Goal: Task Accomplishment & Management: Complete application form

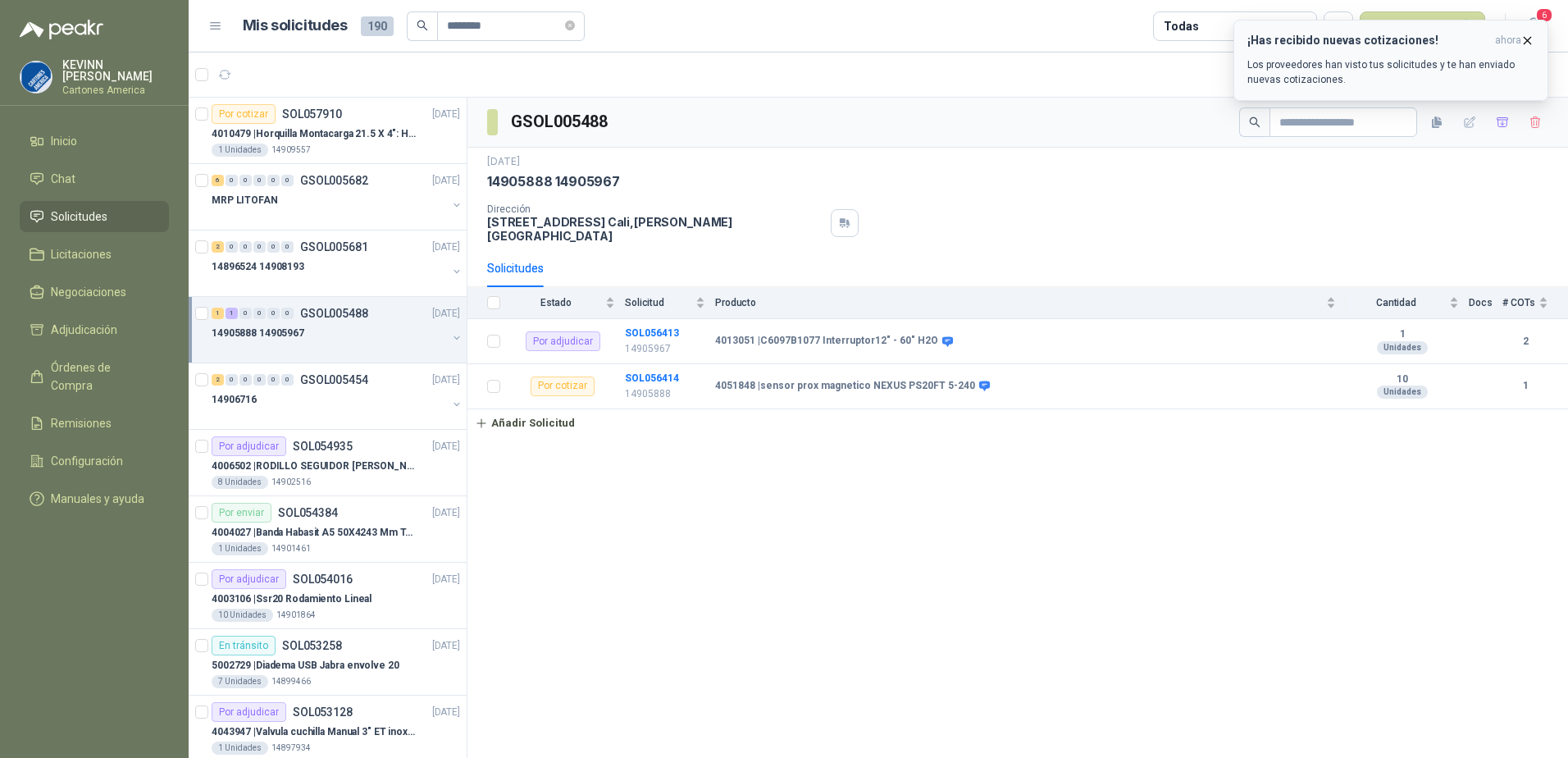
click at [1519, 36] on span "ahora" at bounding box center [1508, 40] width 26 height 14
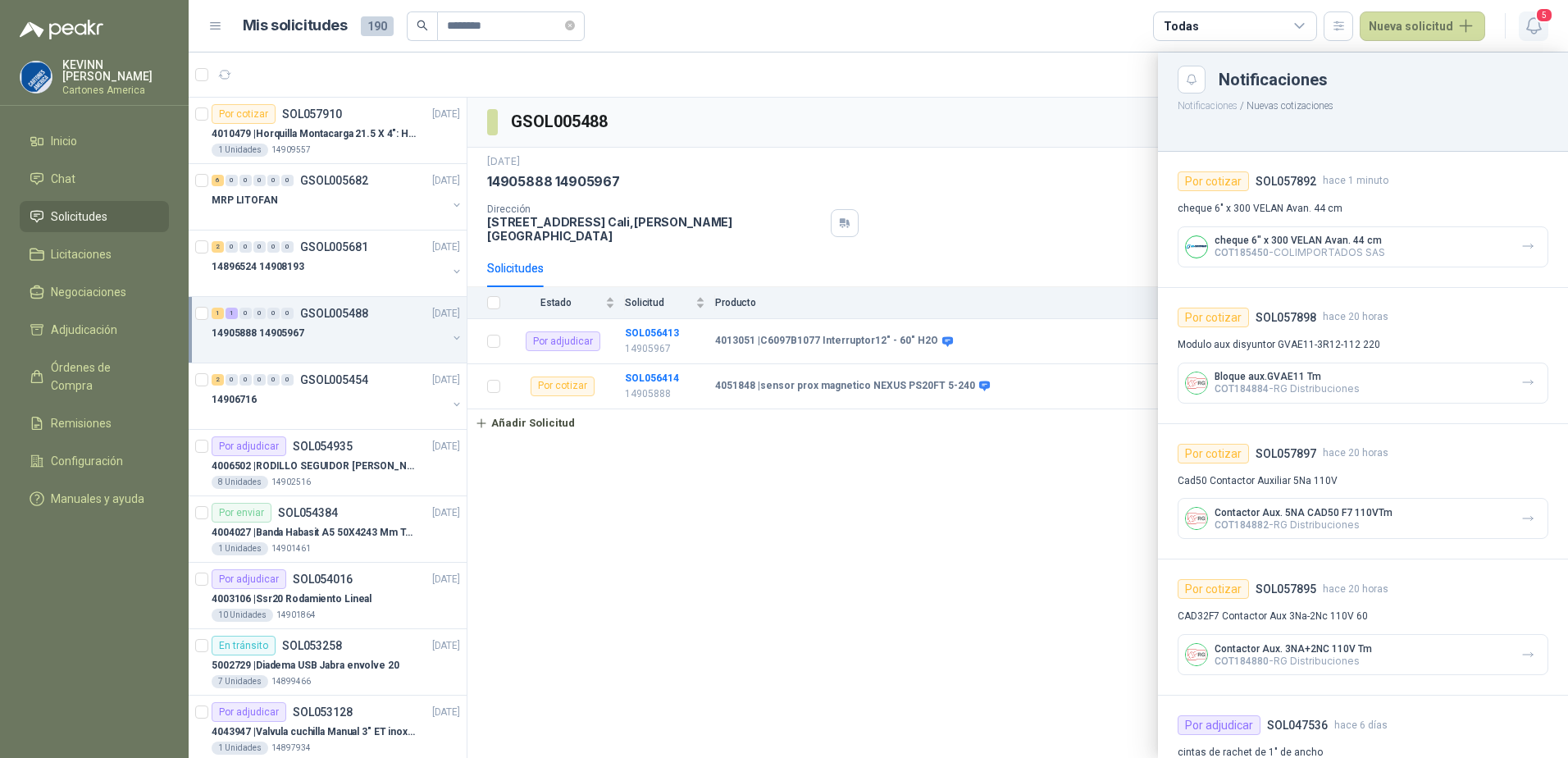
click at [1530, 27] on icon "button" at bounding box center [1533, 26] width 20 height 20
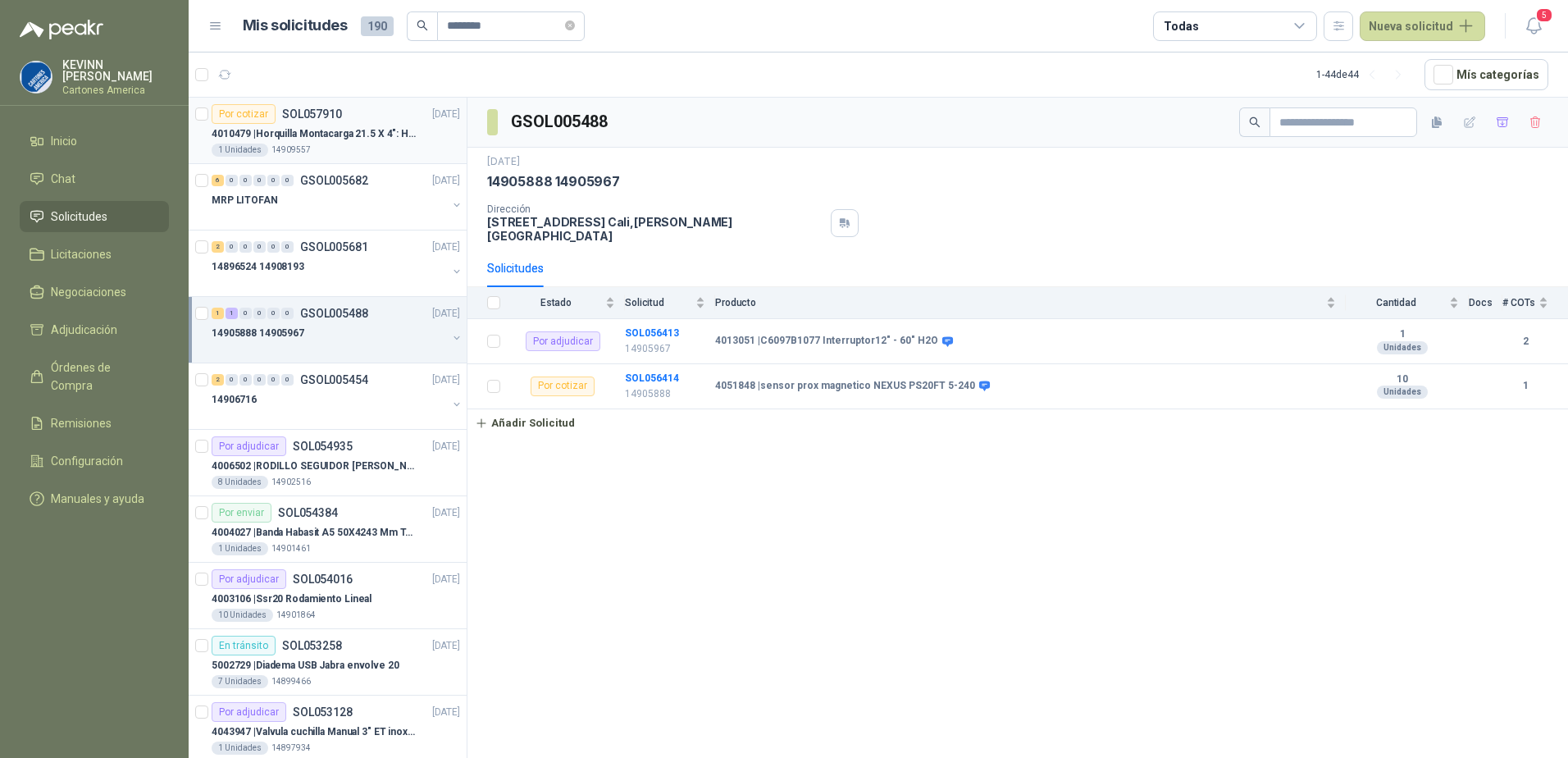
click at [312, 135] on p "4010479 | Horquilla Montacarga 21.5 X 4": Horquilla Telescopica Overall size 21…" at bounding box center [313, 134] width 204 height 15
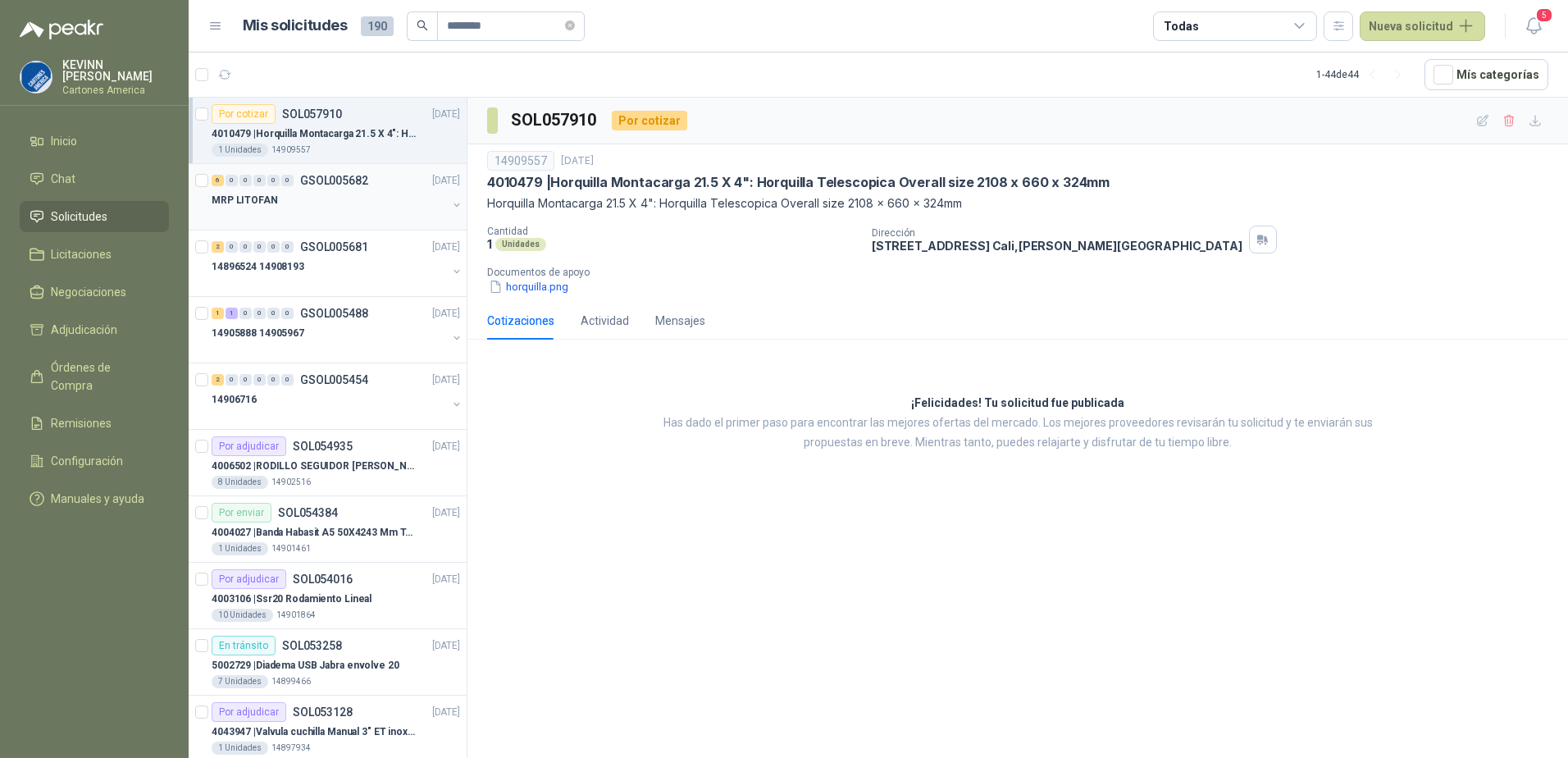
click at [359, 194] on div "MRP LITOFAN" at bounding box center [329, 200] width 235 height 20
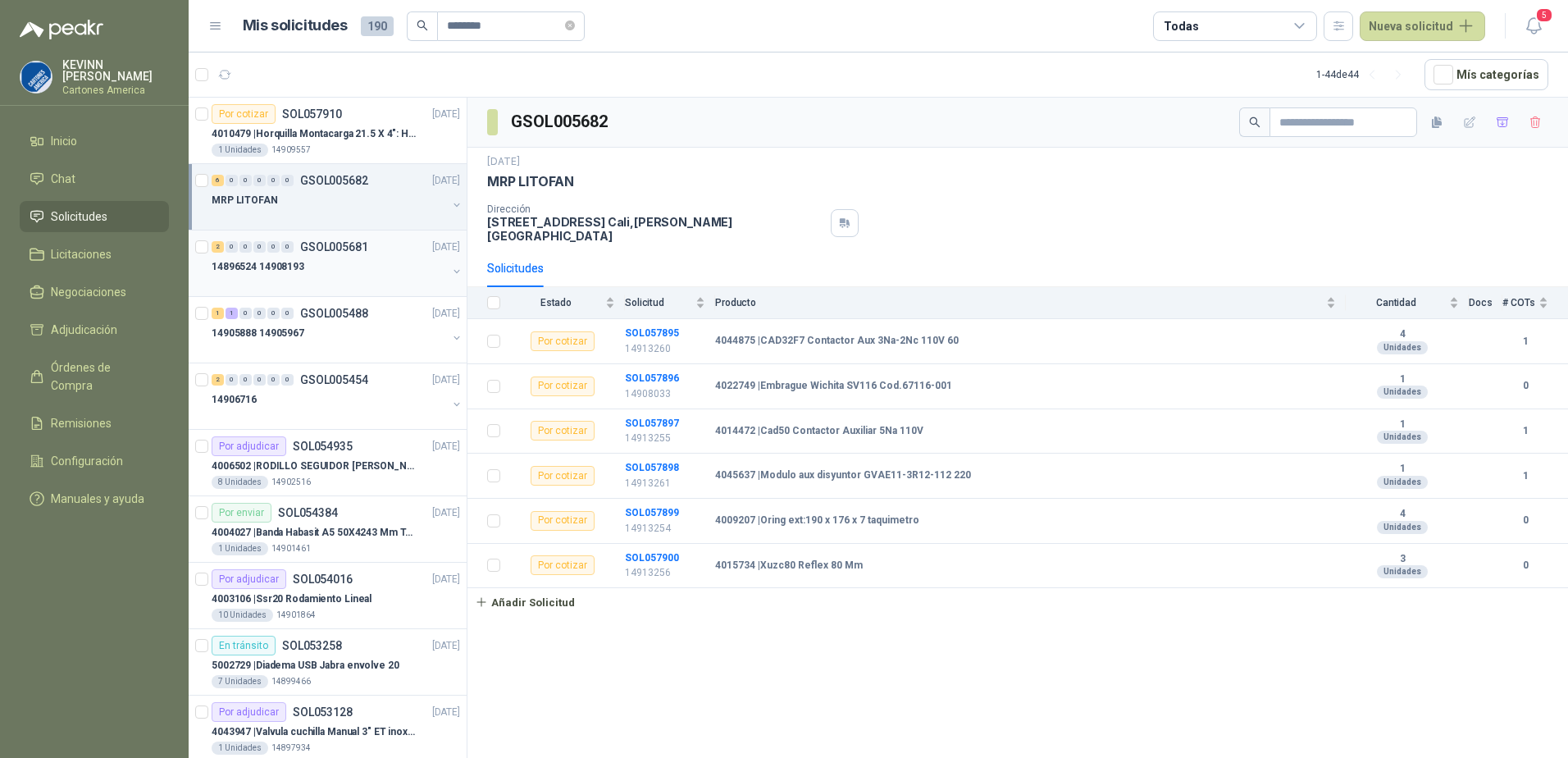
click at [337, 273] on div "14896524 14908193" at bounding box center [329, 267] width 235 height 20
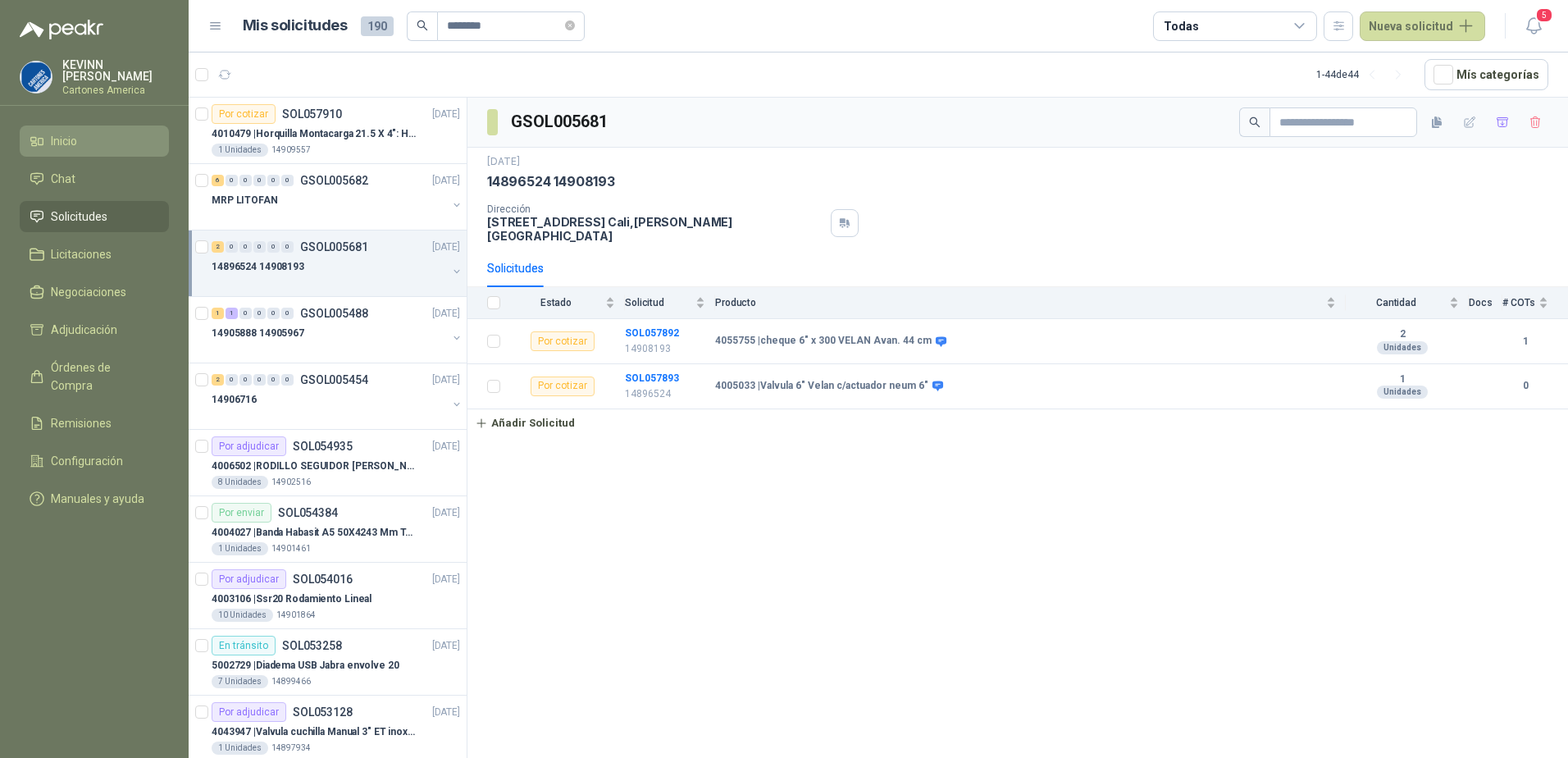
click at [48, 138] on li "Inicio" at bounding box center [94, 141] width 129 height 18
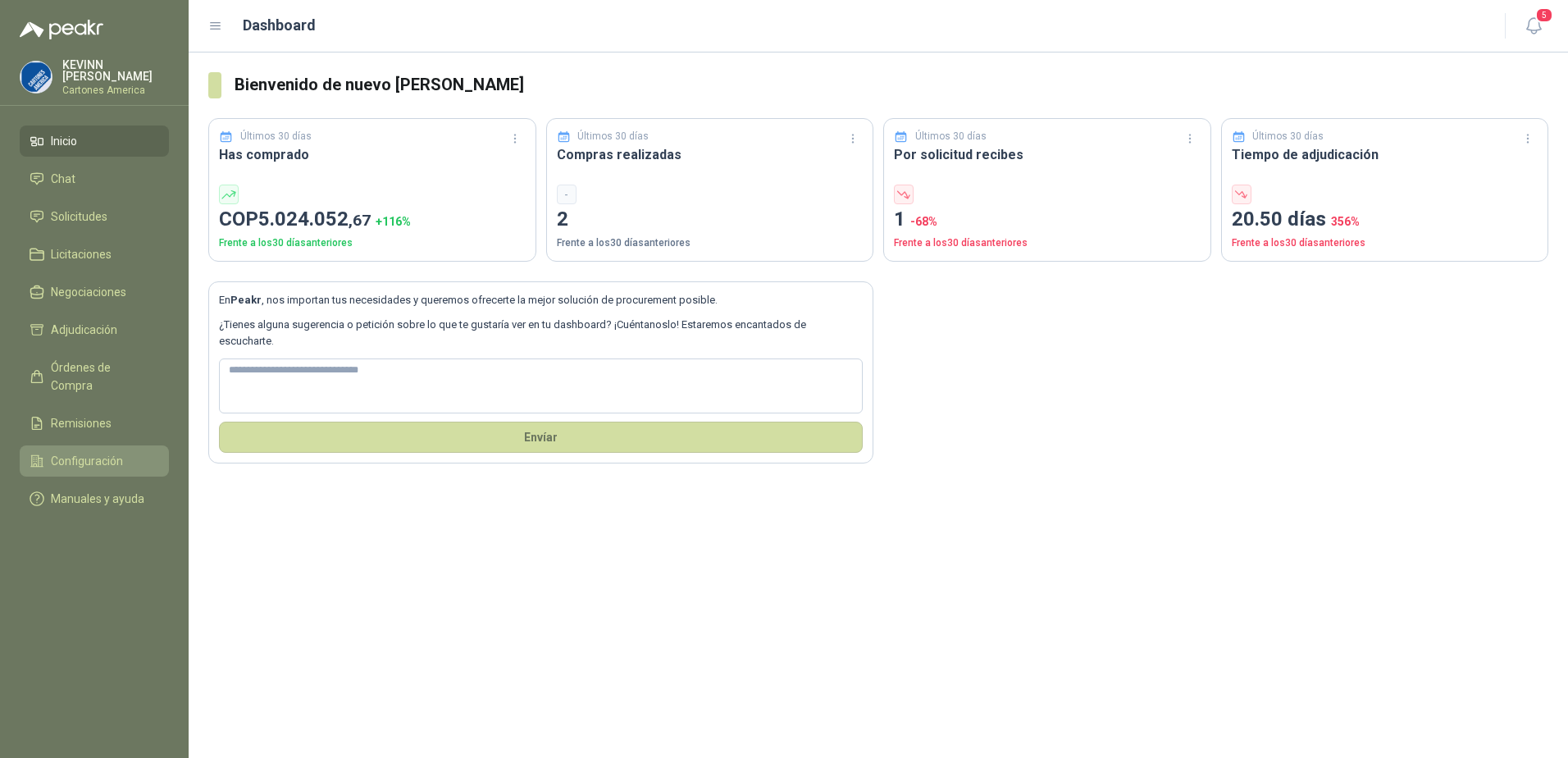
click at [76, 452] on span "Configuración" at bounding box center [87, 461] width 72 height 18
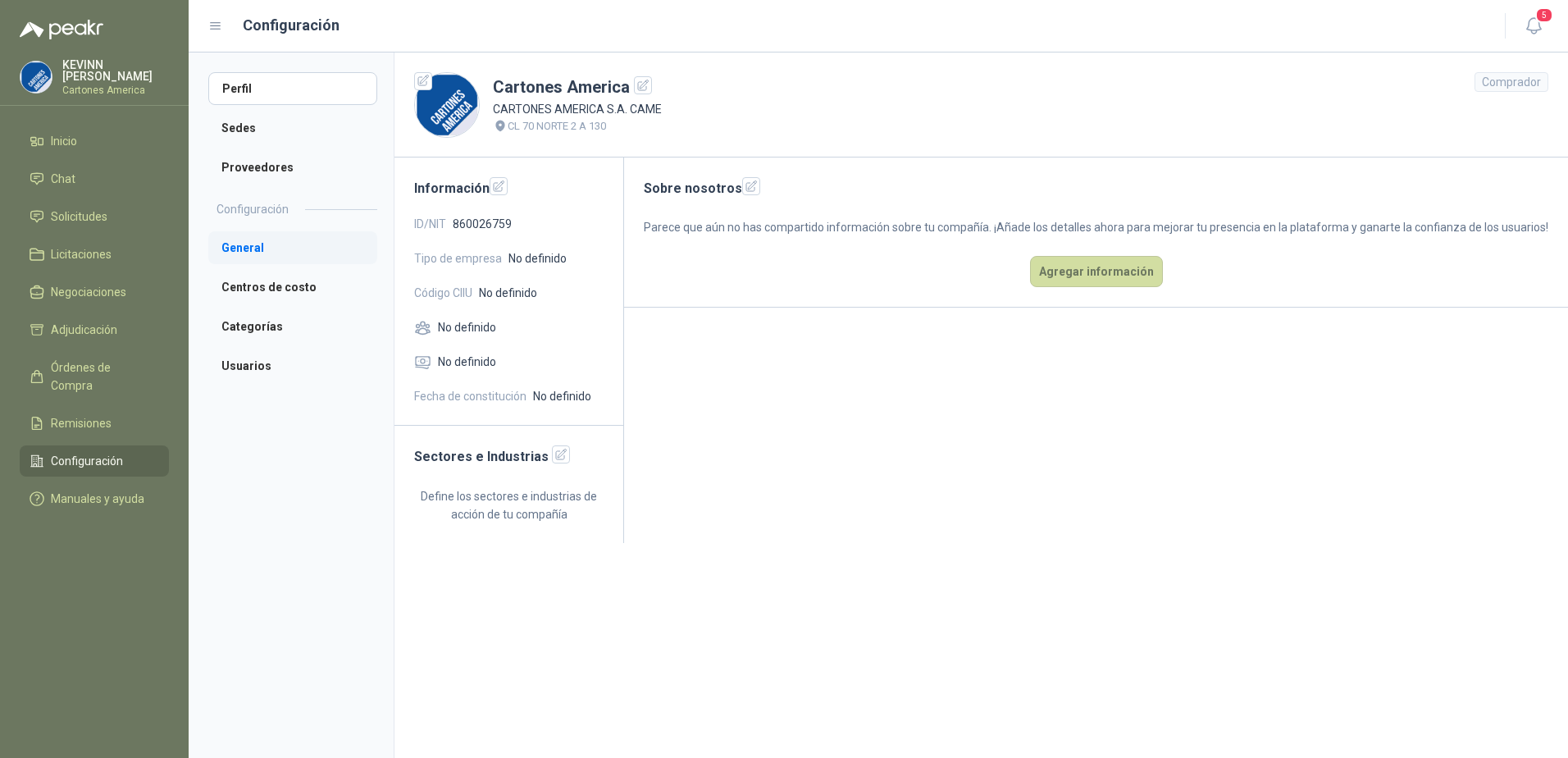
click at [280, 248] on li "General" at bounding box center [292, 248] width 169 height 33
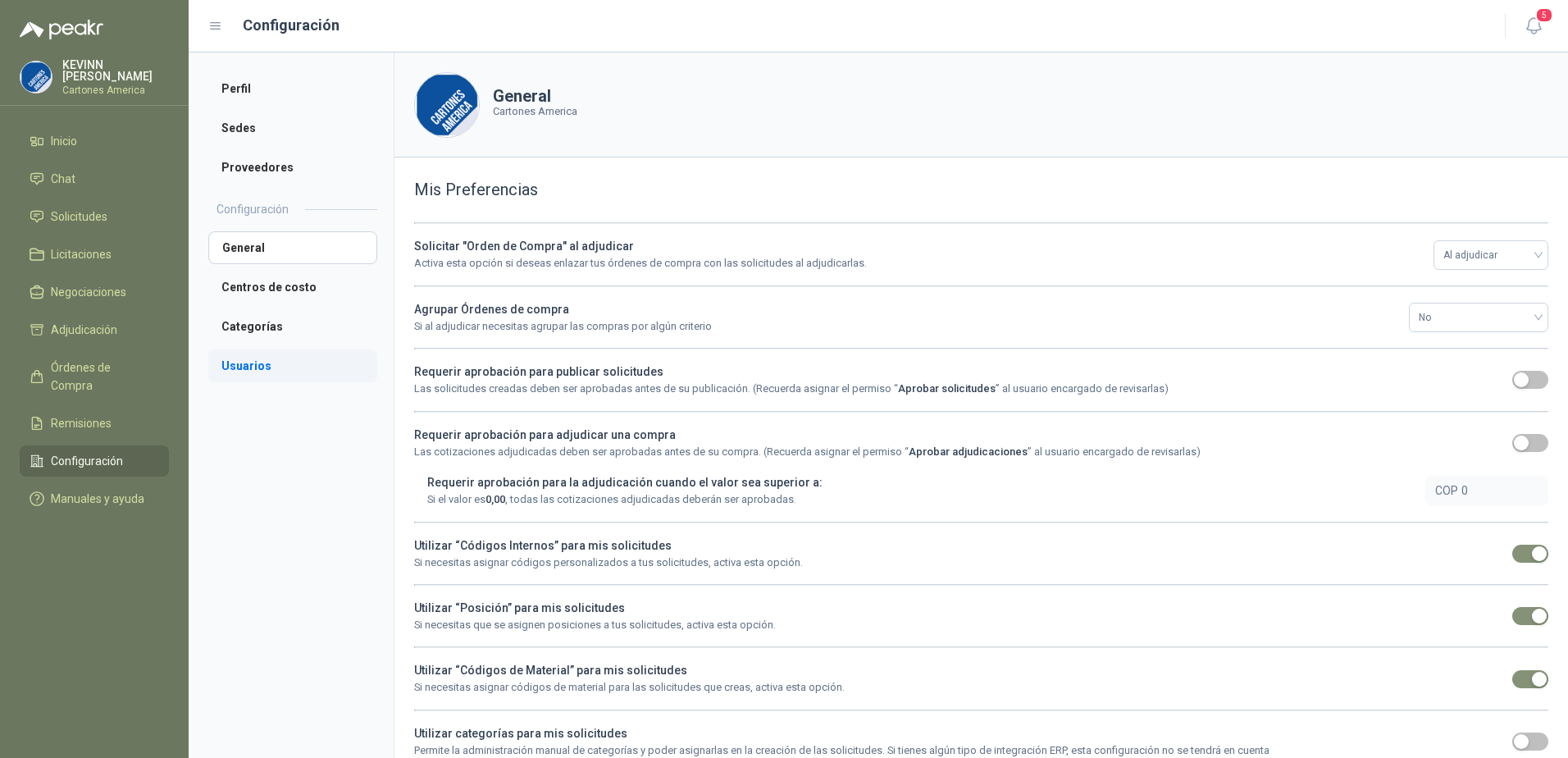
click at [285, 366] on li "Usuarios" at bounding box center [292, 365] width 169 height 33
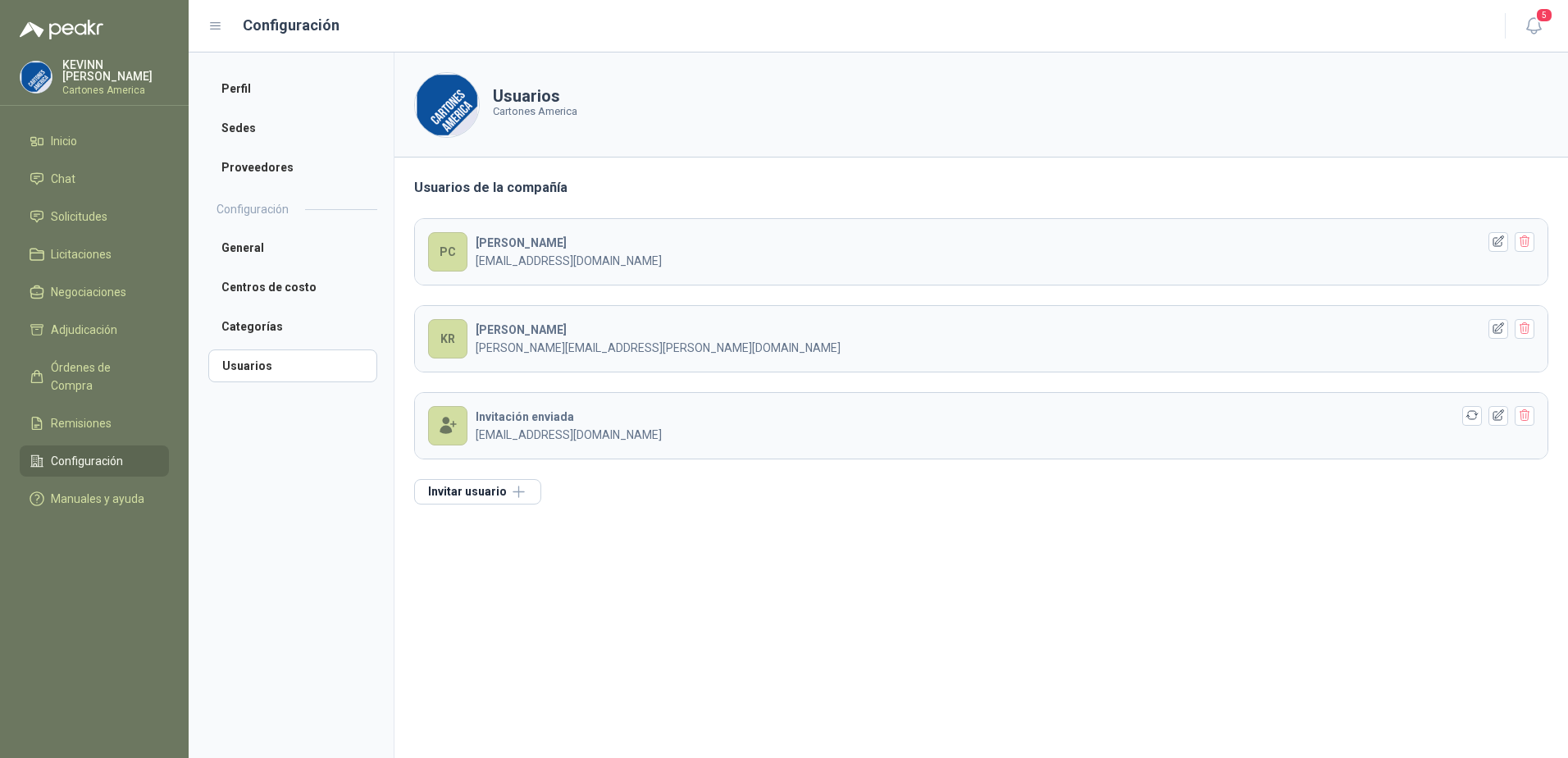
click at [1115, 424] on div "Invitación enviada [EMAIL_ADDRESS][DOMAIN_NAME]" at bounding box center [976, 425] width 1001 height 36
click at [1498, 332] on icon "button" at bounding box center [1498, 328] width 14 height 14
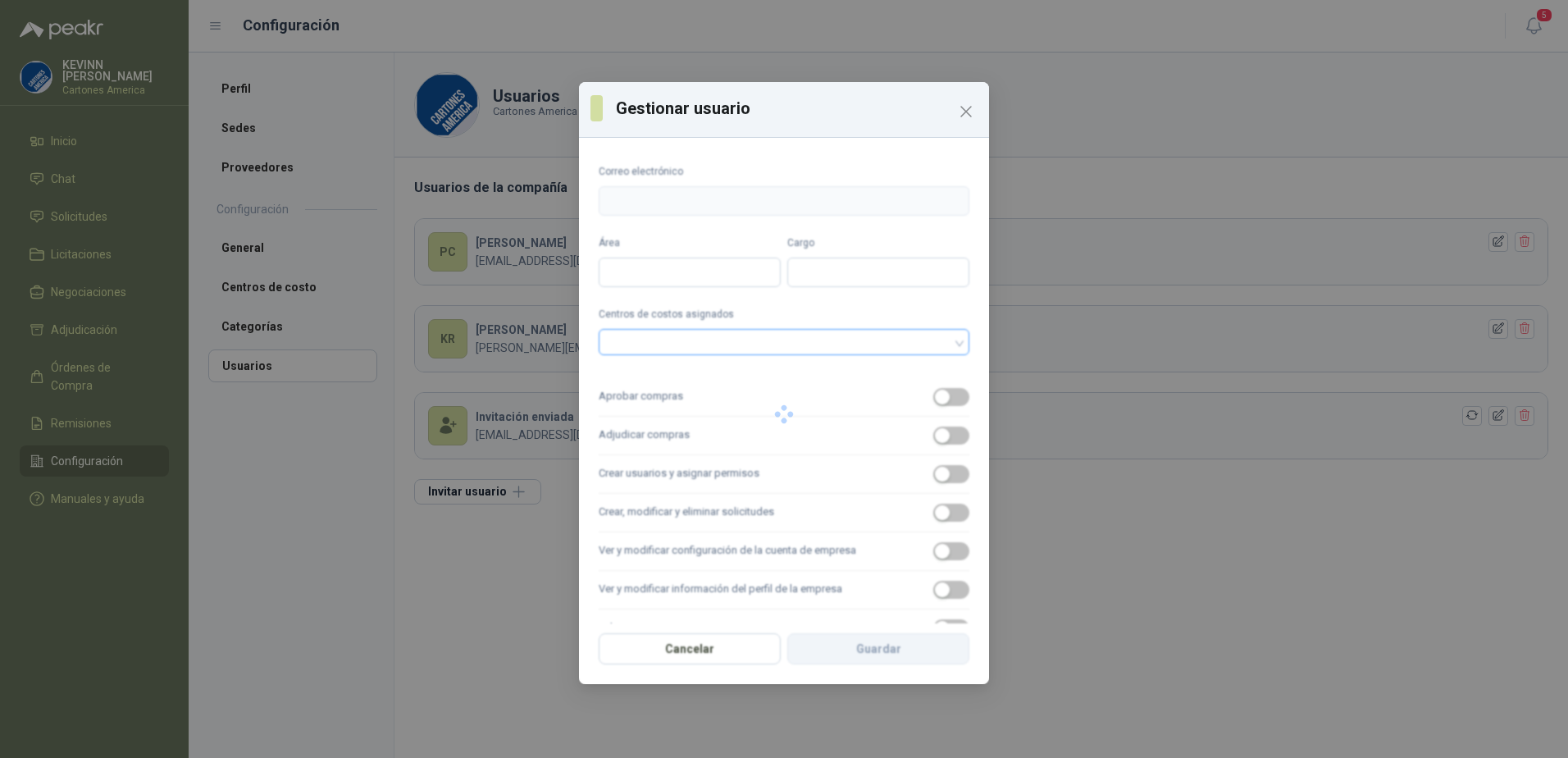
type input "**********"
type input "*******"
type input "**********"
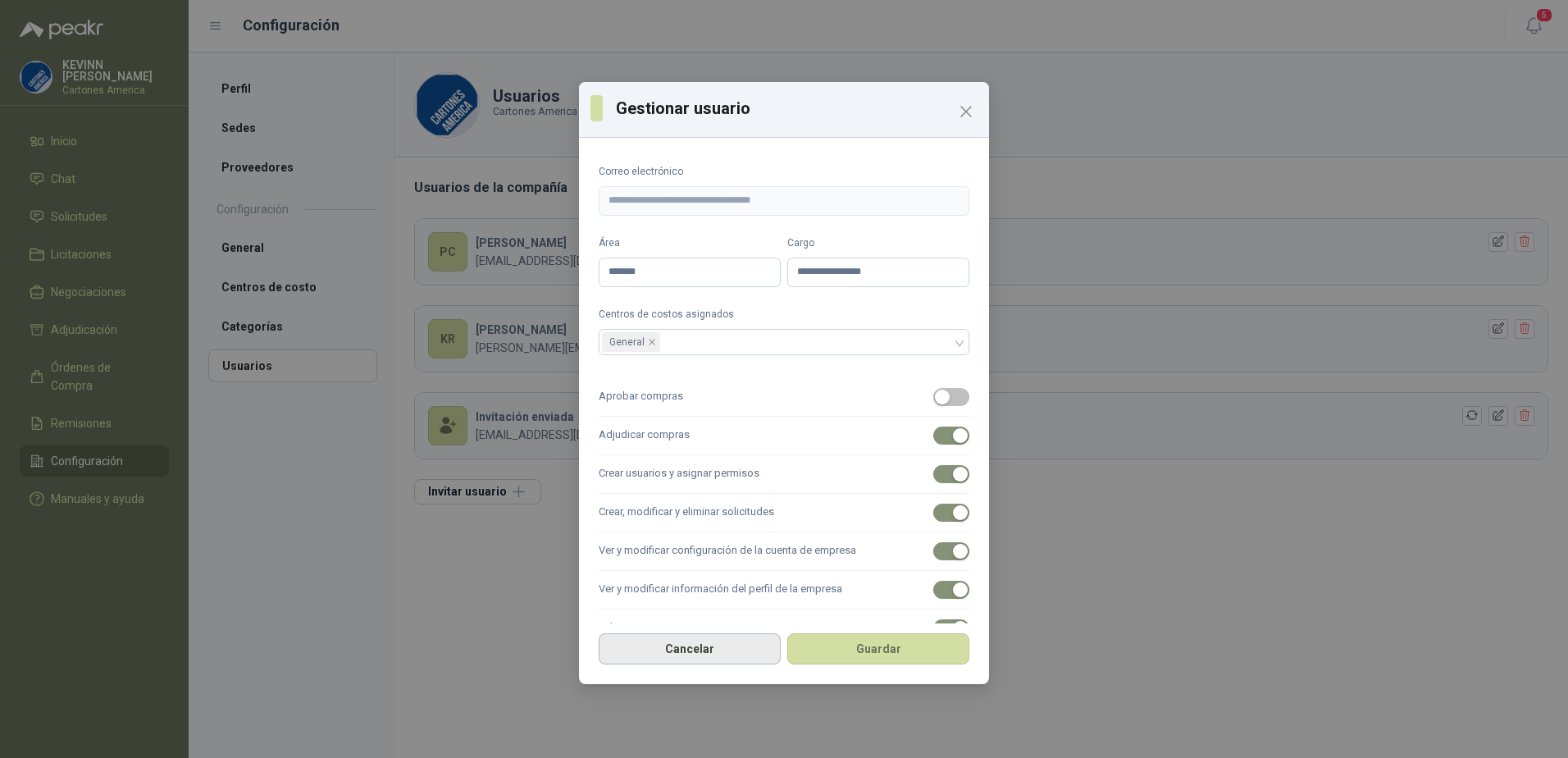
click at [709, 644] on button "Cancelar" at bounding box center [690, 649] width 182 height 31
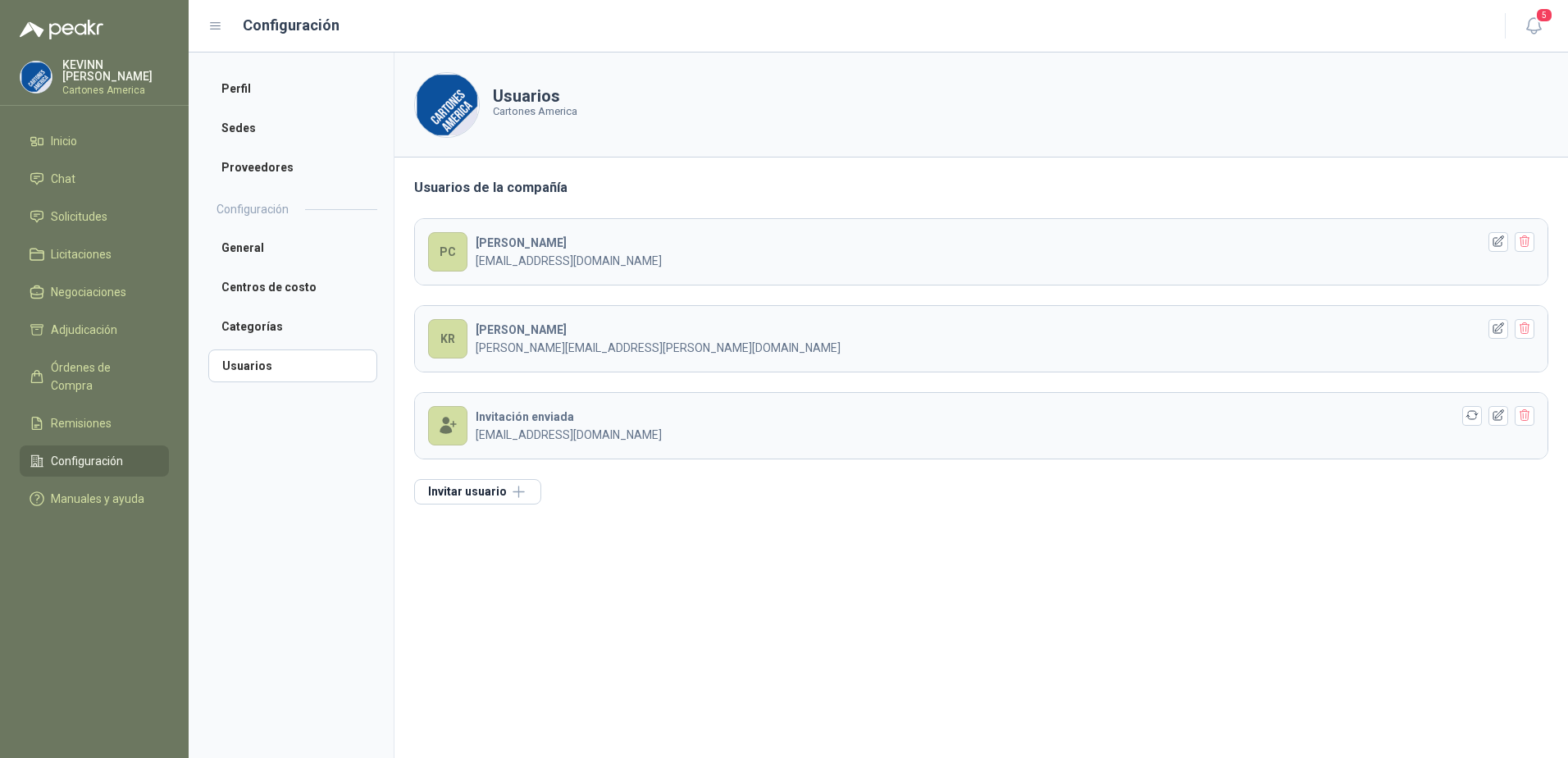
click at [455, 341] on div "KR" at bounding box center [447, 338] width 39 height 39
click at [528, 340] on p "[PERSON_NAME][EMAIL_ADDRESS][PERSON_NAME][DOMAIN_NAME]" at bounding box center [976, 348] width 1001 height 18
click at [512, 327] on b "[PERSON_NAME]" at bounding box center [521, 330] width 91 height 13
click at [898, 325] on div "[PERSON_NAME] [PERSON_NAME][EMAIL_ADDRESS][PERSON_NAME][DOMAIN_NAME]" at bounding box center [976, 339] width 1001 height 36
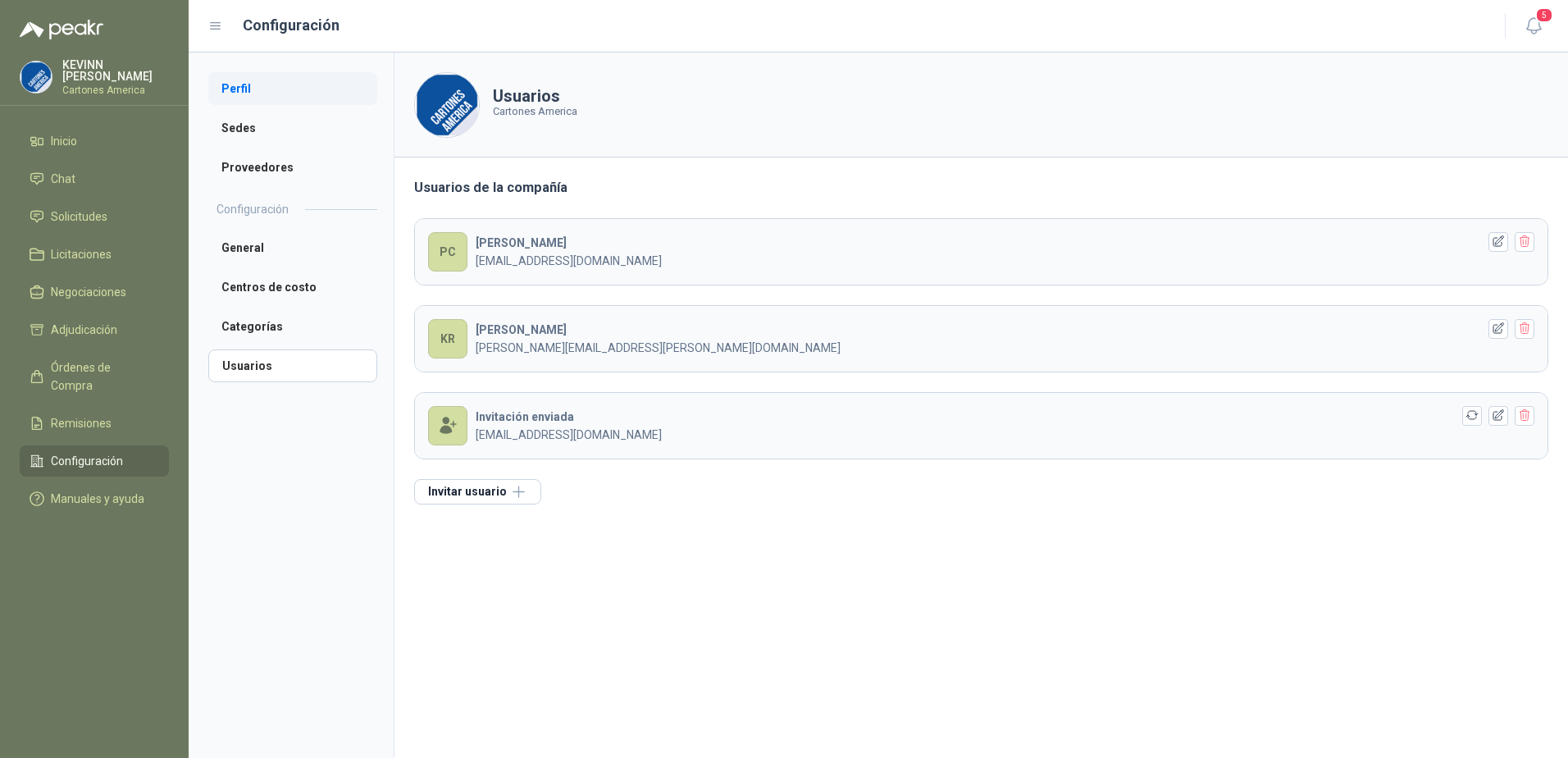
click at [236, 77] on li "Perfil" at bounding box center [292, 88] width 169 height 33
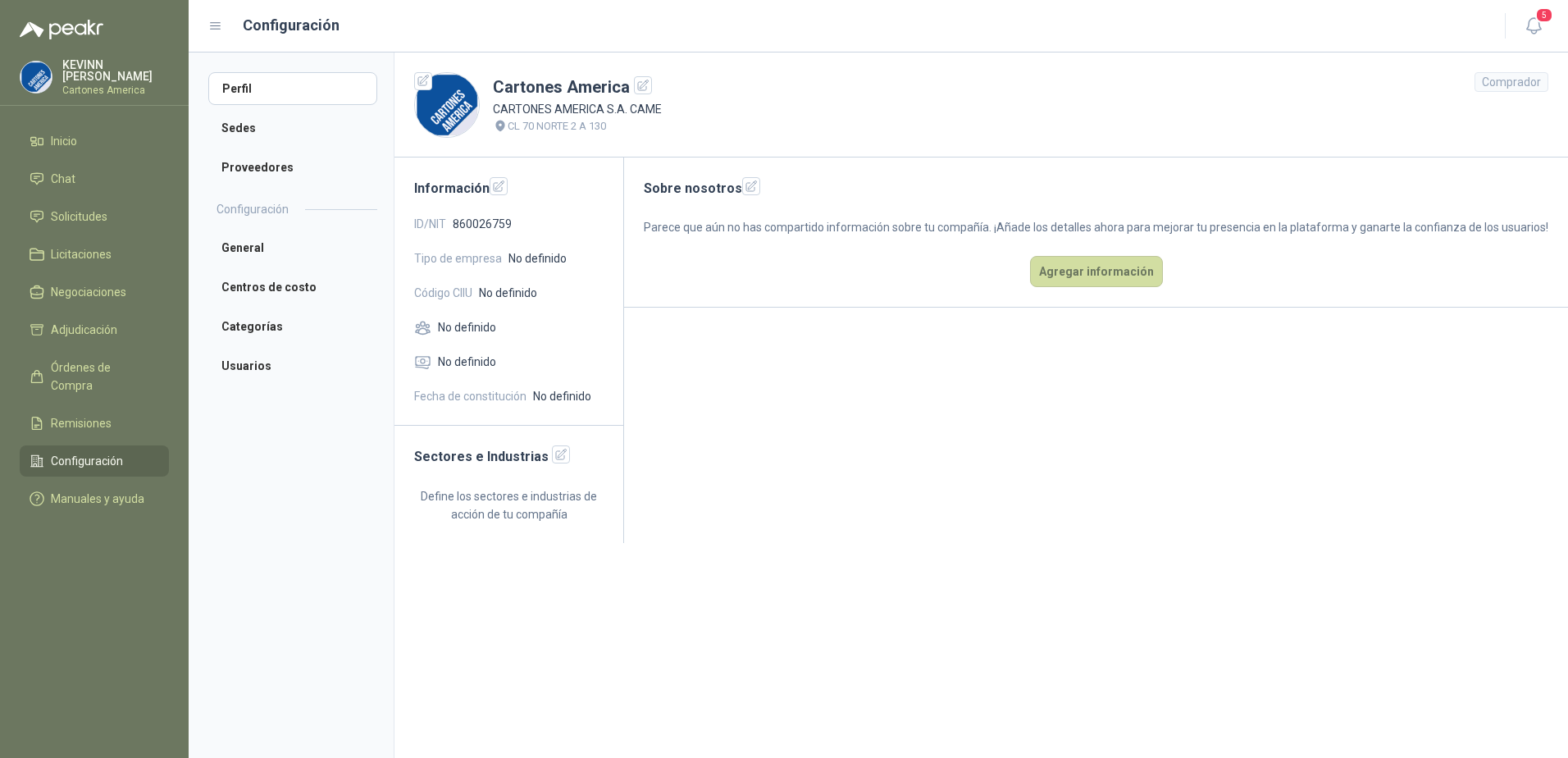
click at [52, 74] on div at bounding box center [36, 77] width 33 height 33
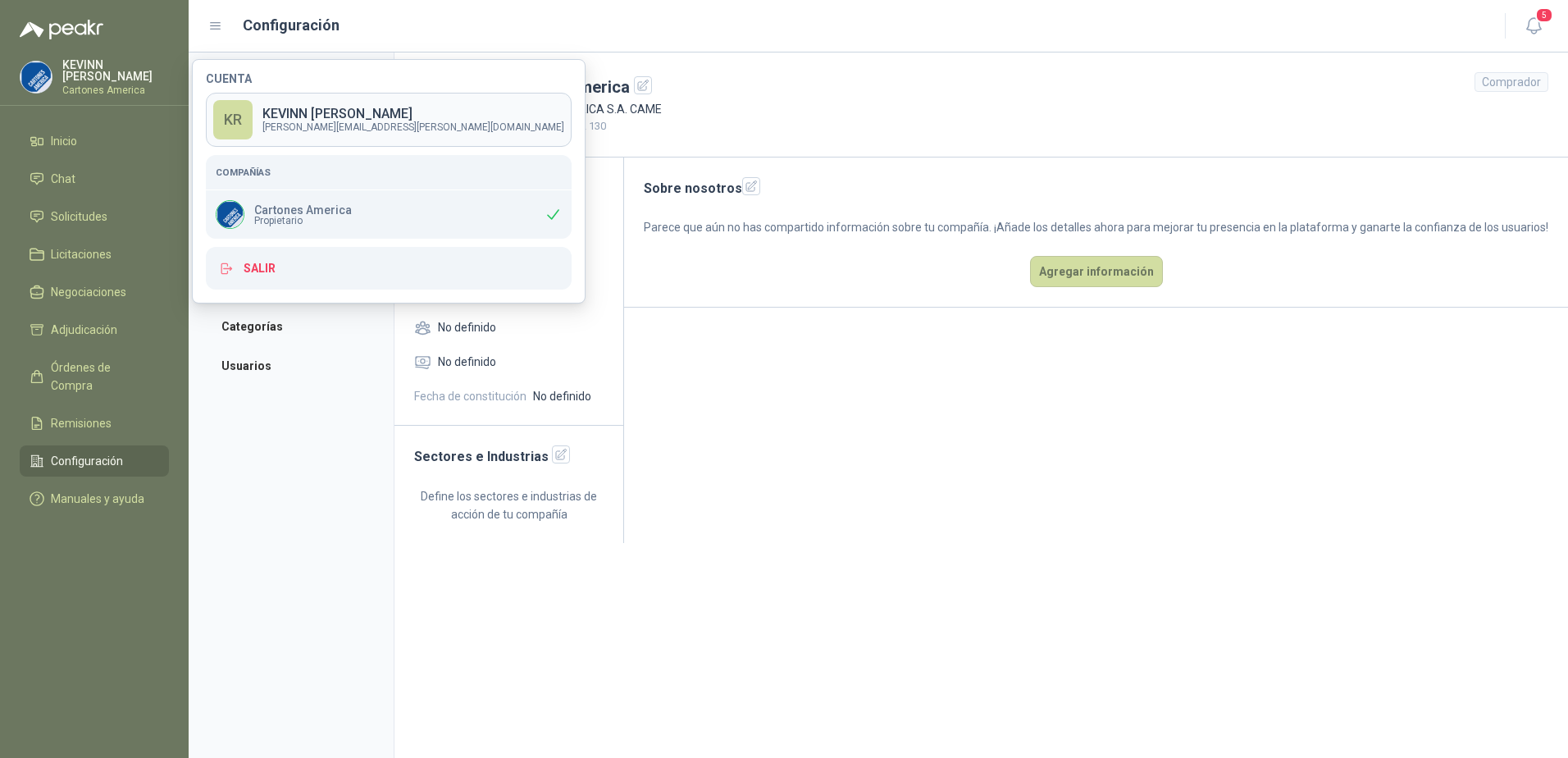
click at [401, 116] on p "[PERSON_NAME]" at bounding box center [413, 114] width 302 height 13
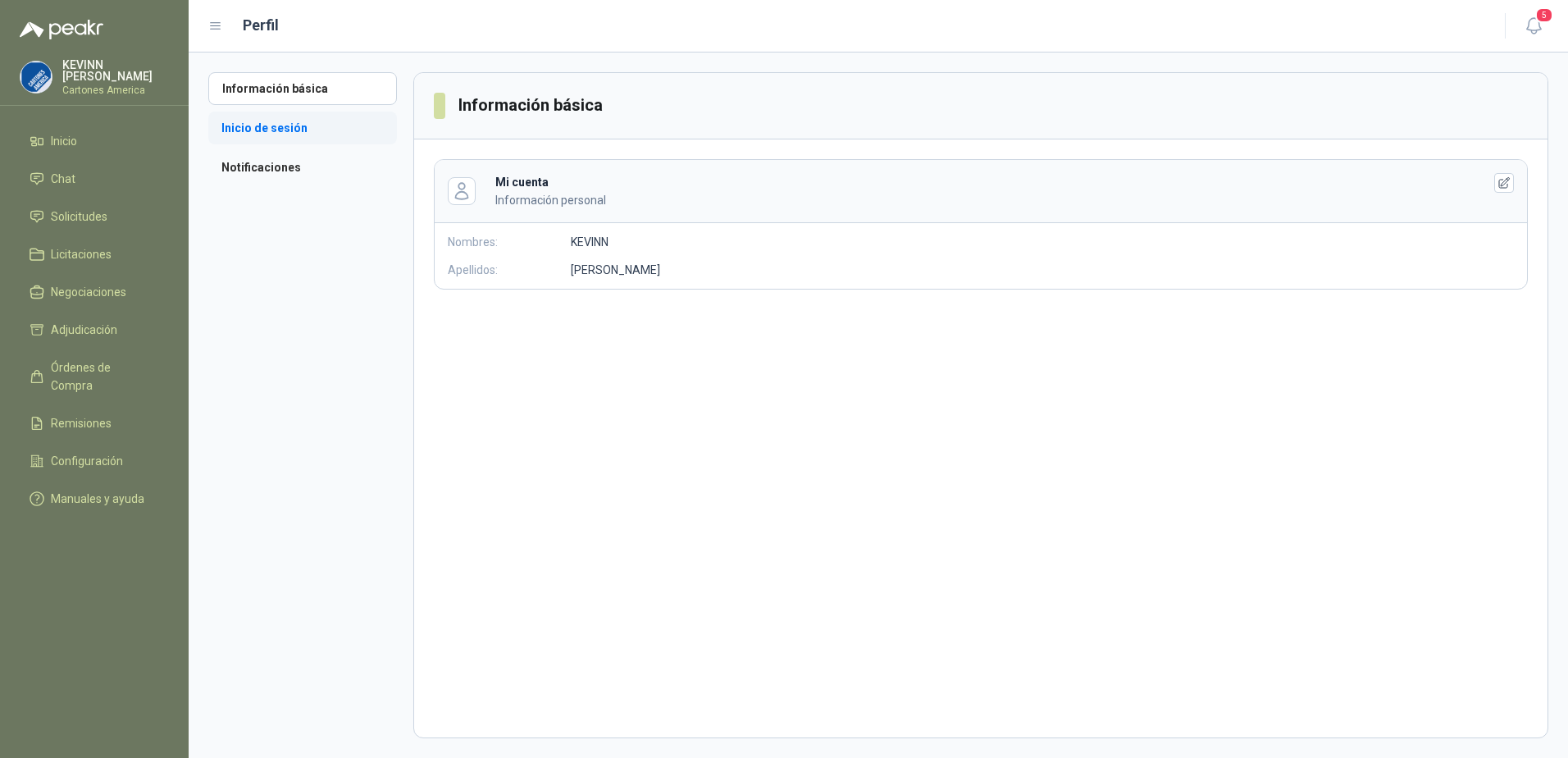
click at [302, 127] on li "Inicio de sesión" at bounding box center [302, 128] width 189 height 33
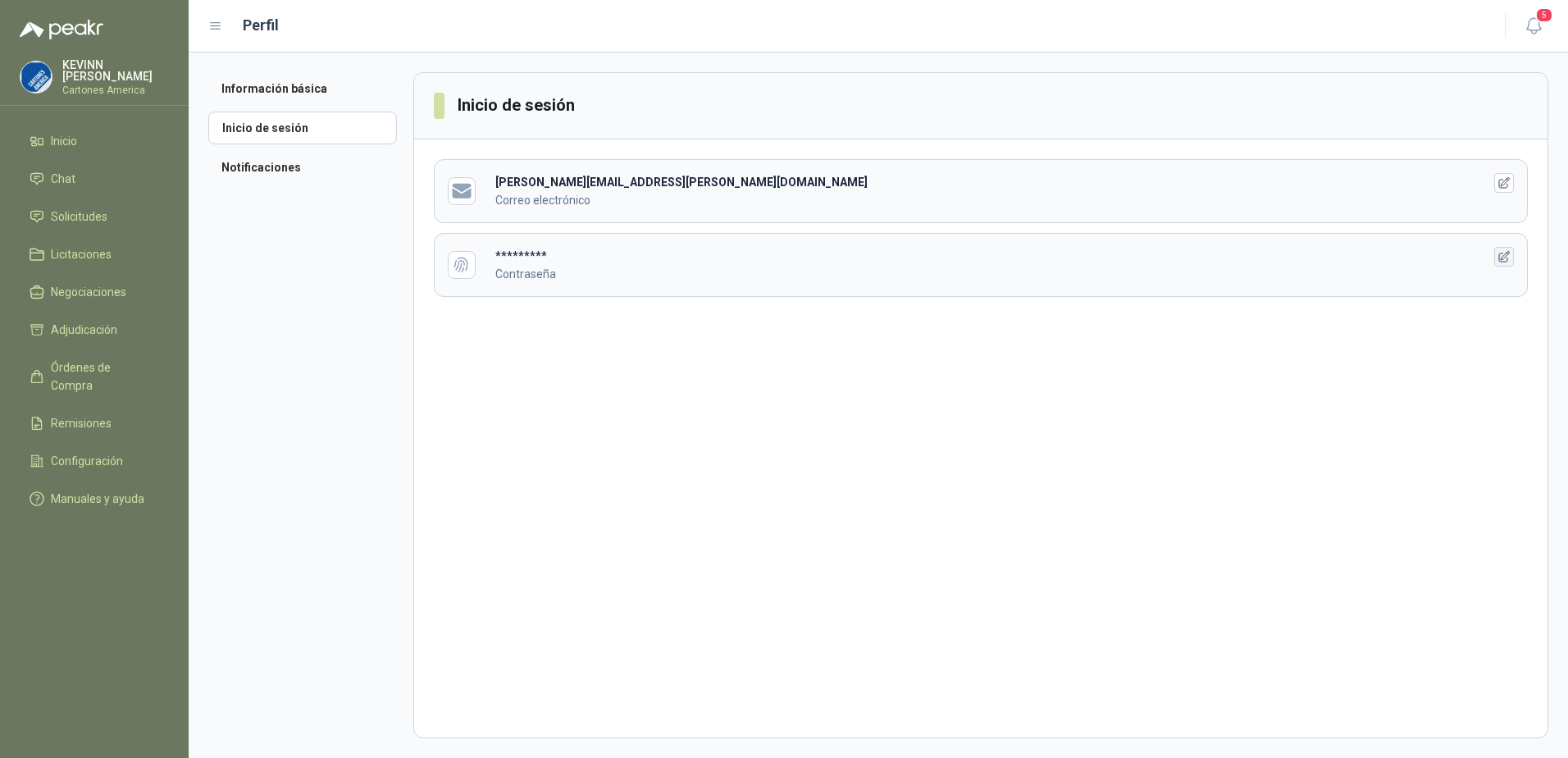
click at [1508, 257] on icon "button" at bounding box center [1503, 256] width 14 height 14
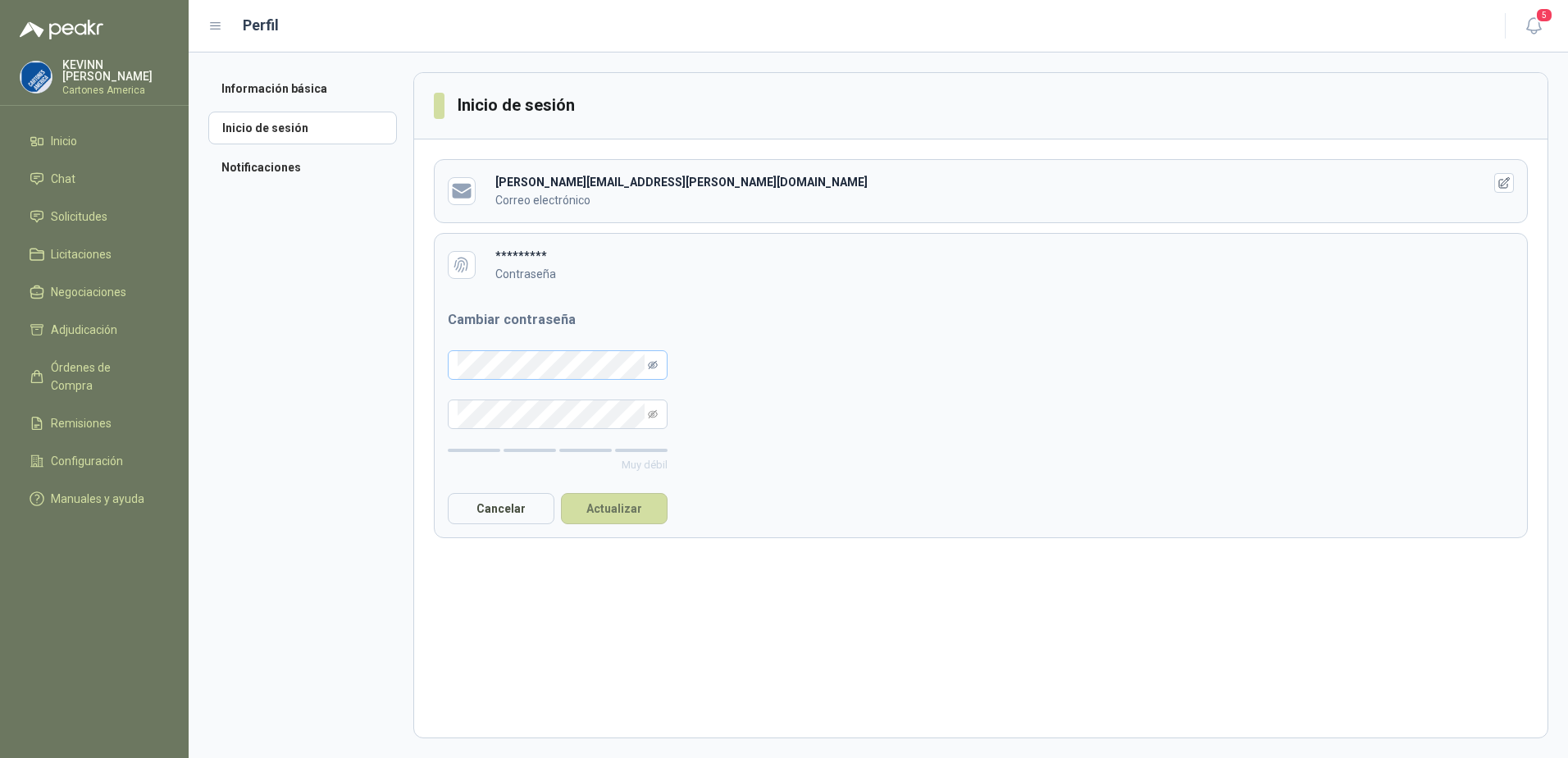
click at [653, 364] on icon "eye-invisible" at bounding box center [652, 364] width 10 height 10
click at [880, 381] on div "Cambiar contraseña Muy débil Cancelar Actualizar" at bounding box center [980, 416] width 1092 height 241
click at [523, 250] on b "*********" at bounding box center [521, 256] width 52 height 13
click at [341, 353] on div "Información básica Inicio de sesión Notificaciones Inicio de sesión [PERSON_NAM…" at bounding box center [878, 405] width 1379 height 705
drag, startPoint x: 1046, startPoint y: 388, endPoint x: 1003, endPoint y: 374, distance: 45.2
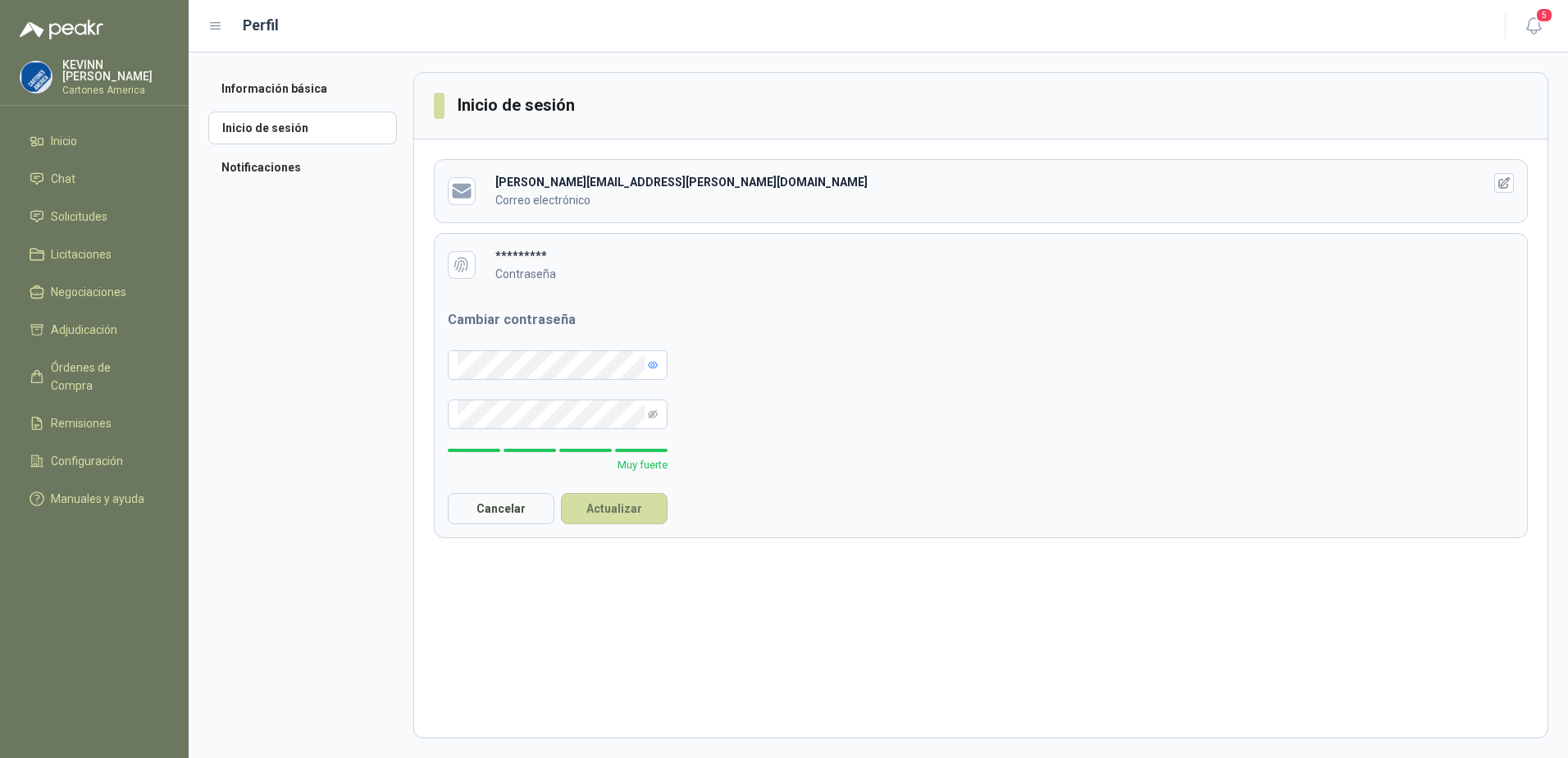
click at [1046, 388] on div "Cambiar contraseña Muy fuerte Cancelar Actualizar" at bounding box center [980, 416] width 1092 height 241
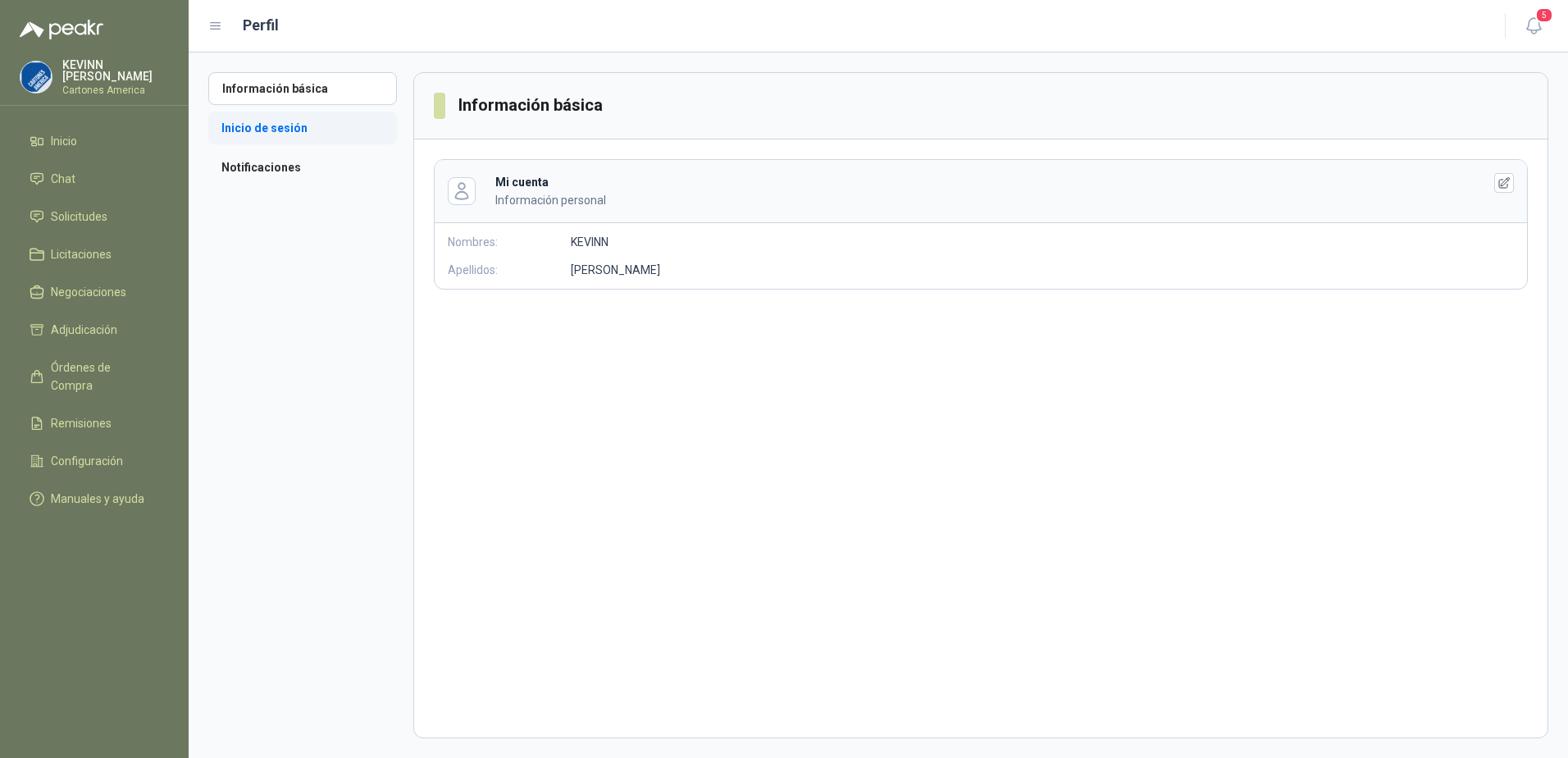
click at [292, 129] on li "Inicio de sesión" at bounding box center [302, 128] width 189 height 33
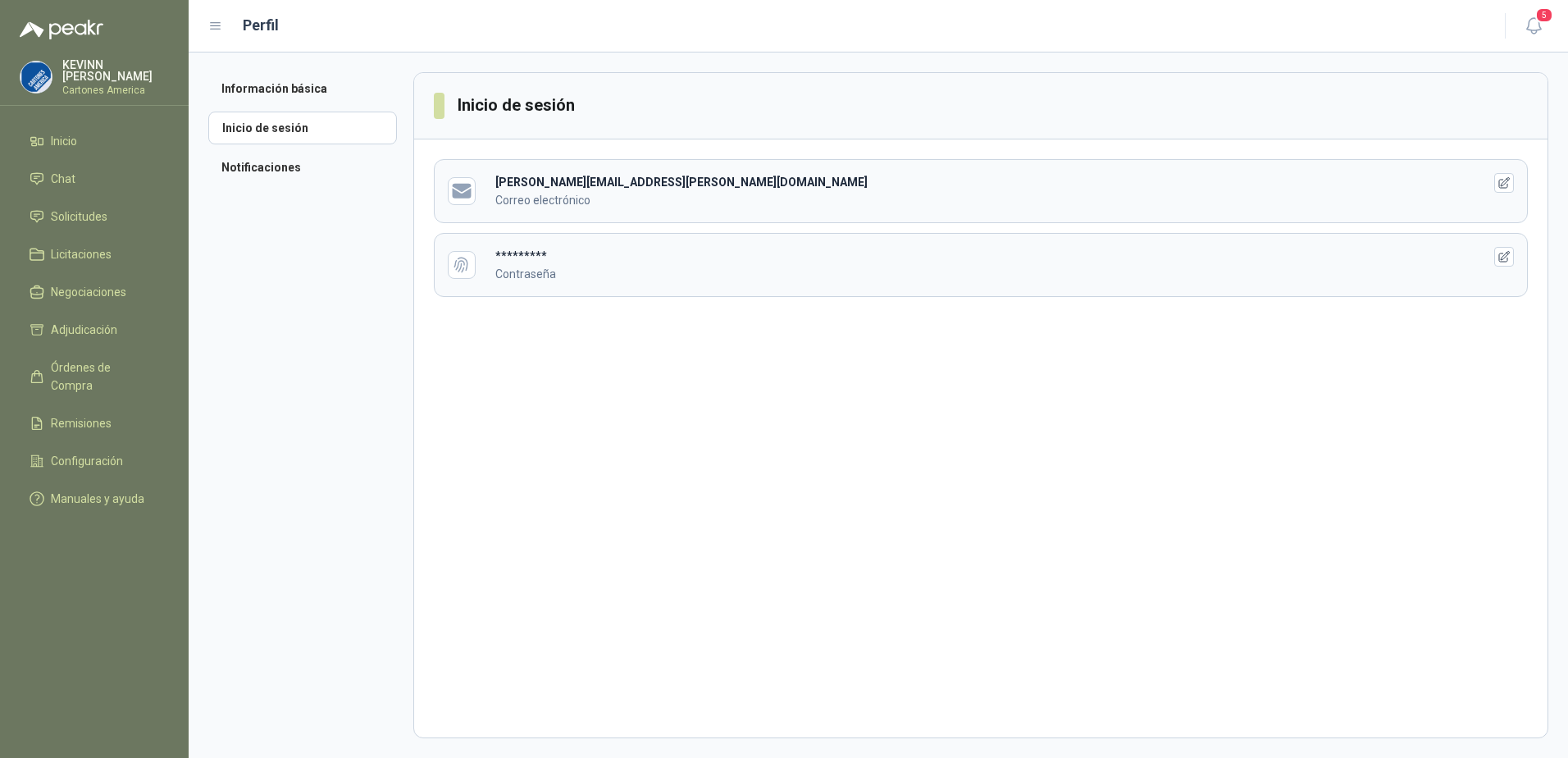
click at [558, 192] on p "Correo electrónico" at bounding box center [976, 200] width 961 height 18
drag, startPoint x: 518, startPoint y: 257, endPoint x: 528, endPoint y: 258, distance: 10.0
click at [528, 258] on b "*********" at bounding box center [521, 256] width 52 height 13
click at [1499, 258] on icon "button" at bounding box center [1504, 256] width 11 height 11
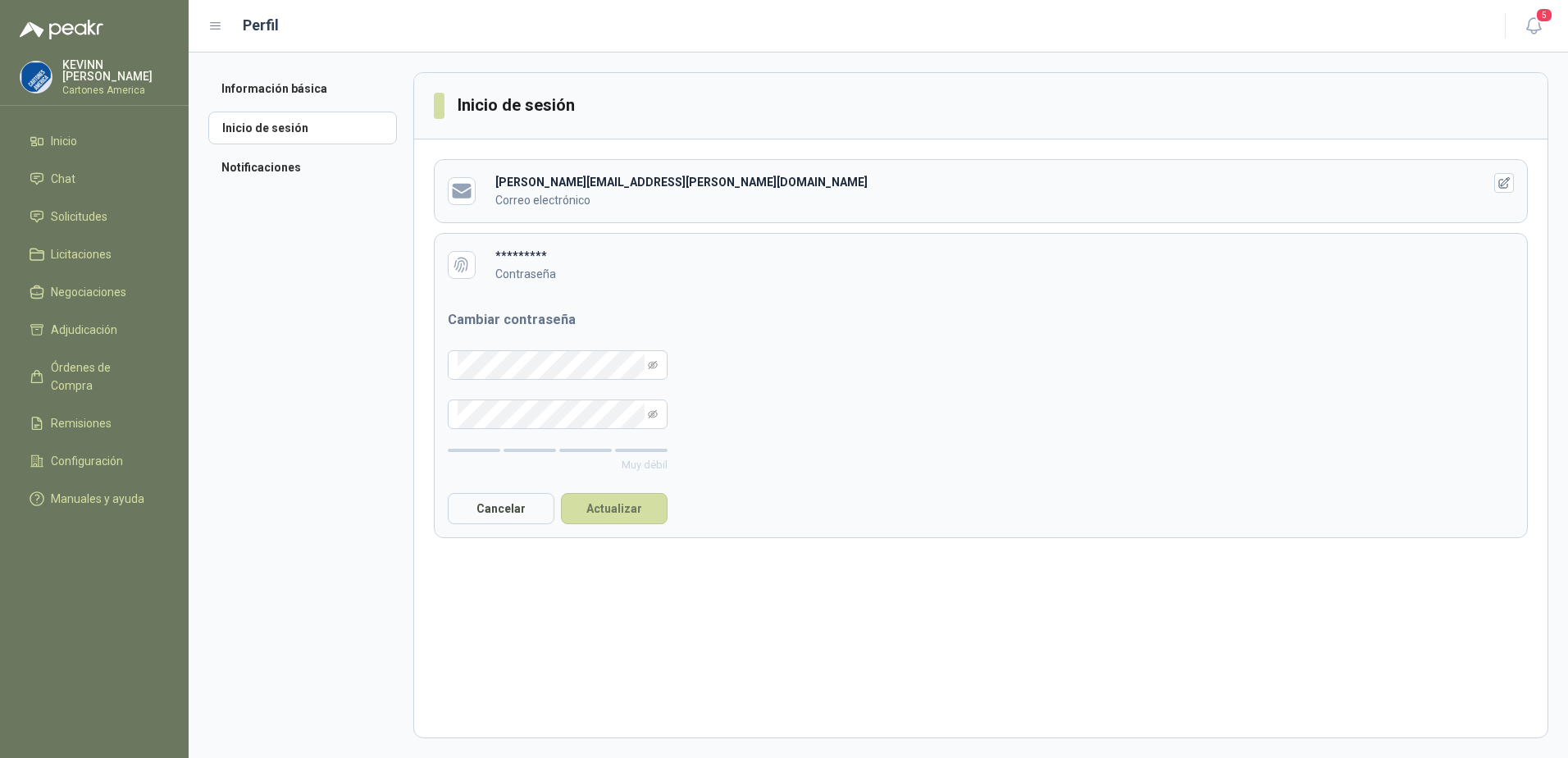
click at [1088, 410] on div "Cambiar contraseña Muy débil Cancelar Actualizar" at bounding box center [980, 416] width 1092 height 241
click at [610, 178] on b "[PERSON_NAME][EMAIL_ADDRESS][PERSON_NAME][DOMAIN_NAME]" at bounding box center [682, 182] width 373 height 13
drag, startPoint x: 709, startPoint y: 179, endPoint x: 492, endPoint y: 181, distance: 217.0
click at [492, 181] on header "[PERSON_NAME][EMAIL_ADDRESS][PERSON_NAME][DOMAIN_NAME] Correo electrónico" at bounding box center [980, 190] width 1092 height 62
copy b "[PERSON_NAME][EMAIL_ADDRESS][PERSON_NAME][DOMAIN_NAME]"
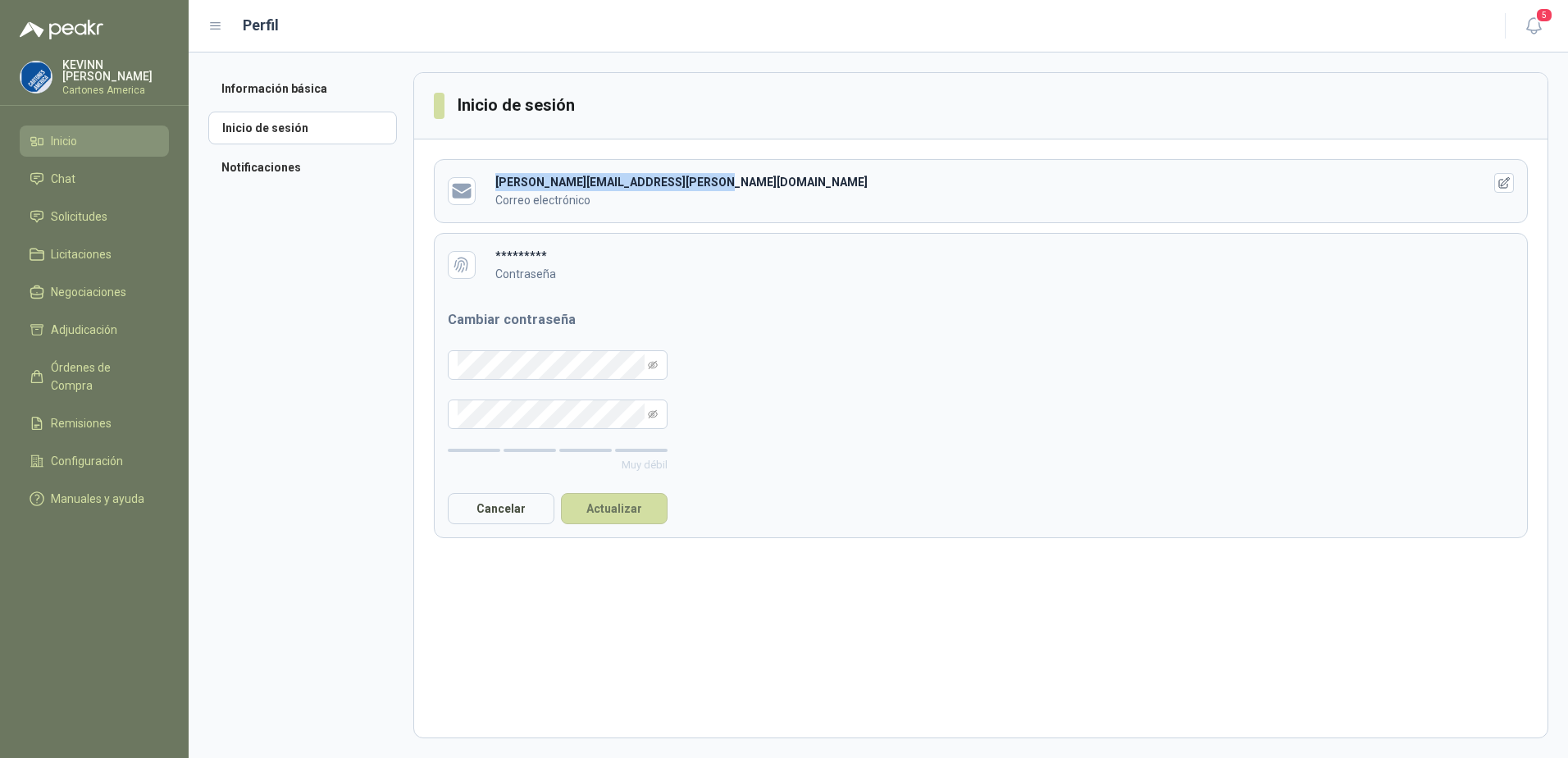
click at [81, 134] on li "Inicio" at bounding box center [94, 141] width 129 height 18
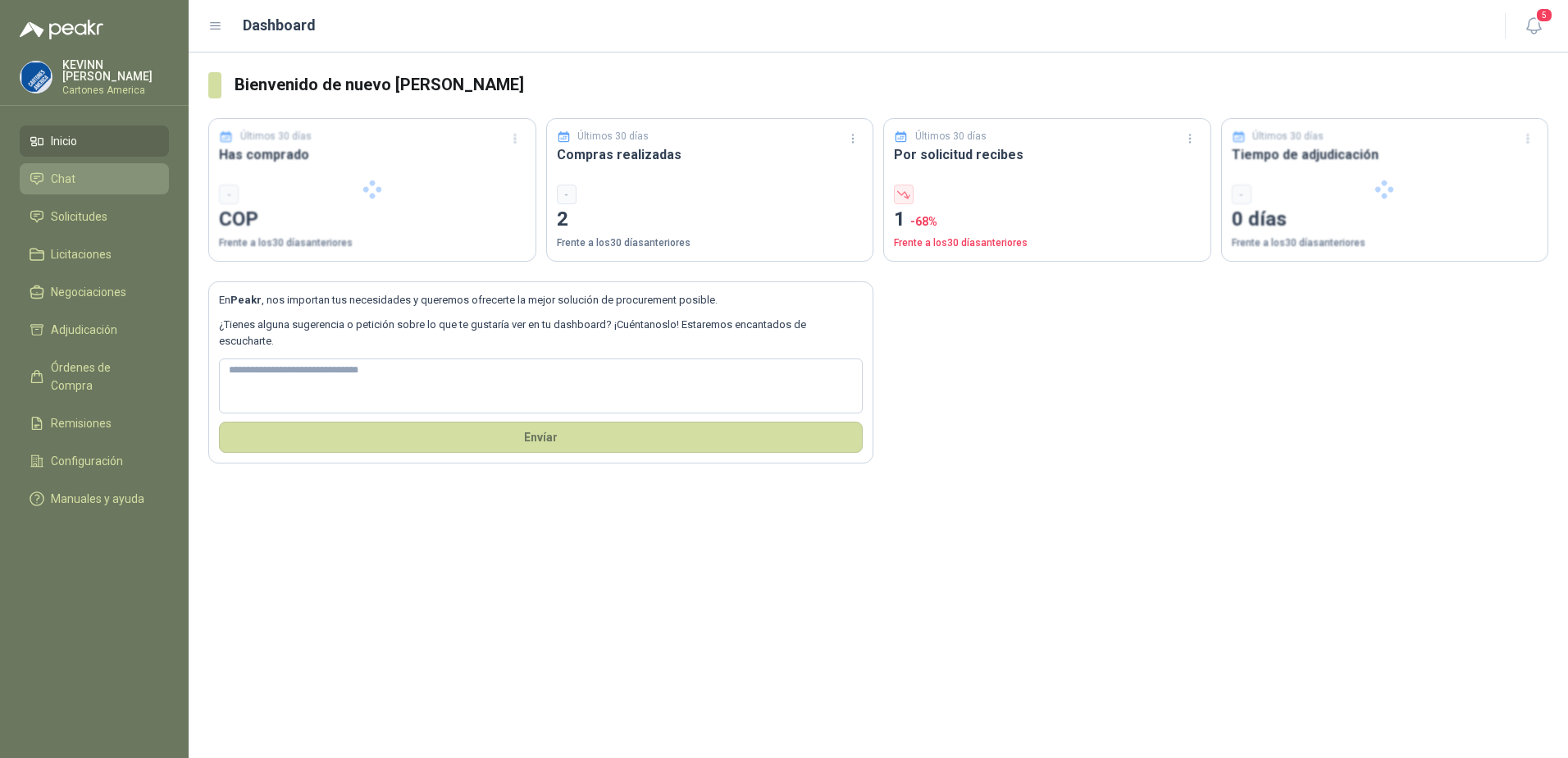
click at [107, 171] on li "Chat" at bounding box center [94, 179] width 129 height 18
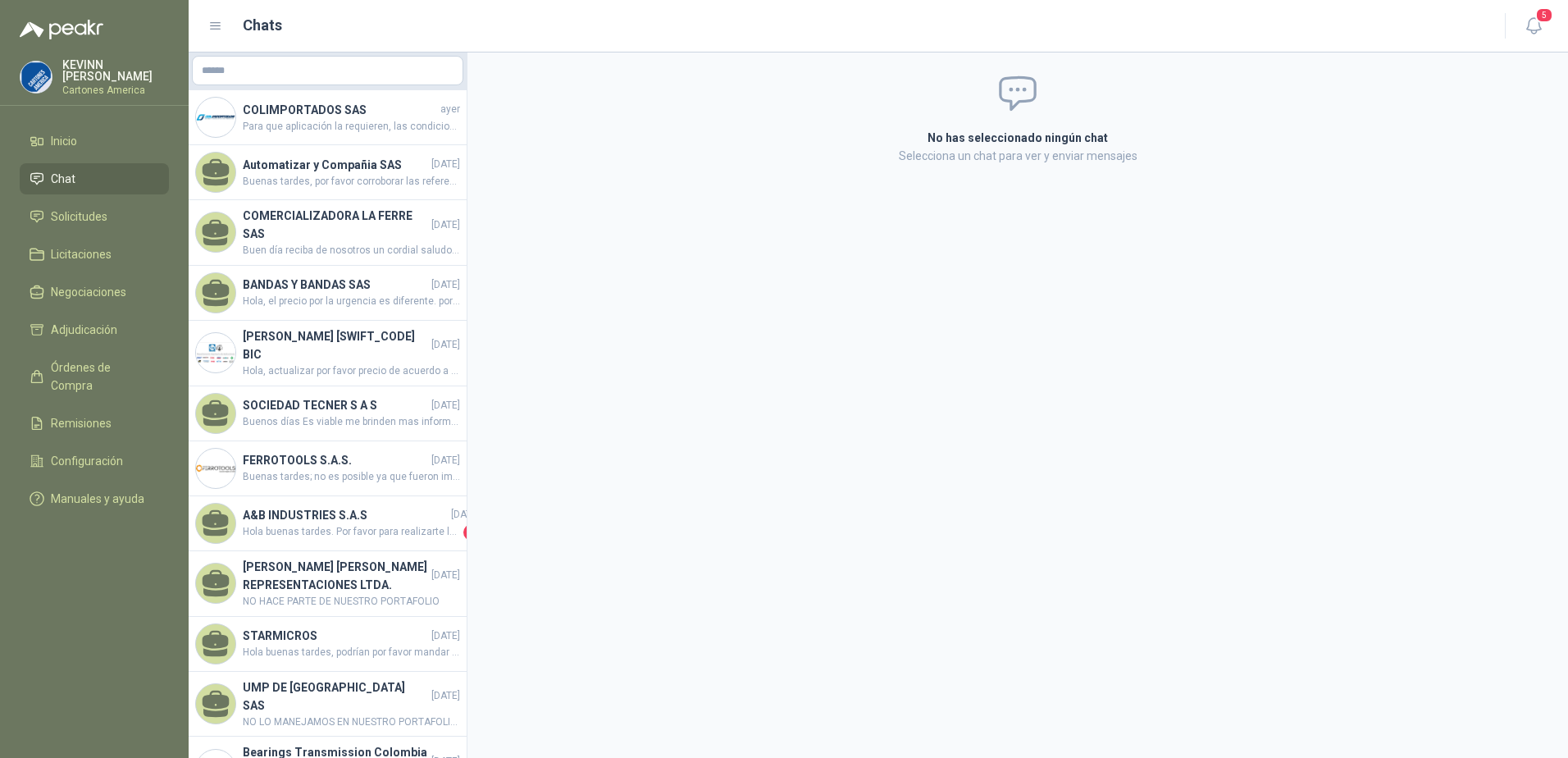
click at [38, 69] on img at bounding box center [36, 77] width 31 height 31
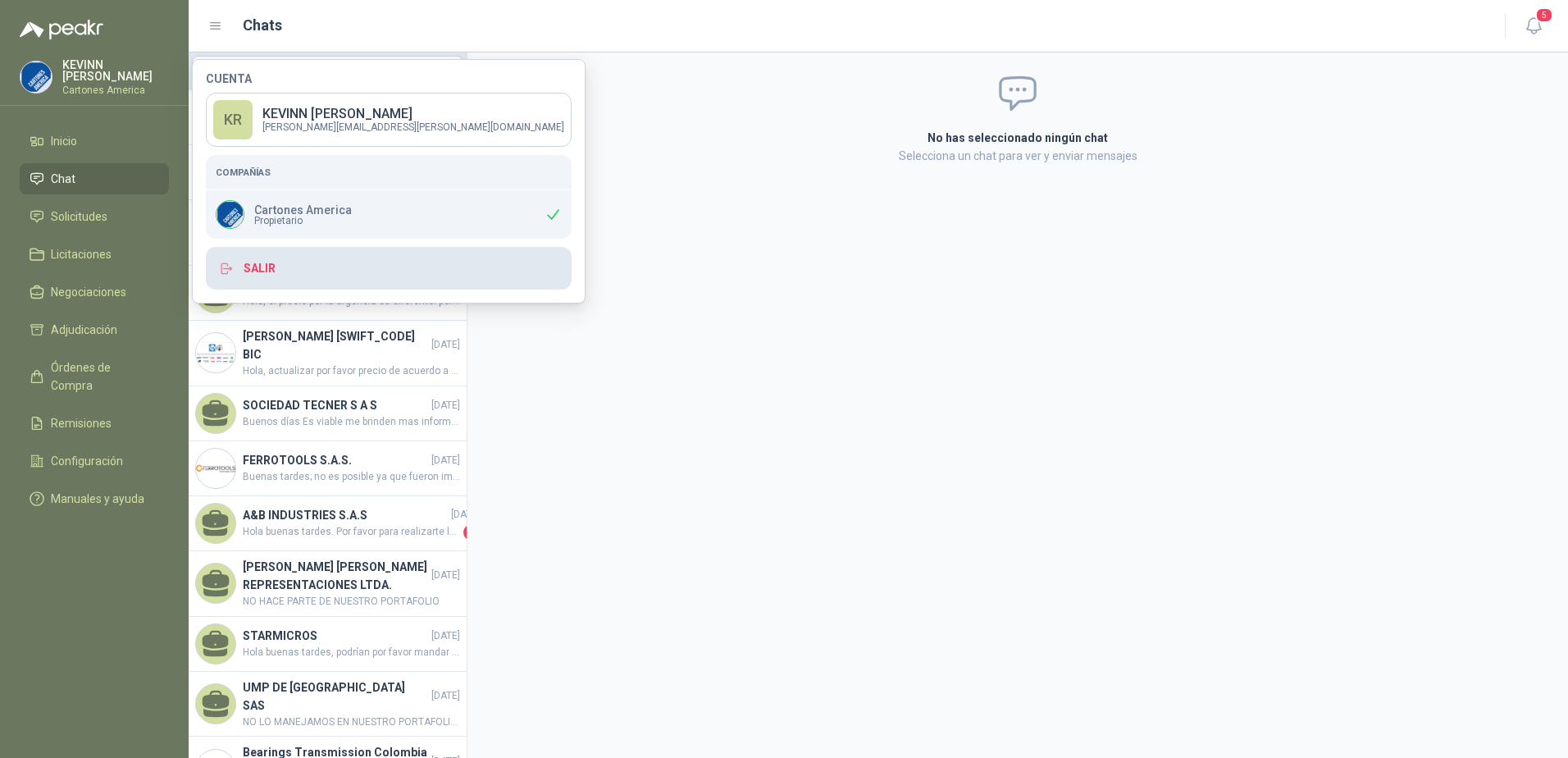
click at [266, 268] on button "Salir" at bounding box center [388, 268] width 365 height 43
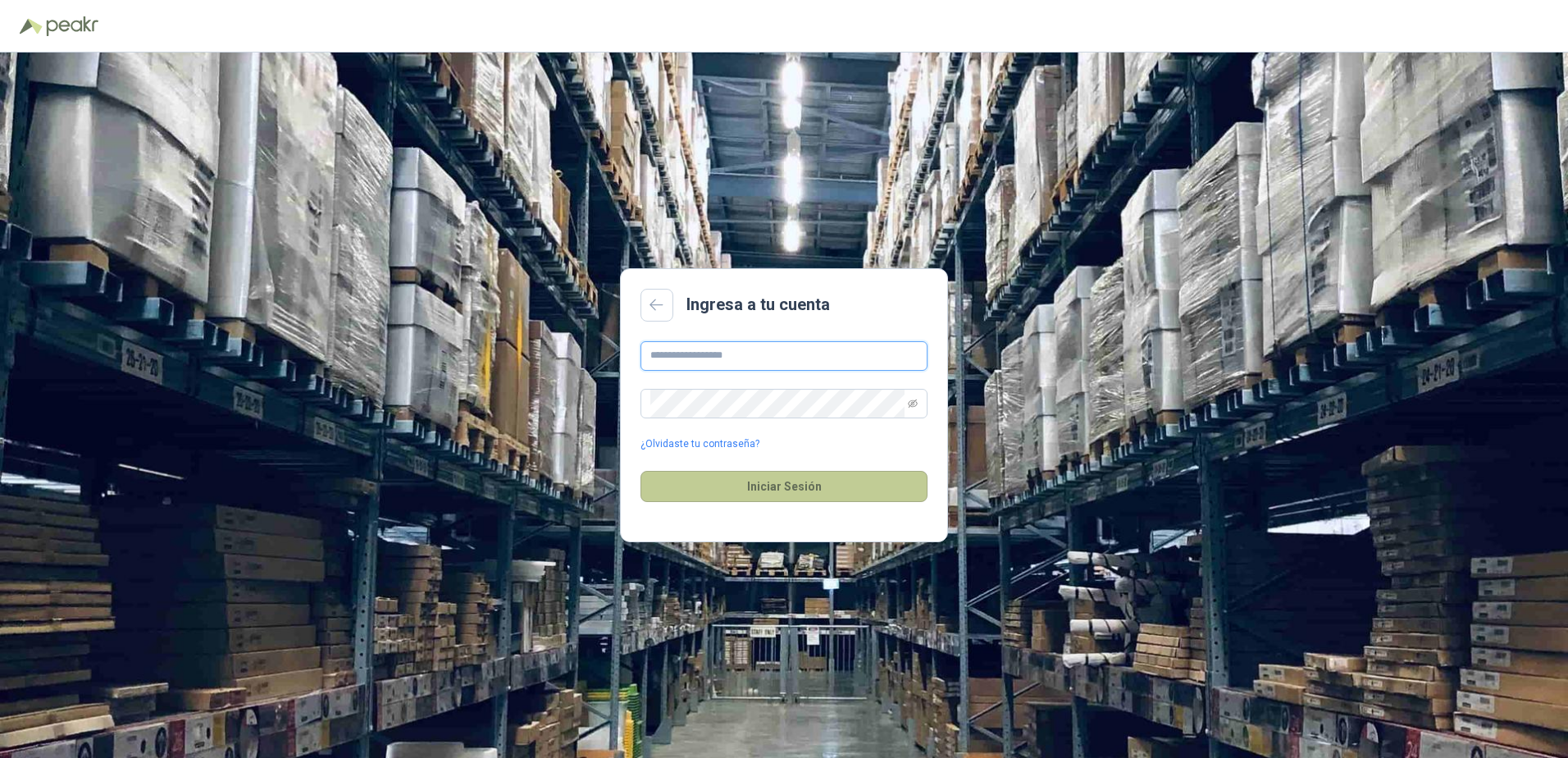
type input "**********"
click at [785, 487] on button "Iniciar Sesión" at bounding box center [784, 487] width 287 height 31
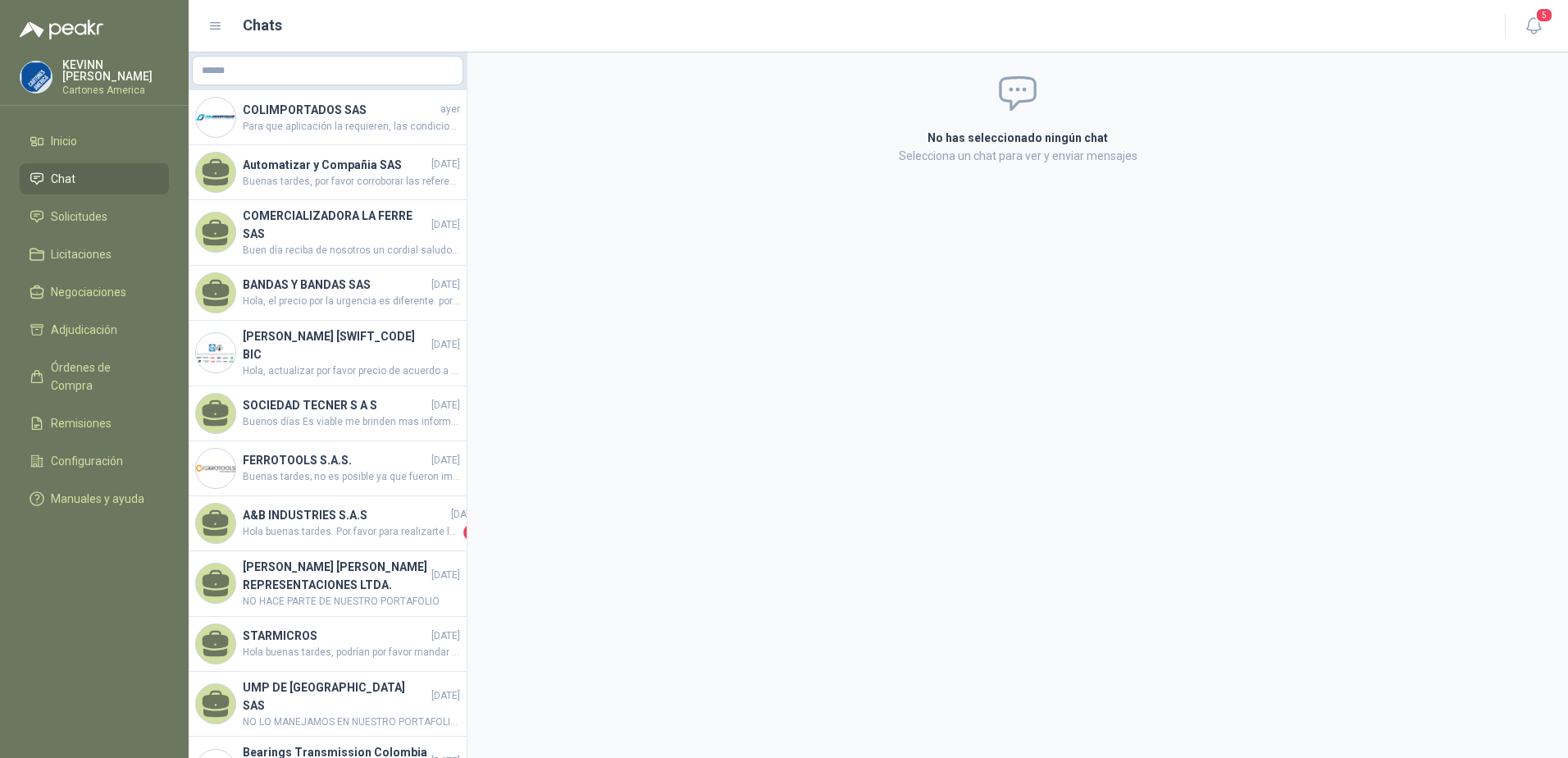
click at [643, 270] on div "No has seleccionado ningún chat Selecciona un chat para ver y enviar mensajes" at bounding box center [1018, 405] width 1101 height 705
click at [67, 140] on span "Inicio" at bounding box center [64, 141] width 26 height 18
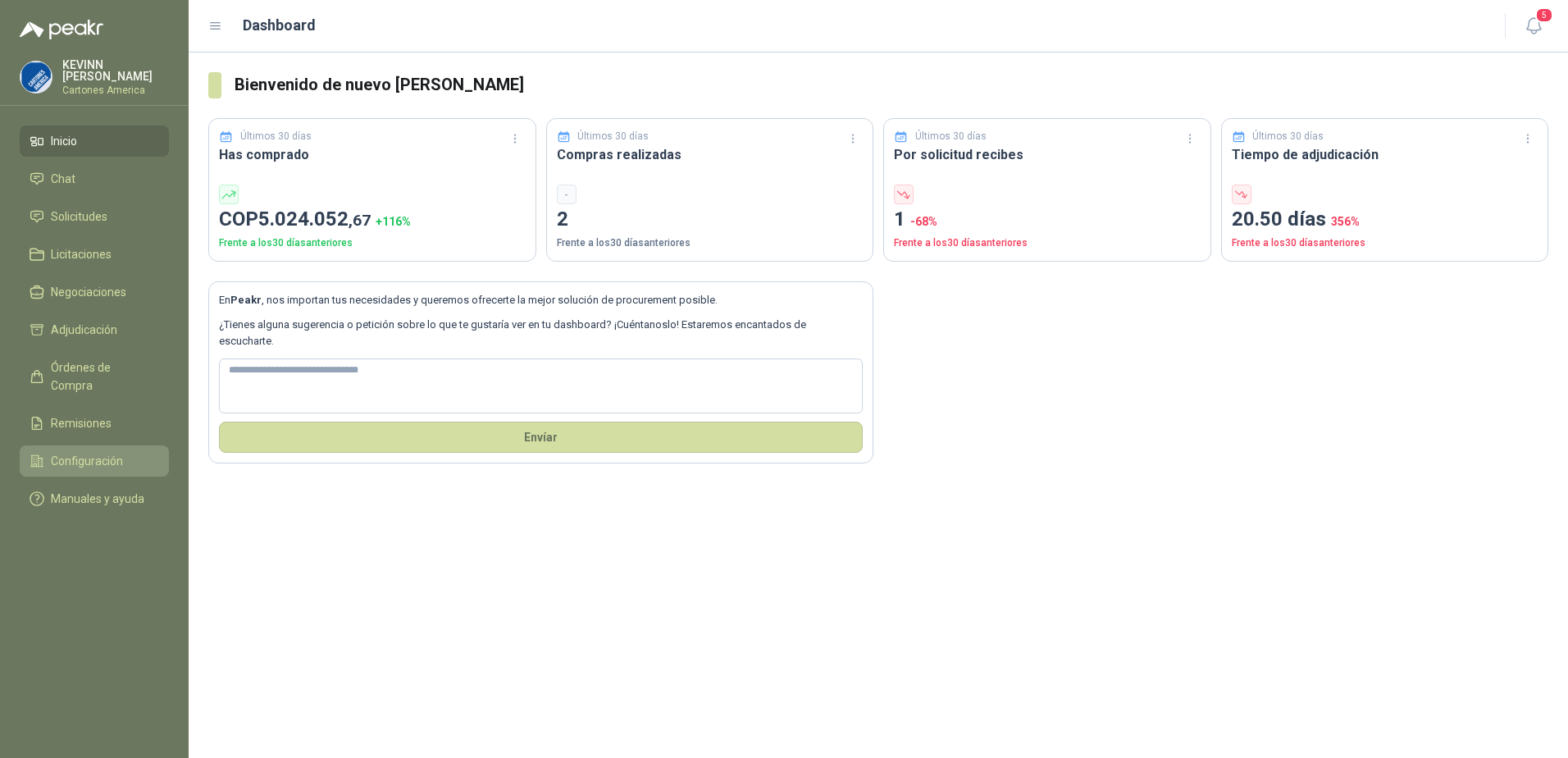
click at [88, 452] on span "Configuración" at bounding box center [87, 461] width 72 height 18
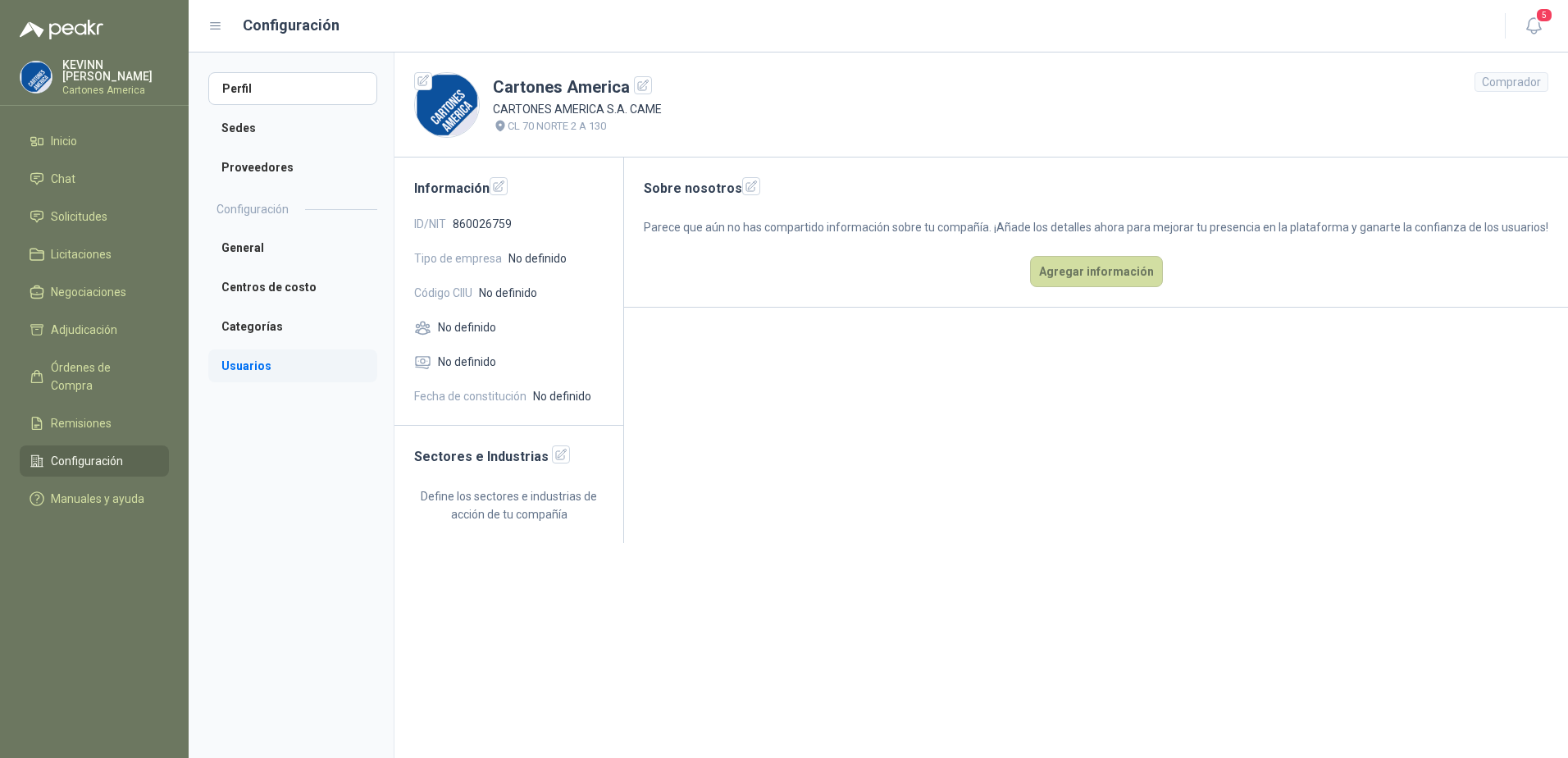
click at [248, 363] on li "Usuarios" at bounding box center [292, 365] width 169 height 33
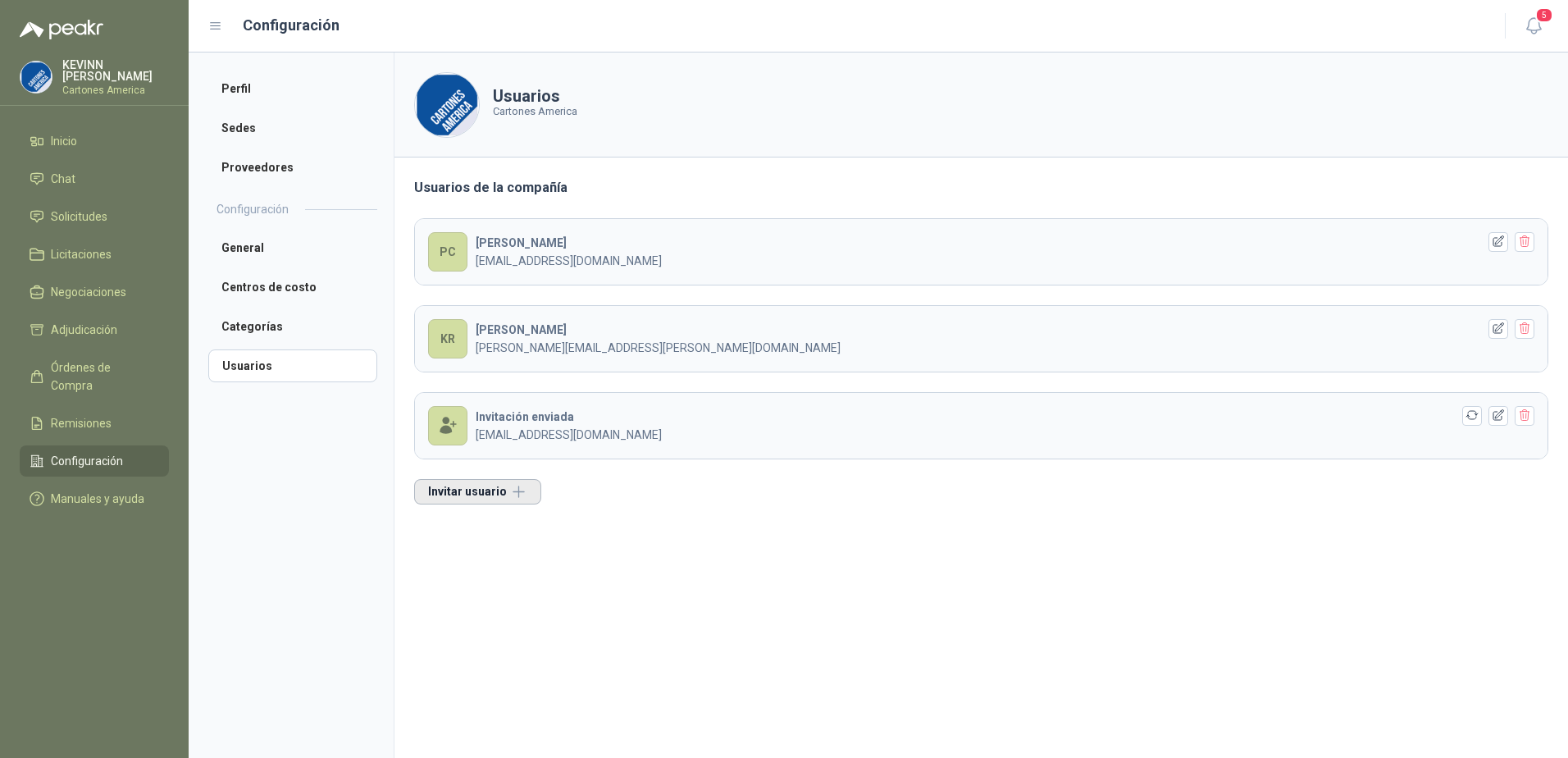
click at [507, 493] on button "Invitar usuario" at bounding box center [477, 492] width 127 height 26
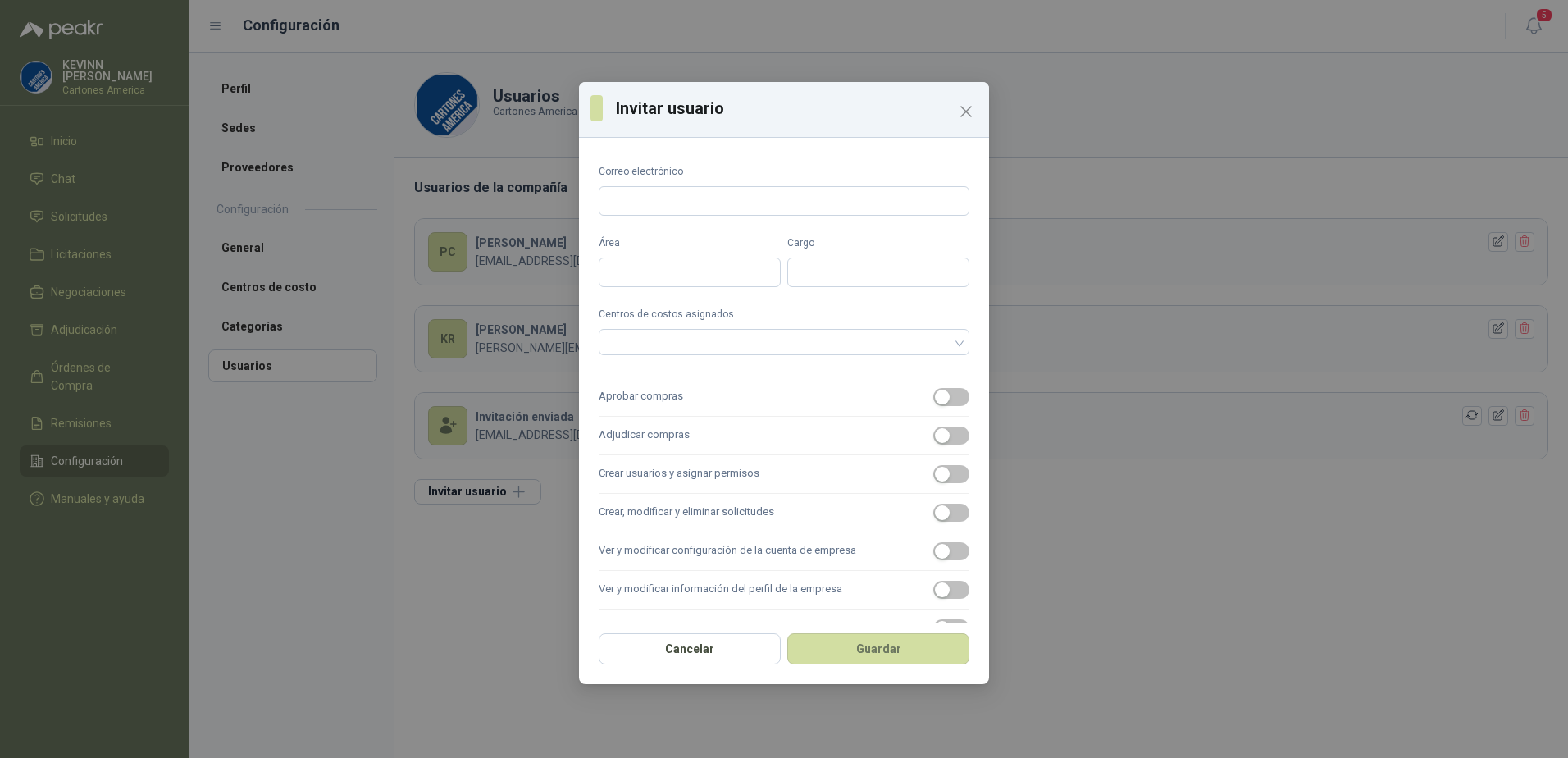
click at [479, 549] on div "Invitar usuario Correo electrónico Área Cargo Centros de costos asignados Aprob…" at bounding box center [784, 379] width 1568 height 758
click at [702, 665] on div "Cancelar Guardar" at bounding box center [784, 653] width 410 height 61
click at [692, 641] on button "Cancelar" at bounding box center [690, 649] width 182 height 31
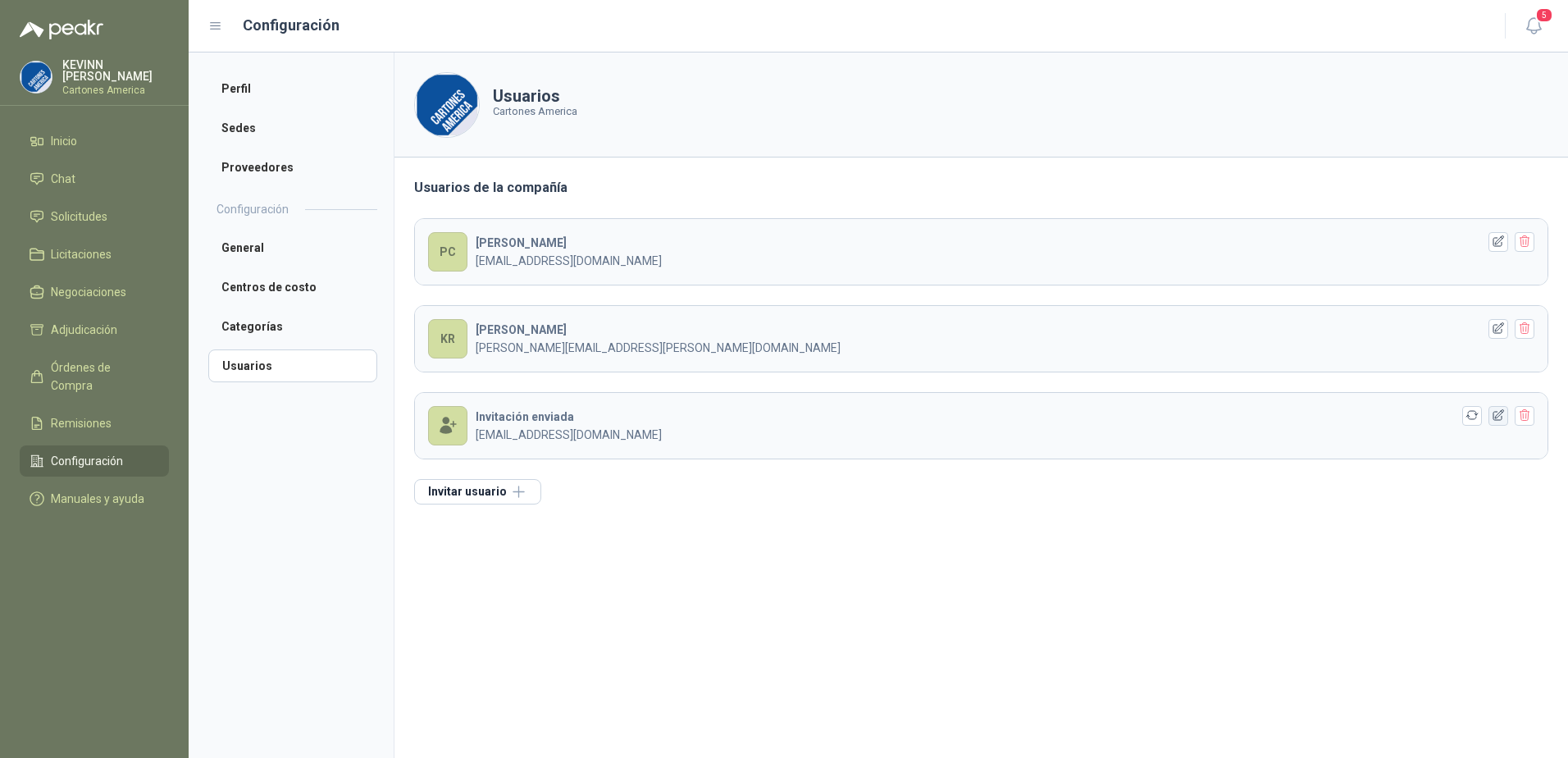
click at [1494, 414] on icon "button" at bounding box center [1498, 415] width 14 height 14
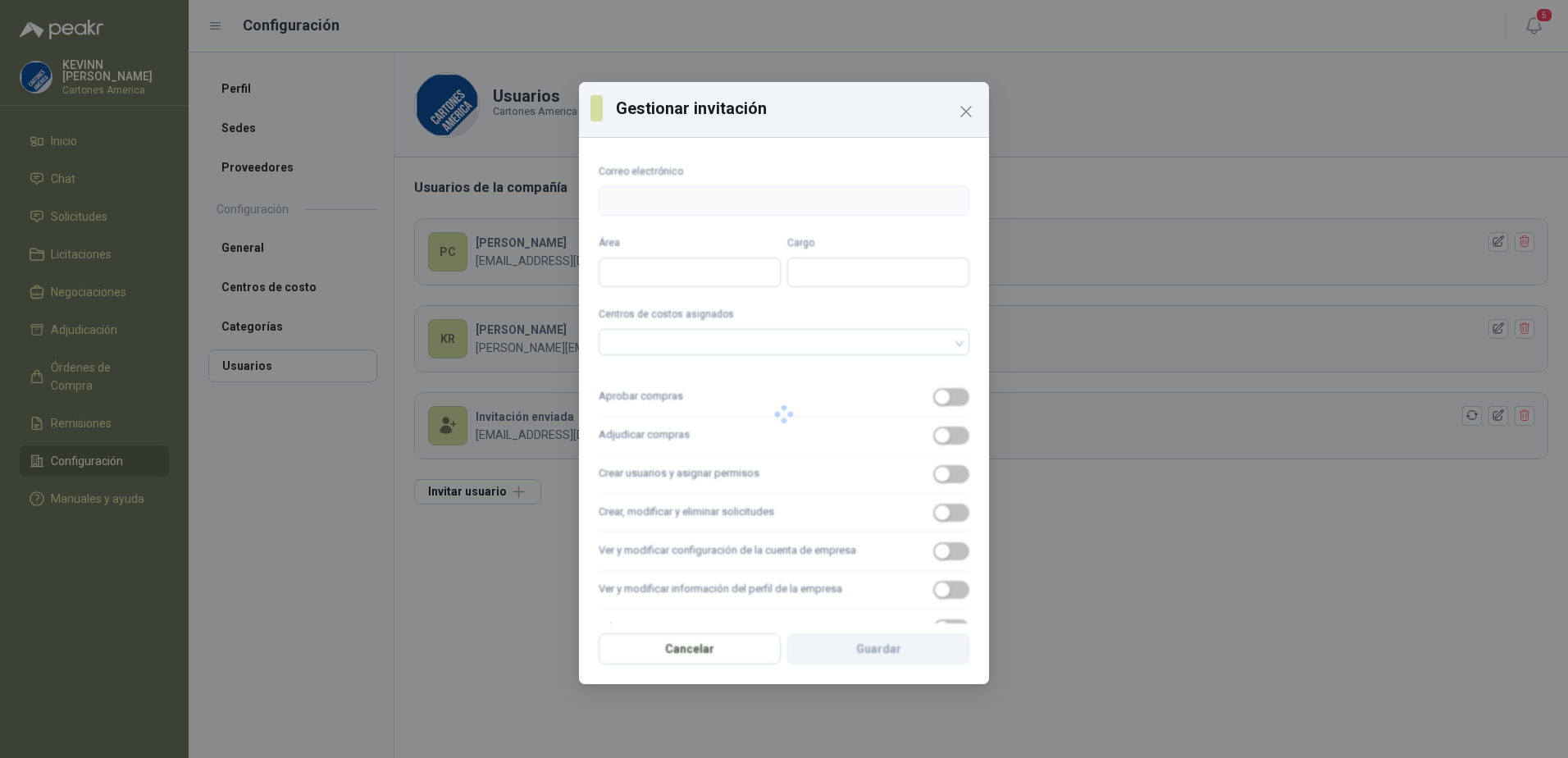
type input "**********"
type input "*******"
type input "**********"
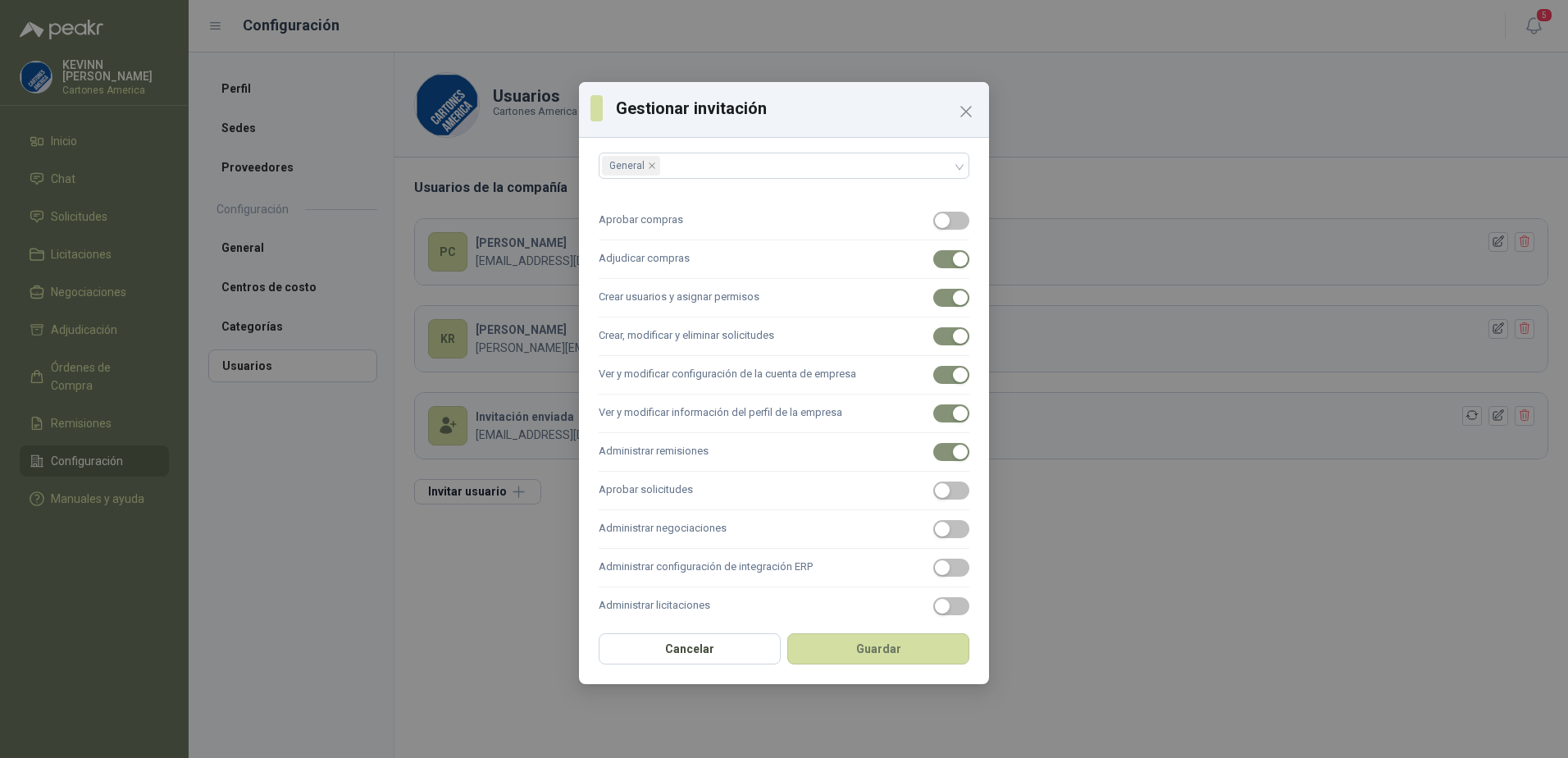
scroll to position [192, 0]
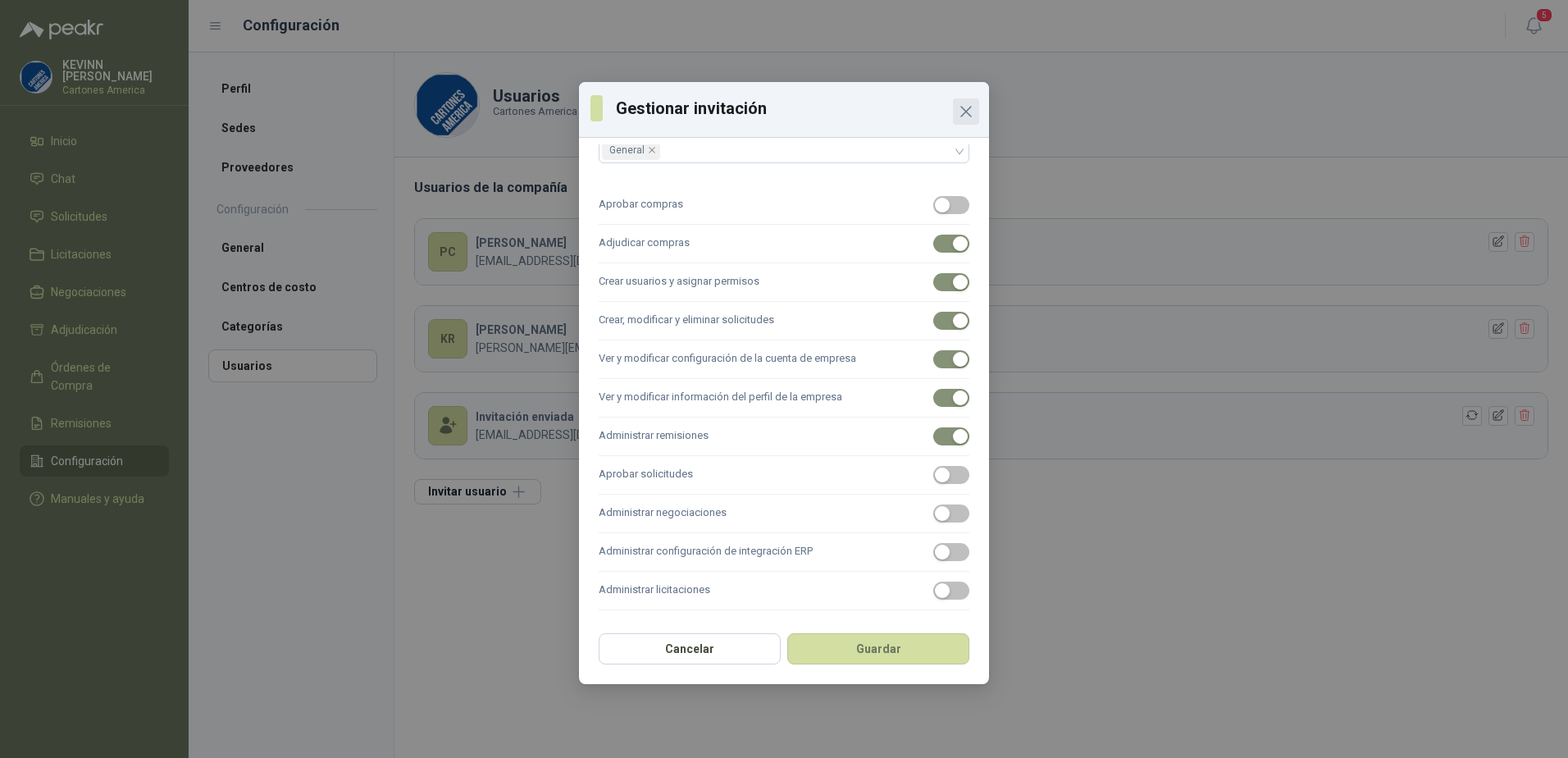
click at [964, 104] on icon "Close" at bounding box center [966, 112] width 20 height 20
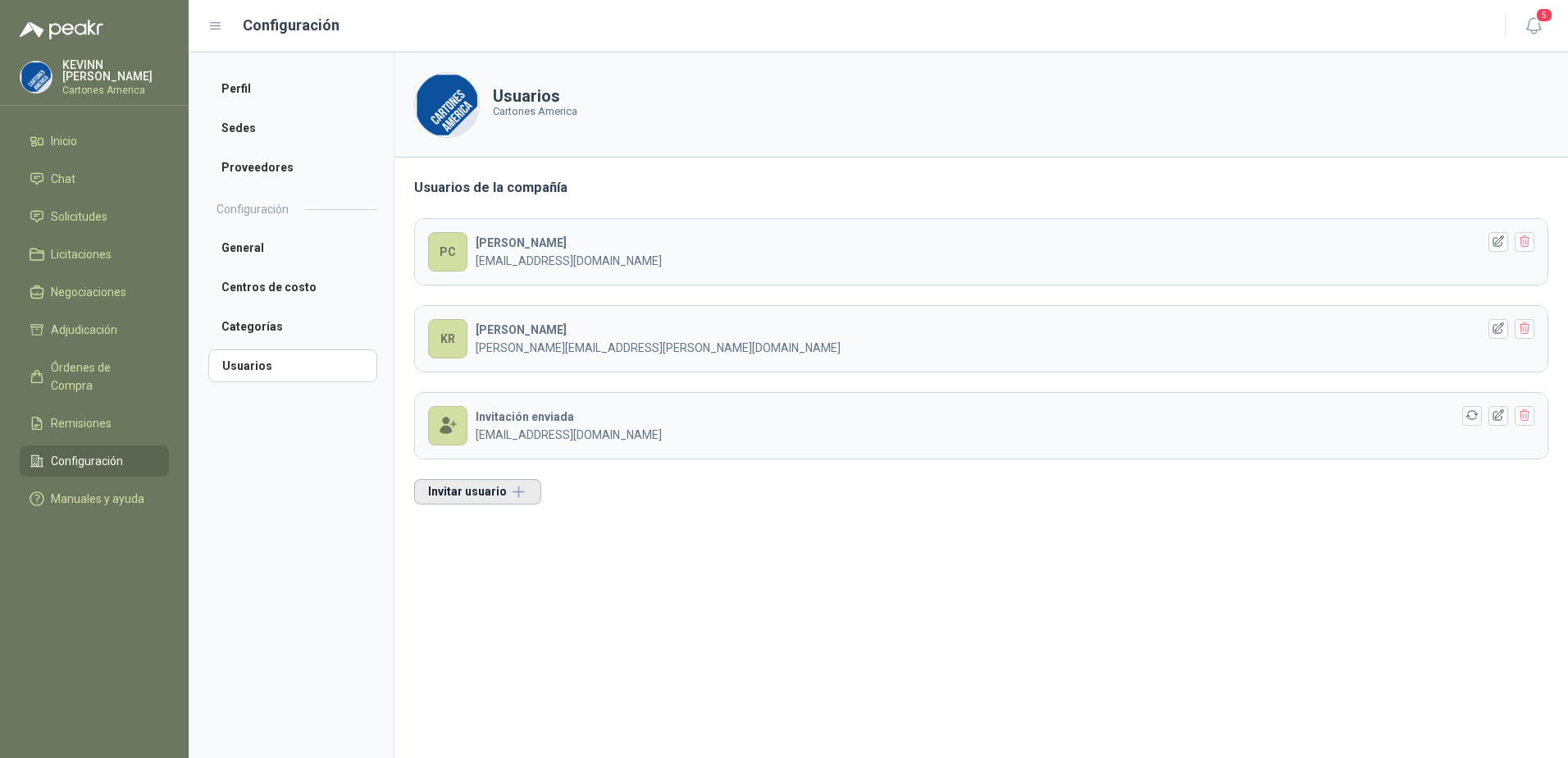
click at [494, 490] on button "Invitar usuario" at bounding box center [477, 492] width 127 height 26
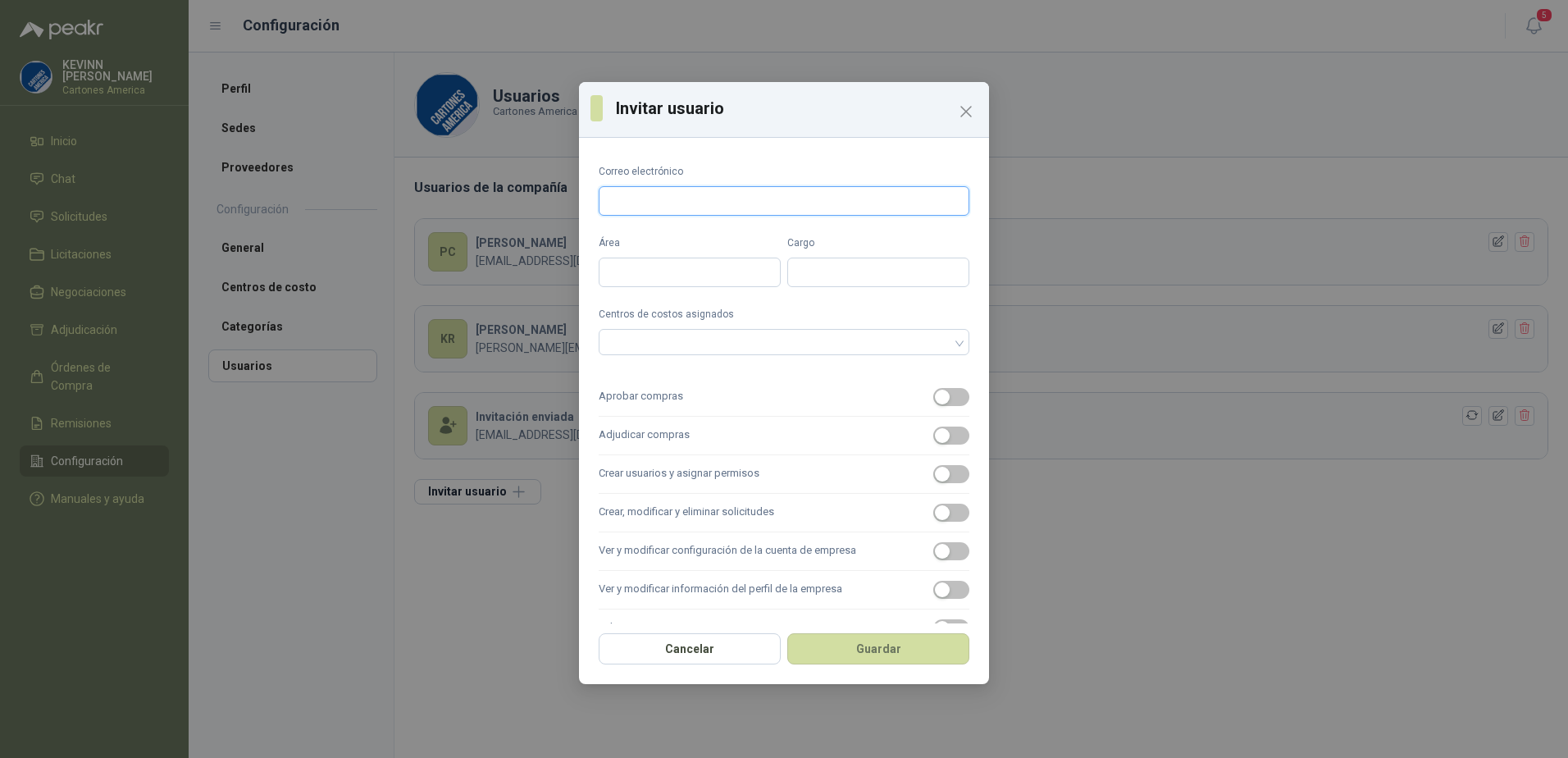
click at [692, 200] on input "Correo electrónico" at bounding box center [784, 200] width 371 height 29
type input "*"
click at [966, 104] on icon "Close" at bounding box center [966, 112] width 20 height 20
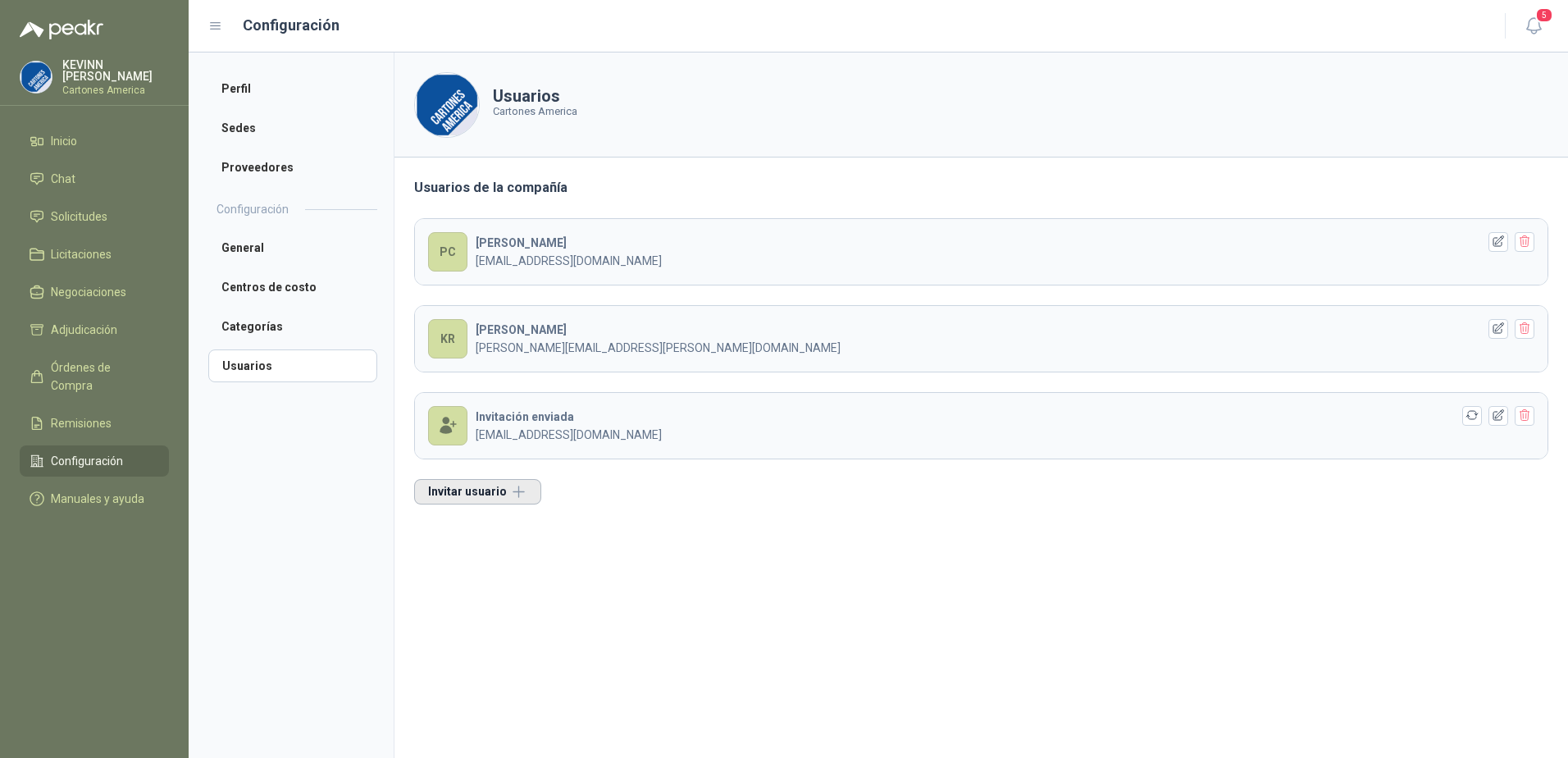
click at [494, 488] on button "Invitar usuario" at bounding box center [477, 492] width 127 height 26
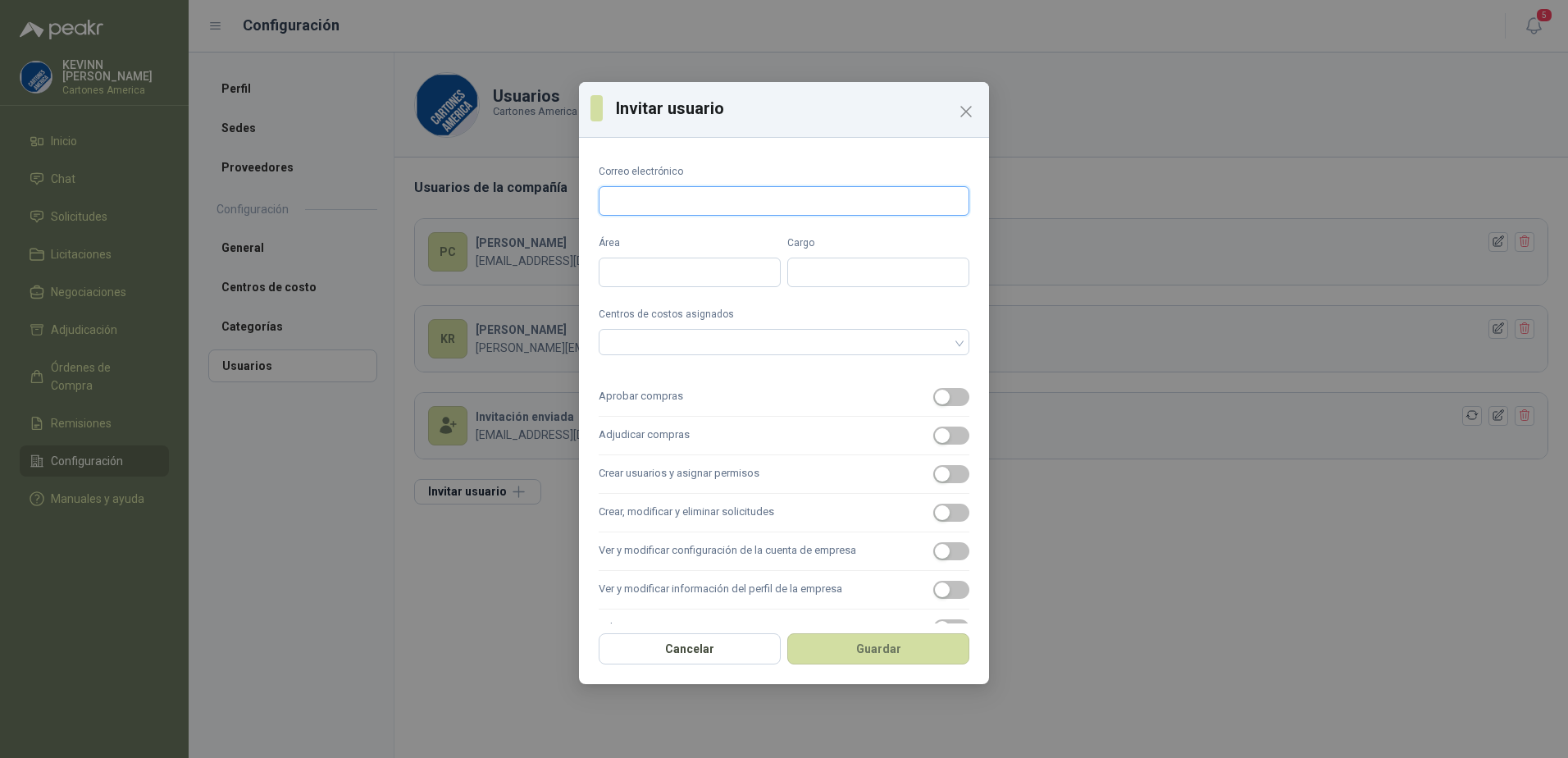
click at [676, 200] on input "Correo electrónico" at bounding box center [784, 200] width 371 height 29
paste input "**********"
type input "**********"
click at [662, 277] on input "Área" at bounding box center [690, 272] width 182 height 29
type input "*******"
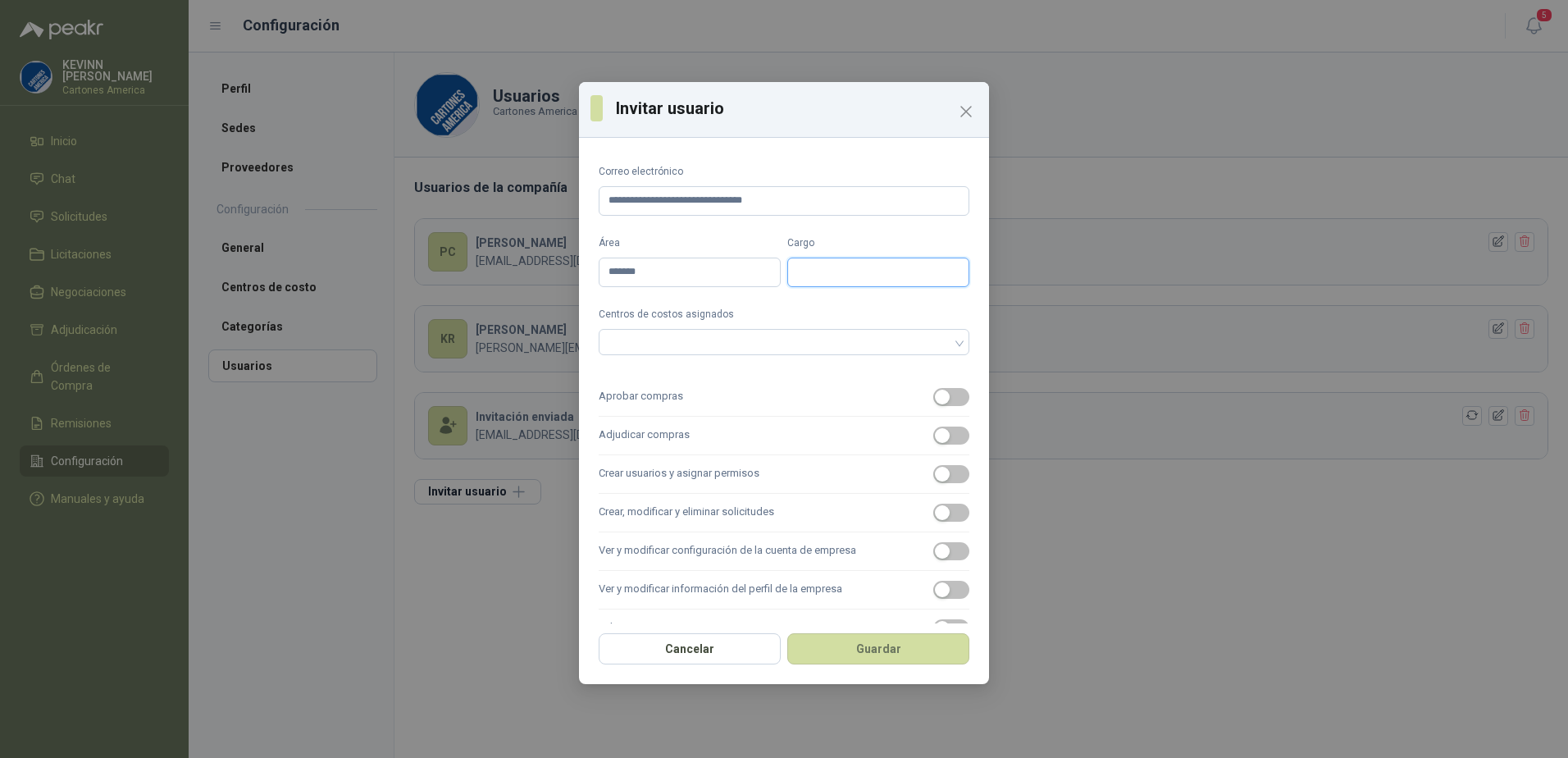
click at [859, 272] on input "Cargo" at bounding box center [878, 272] width 182 height 29
type input "*"
click at [950, 342] on div at bounding box center [784, 342] width 371 height 26
type input "*********"
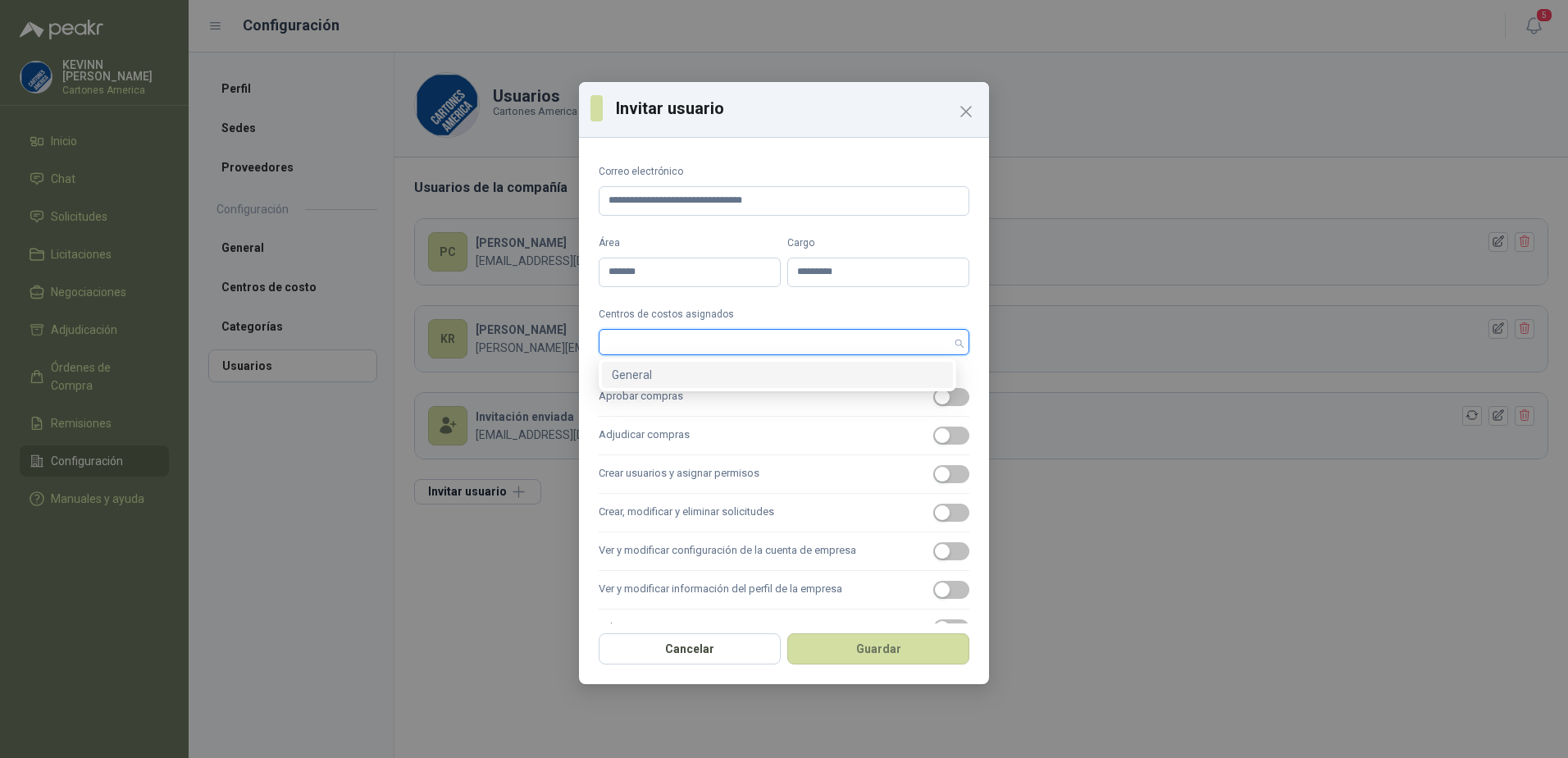
click at [671, 373] on div "General" at bounding box center [777, 374] width 332 height 18
click at [654, 379] on div "General" at bounding box center [771, 374] width 320 height 18
click at [630, 366] on div "General" at bounding box center [777, 374] width 332 height 18
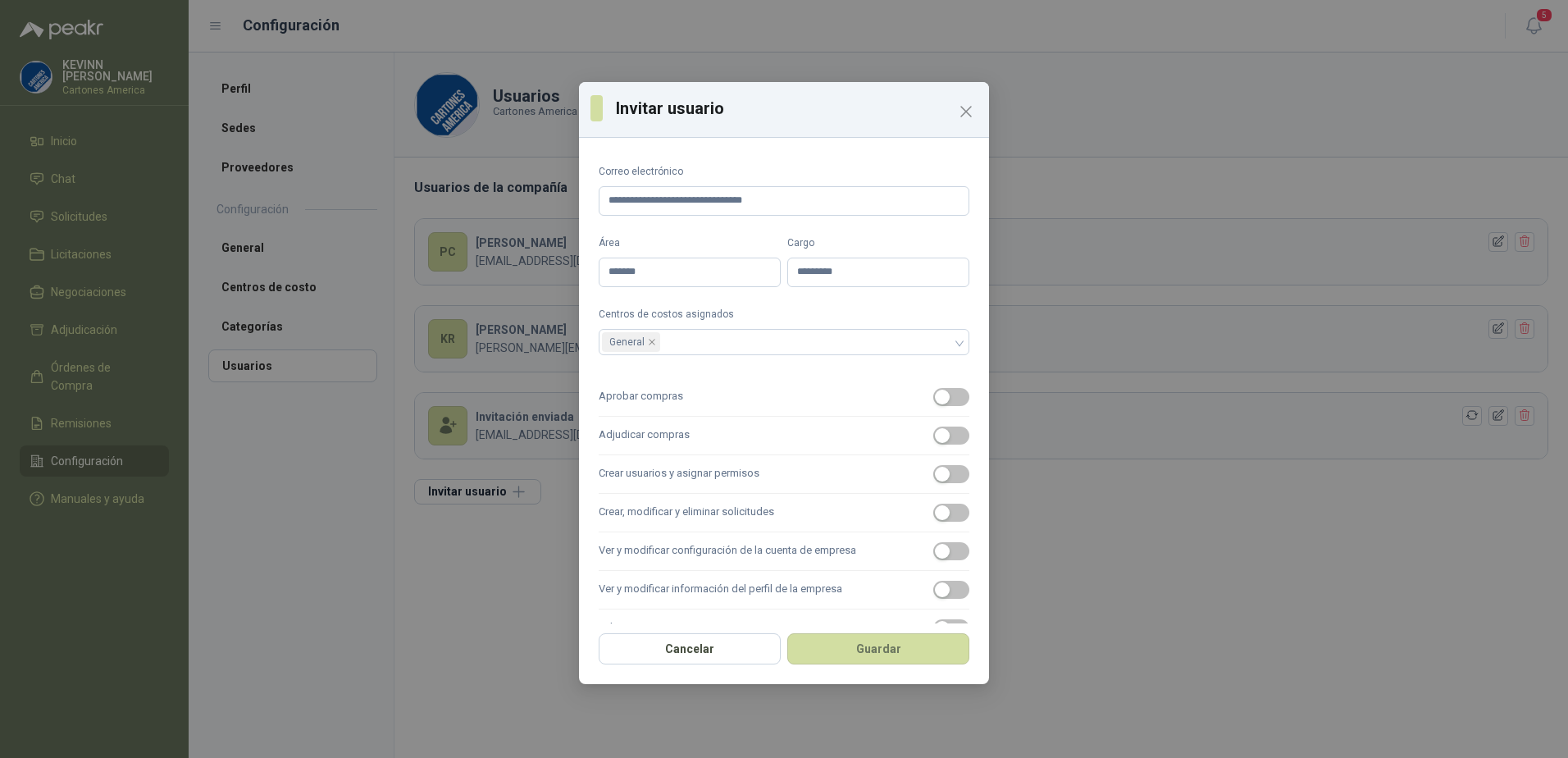
click at [935, 302] on form "**********" at bounding box center [784, 483] width 371 height 638
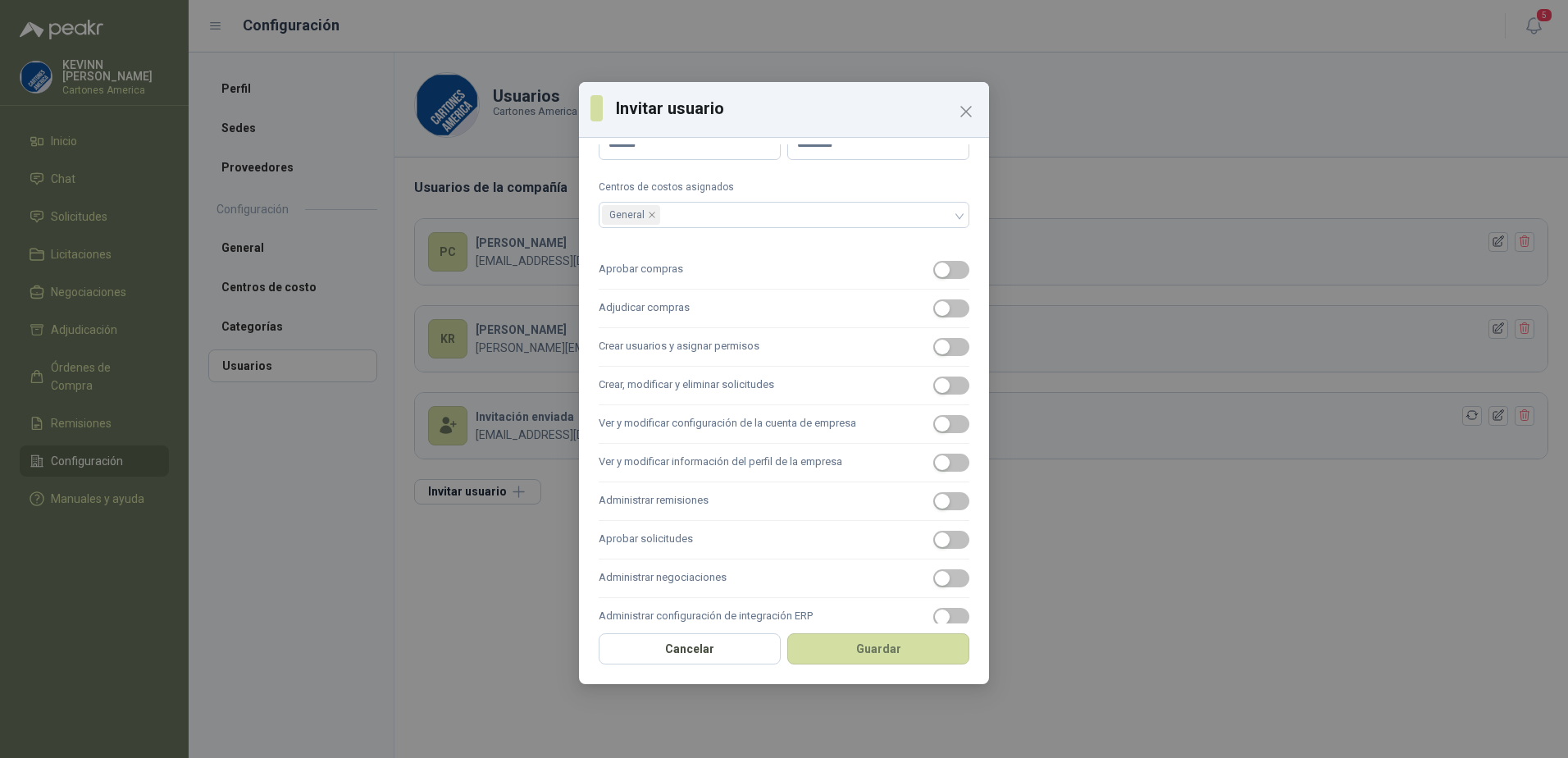
scroll to position [164, 0]
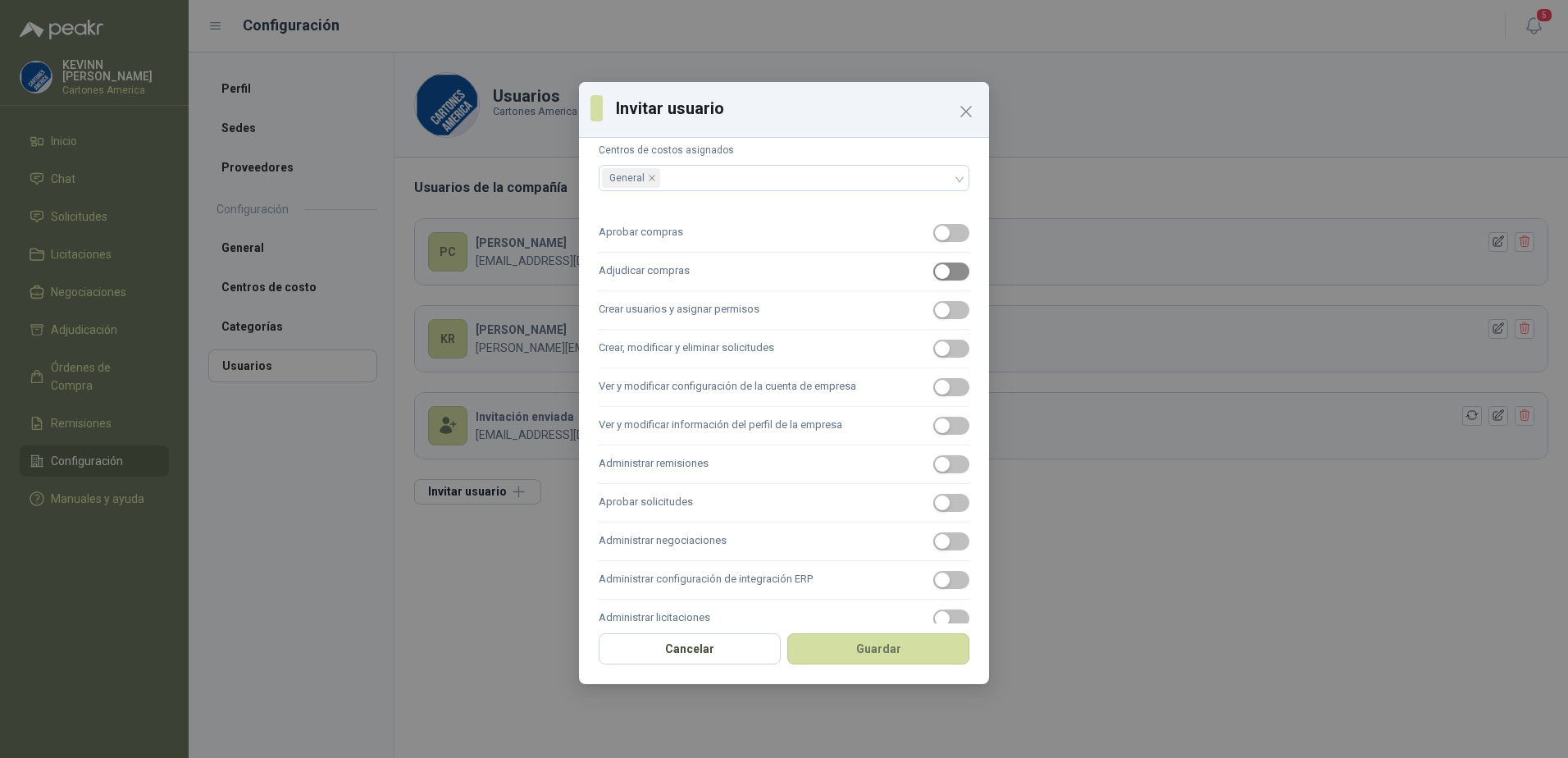
click at [950, 262] on span "button" at bounding box center [951, 271] width 36 height 18
click at [935, 348] on div "button" at bounding box center [942, 348] width 15 height 15
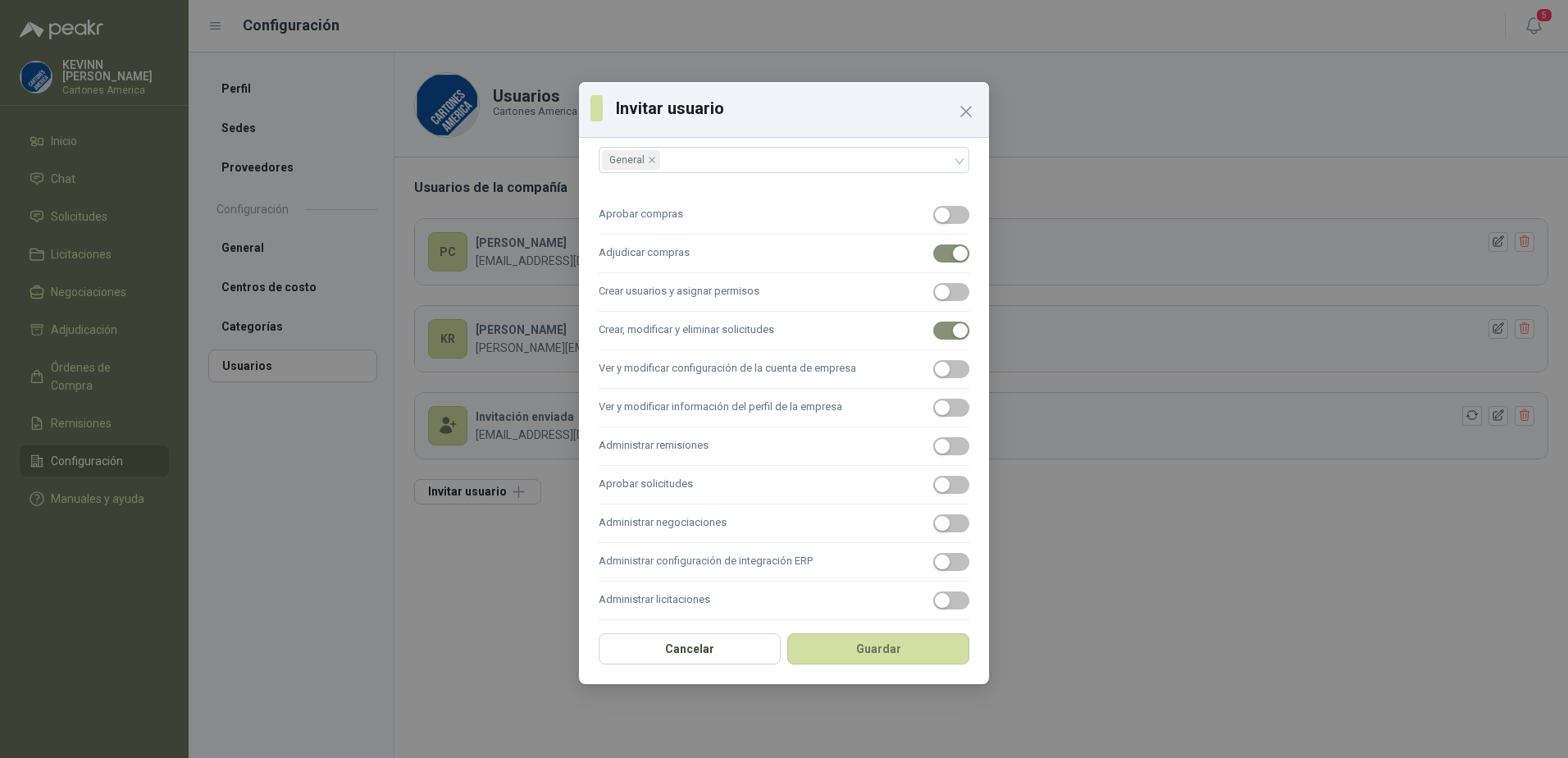
scroll to position [192, 0]
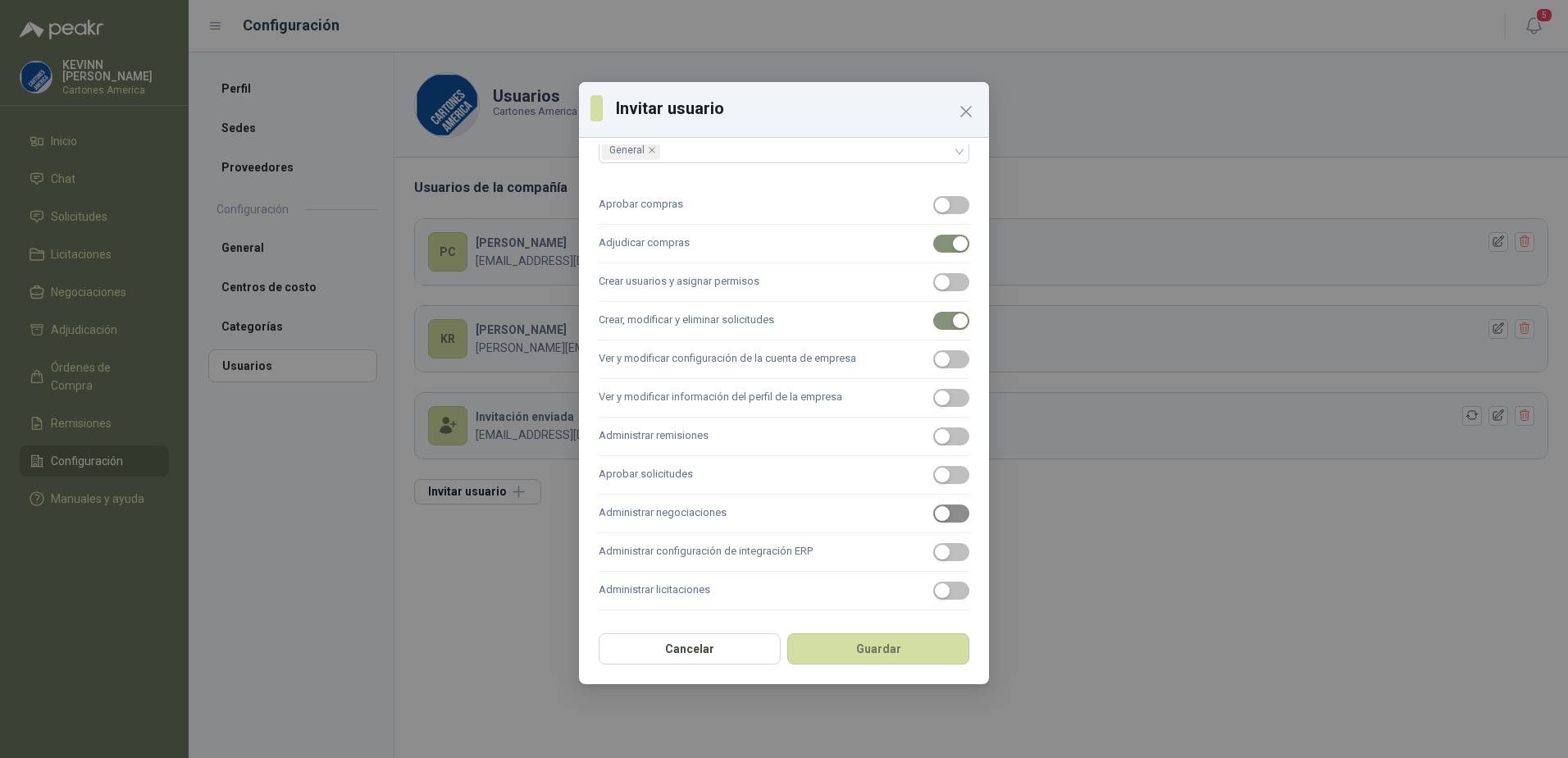
click at [935, 513] on div "button" at bounding box center [942, 513] width 15 height 15
click at [946, 594] on span "button" at bounding box center [951, 590] width 36 height 18
click at [877, 648] on button "Guardar" at bounding box center [878, 649] width 182 height 31
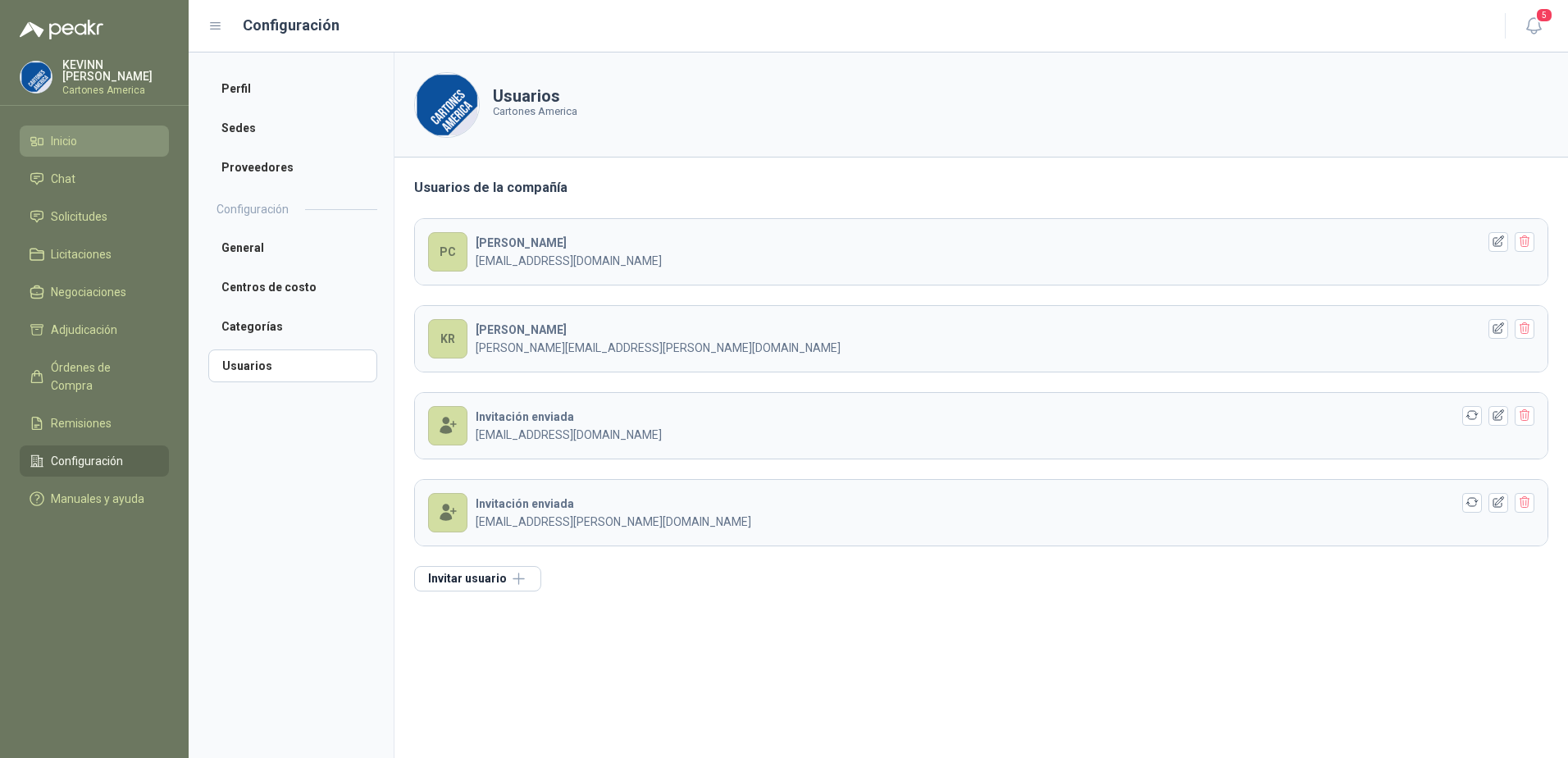
click at [76, 135] on span "Inicio" at bounding box center [64, 141] width 26 height 18
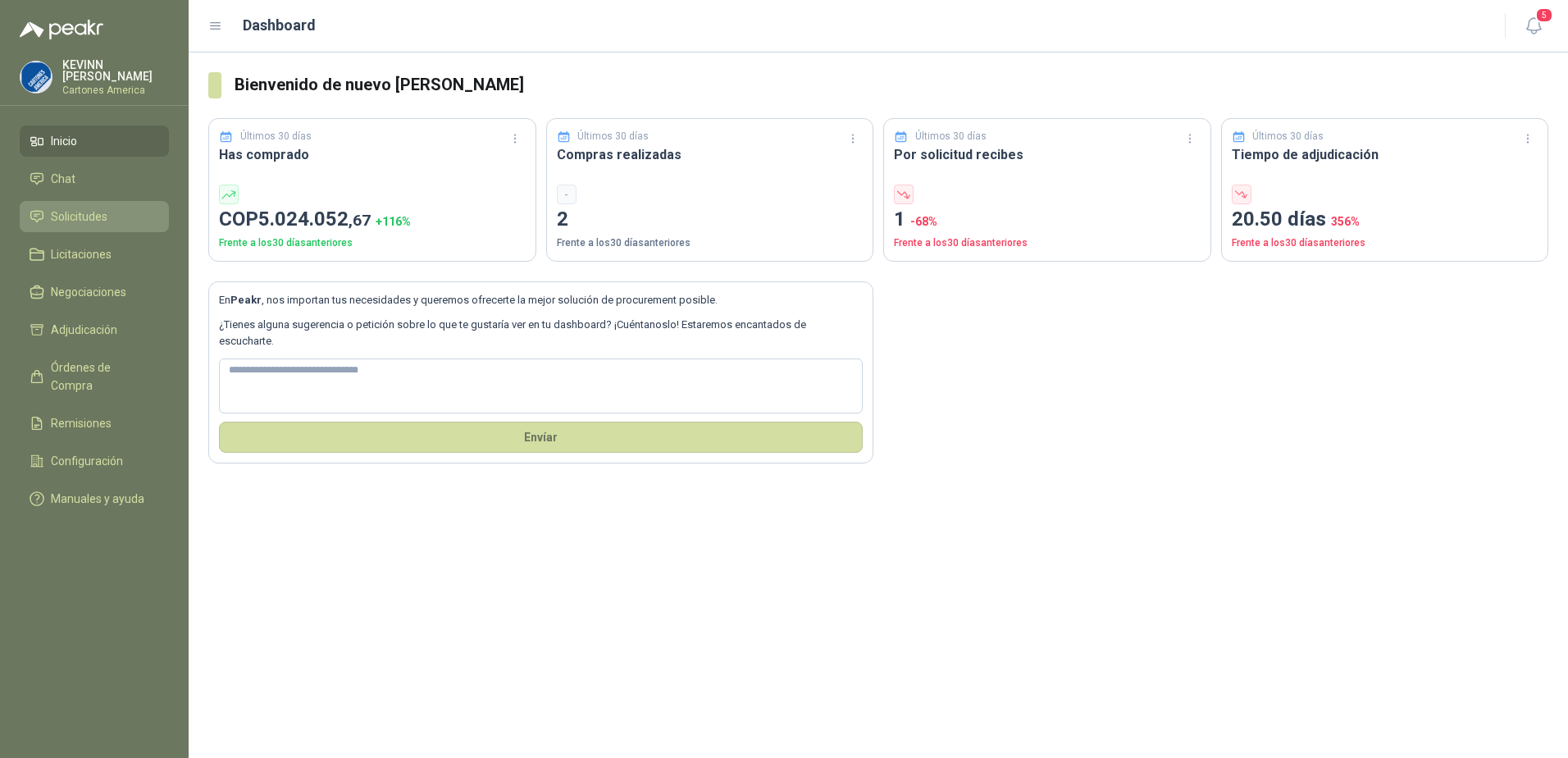
click at [110, 208] on li "Solicitudes" at bounding box center [94, 217] width 129 height 18
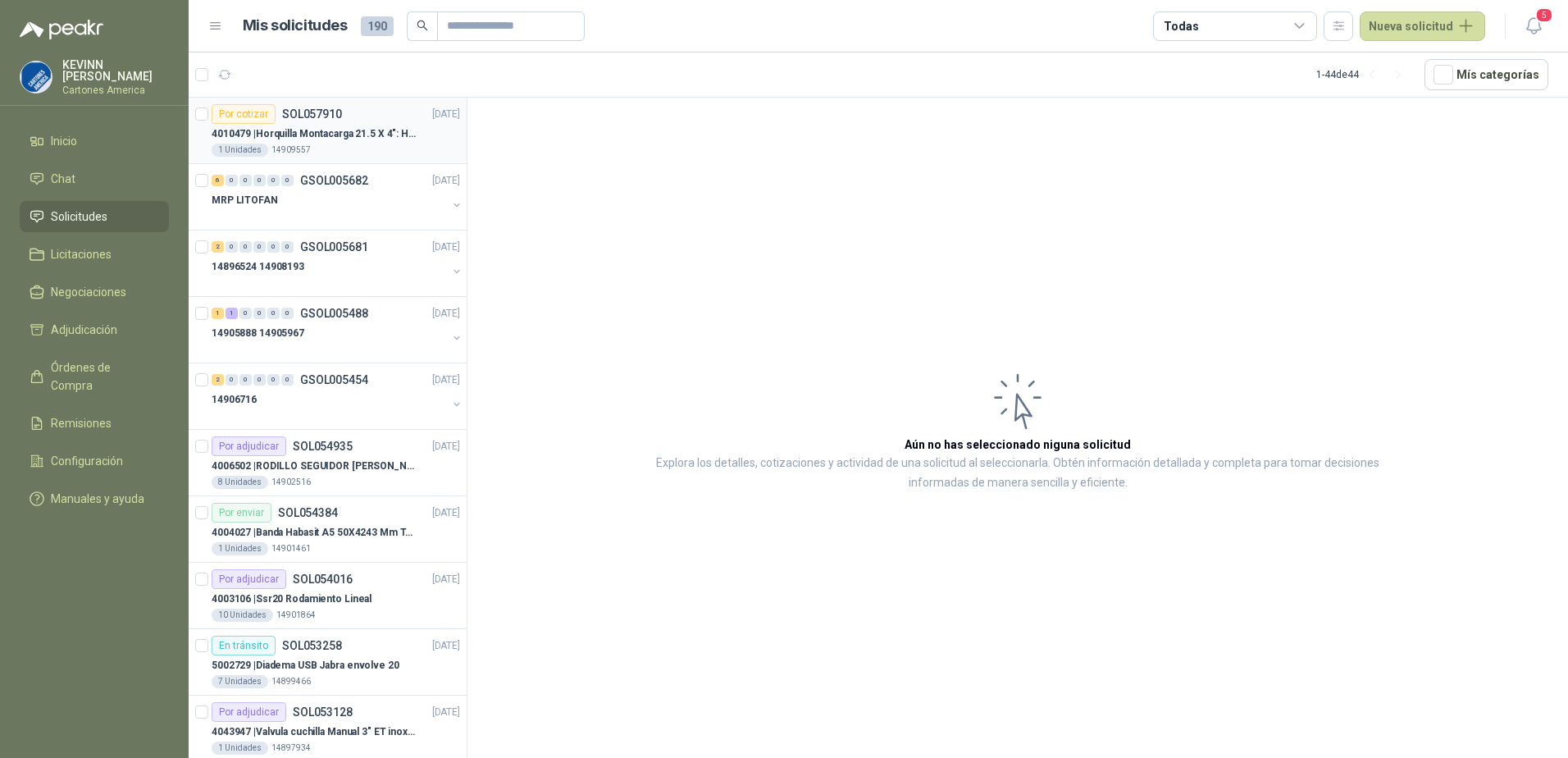
click at [379, 148] on div "1 Unidades 14909557" at bounding box center [335, 149] width 249 height 13
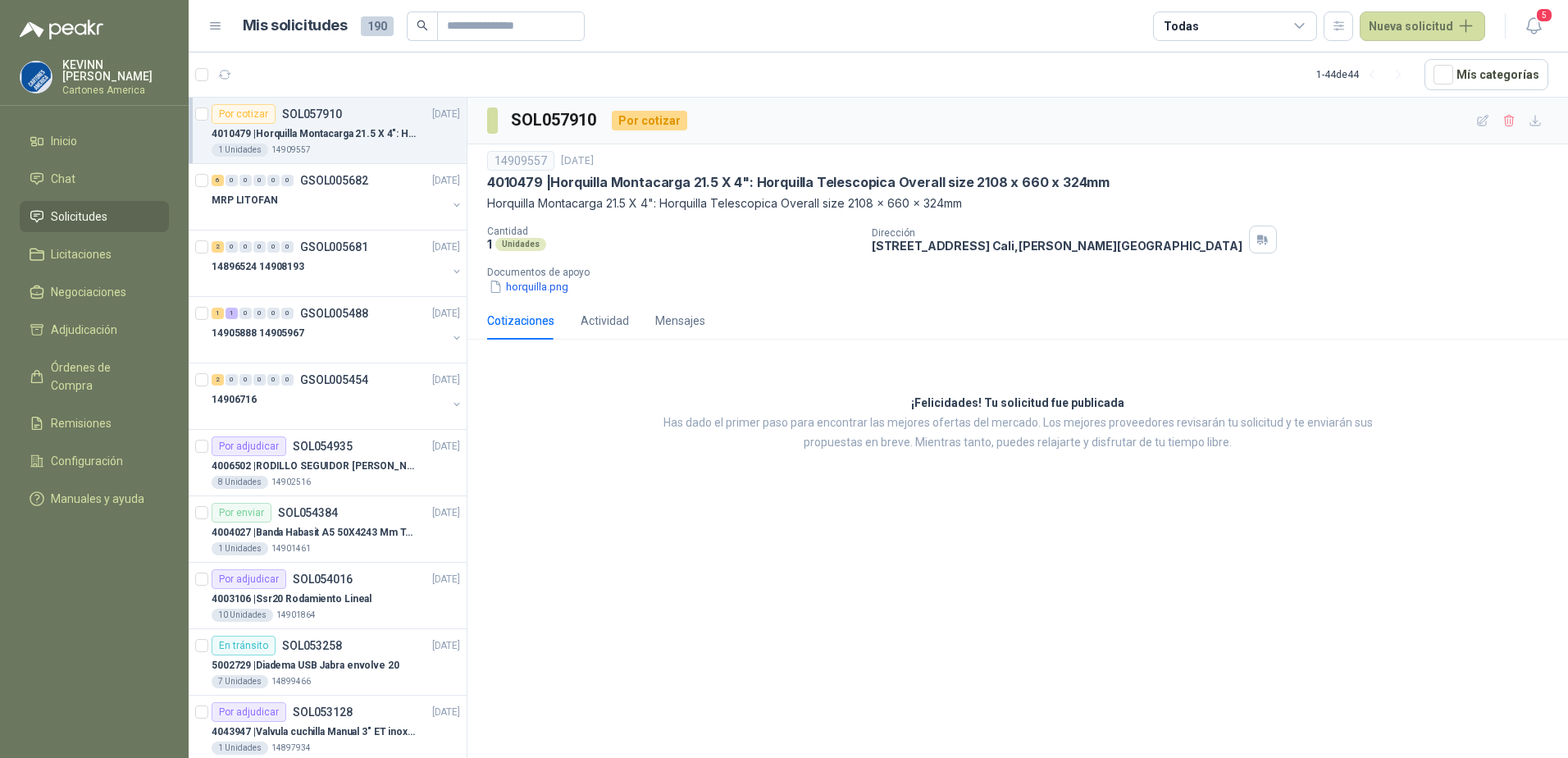
click at [80, 208] on span "Solicitudes" at bounding box center [79, 217] width 56 height 18
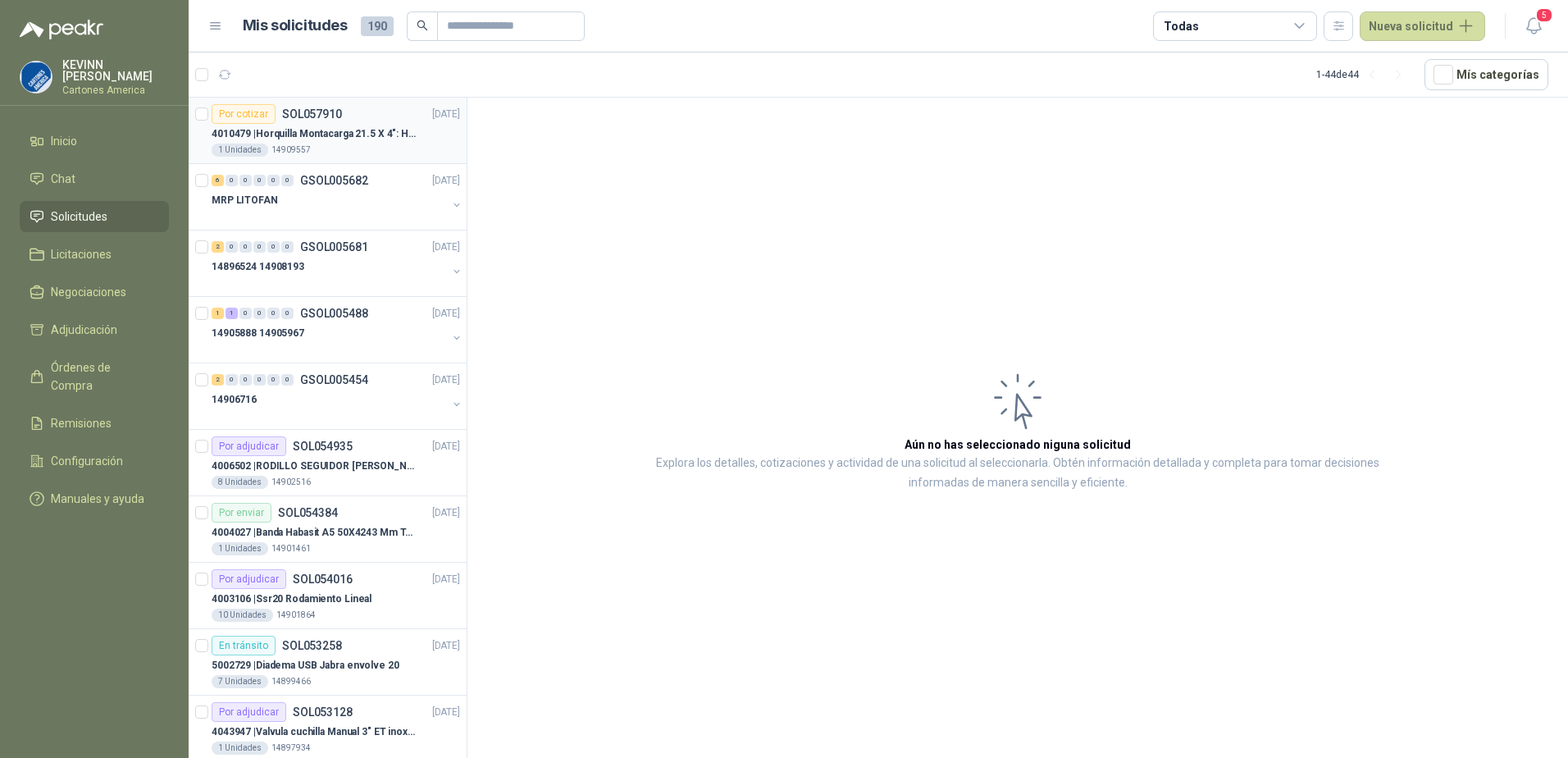
click at [322, 139] on p "4010479 | Horquilla Montacarga 21.5 X 4": Horquilla Telescopica Overall size 21…" at bounding box center [313, 134] width 204 height 15
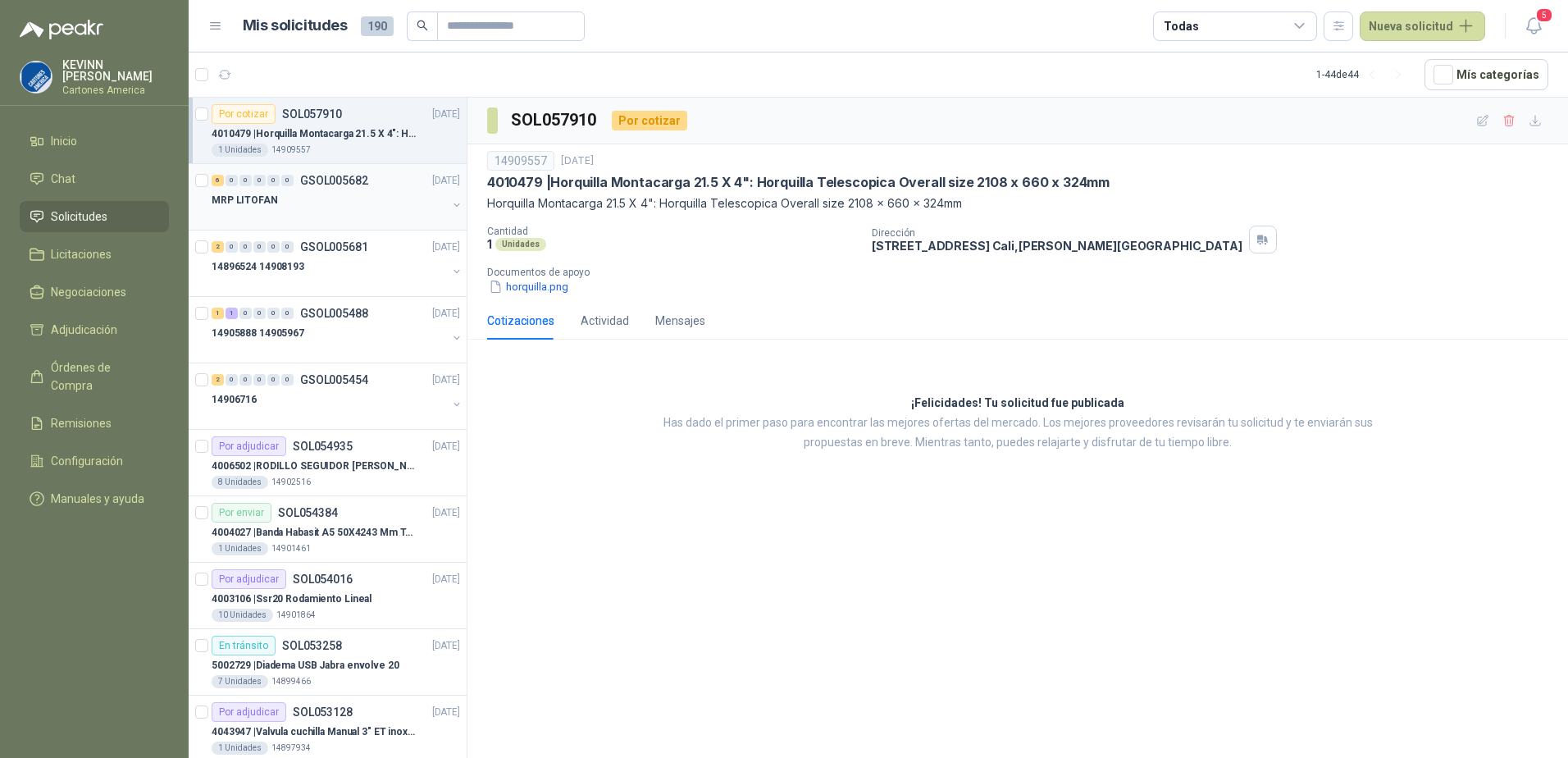
click at [322, 198] on div "MRP LITOFAN" at bounding box center [329, 200] width 235 height 20
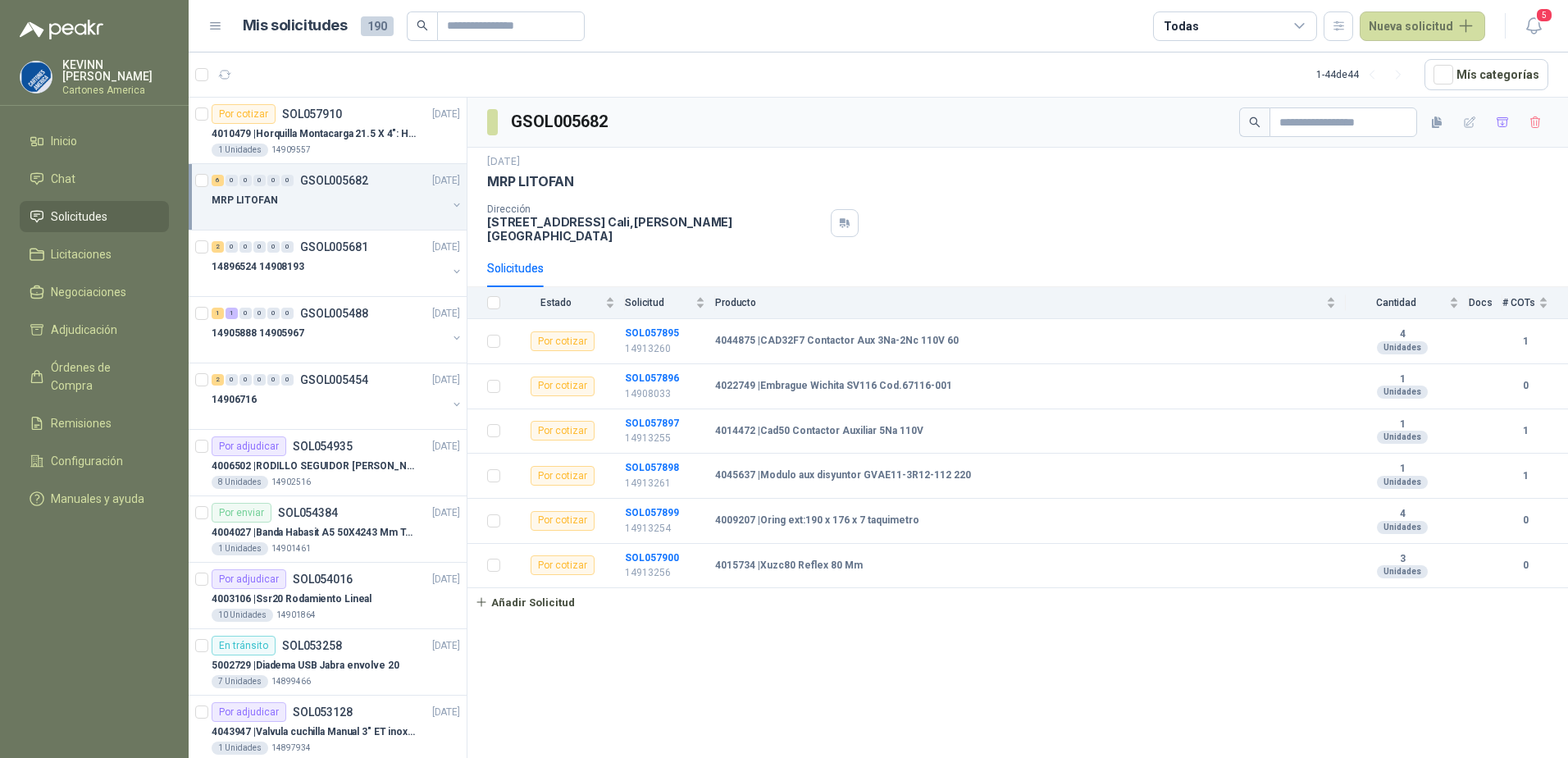
click at [437, 198] on div "MRP LITOFAN" at bounding box center [337, 207] width 251 height 33
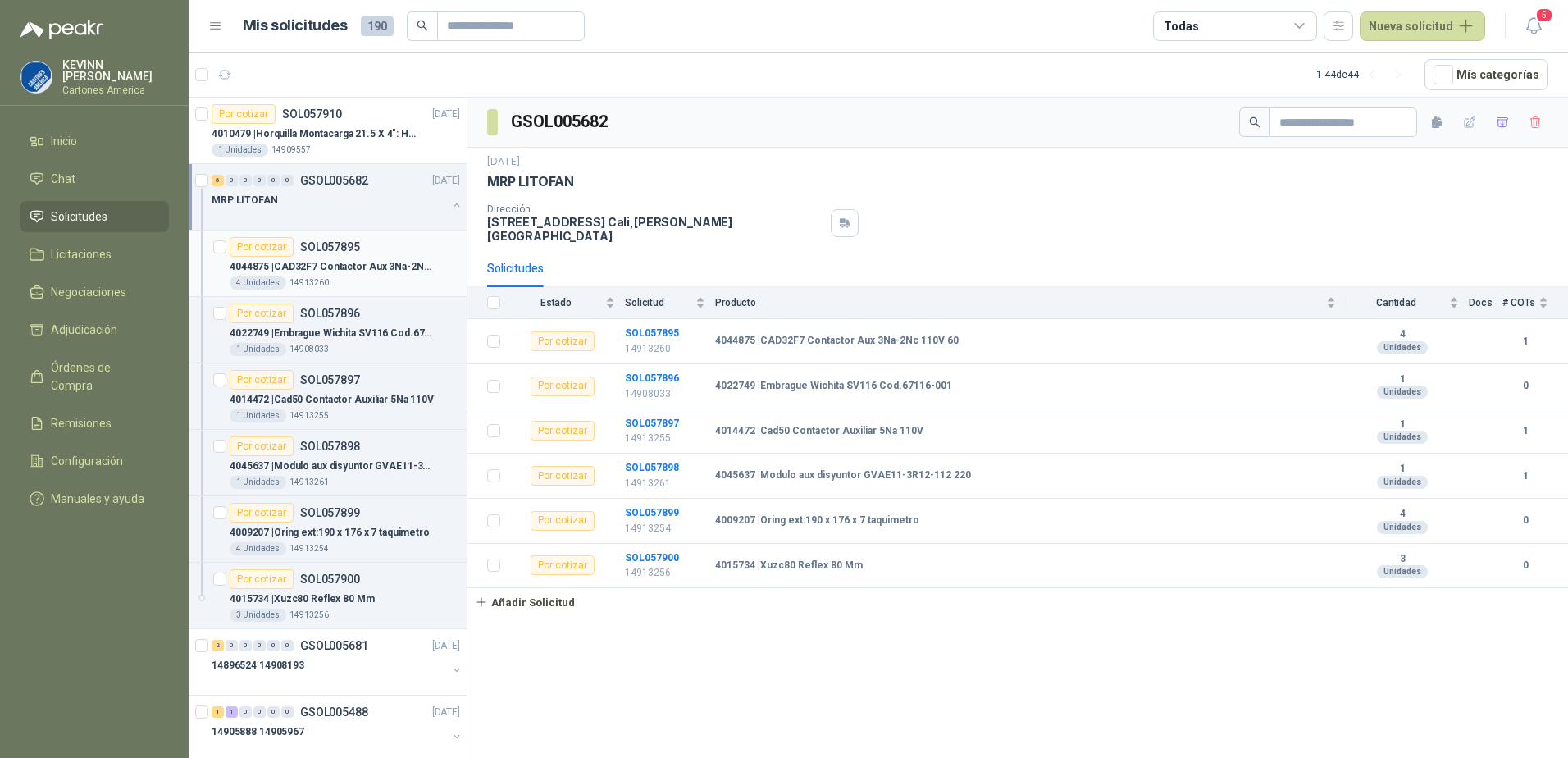
click at [357, 271] on p "4044875 | CAD32F7 Contactor Aux 3Na-2Nc 110V 60" at bounding box center [332, 266] width 204 height 15
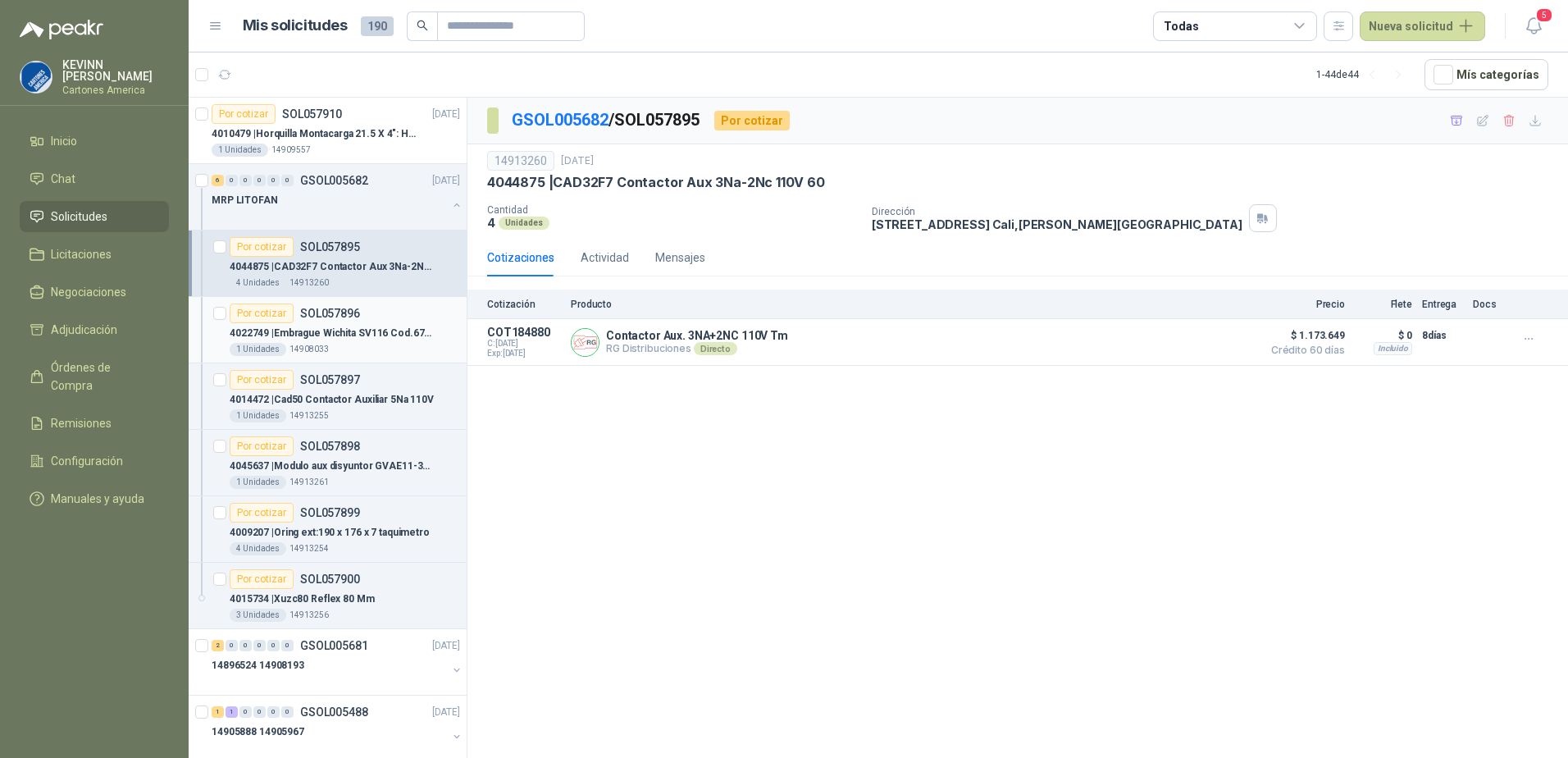
click at [381, 341] on div "4022749 | [GEOGRAPHIC_DATA] Cod.67116-001" at bounding box center [344, 333] width 231 height 20
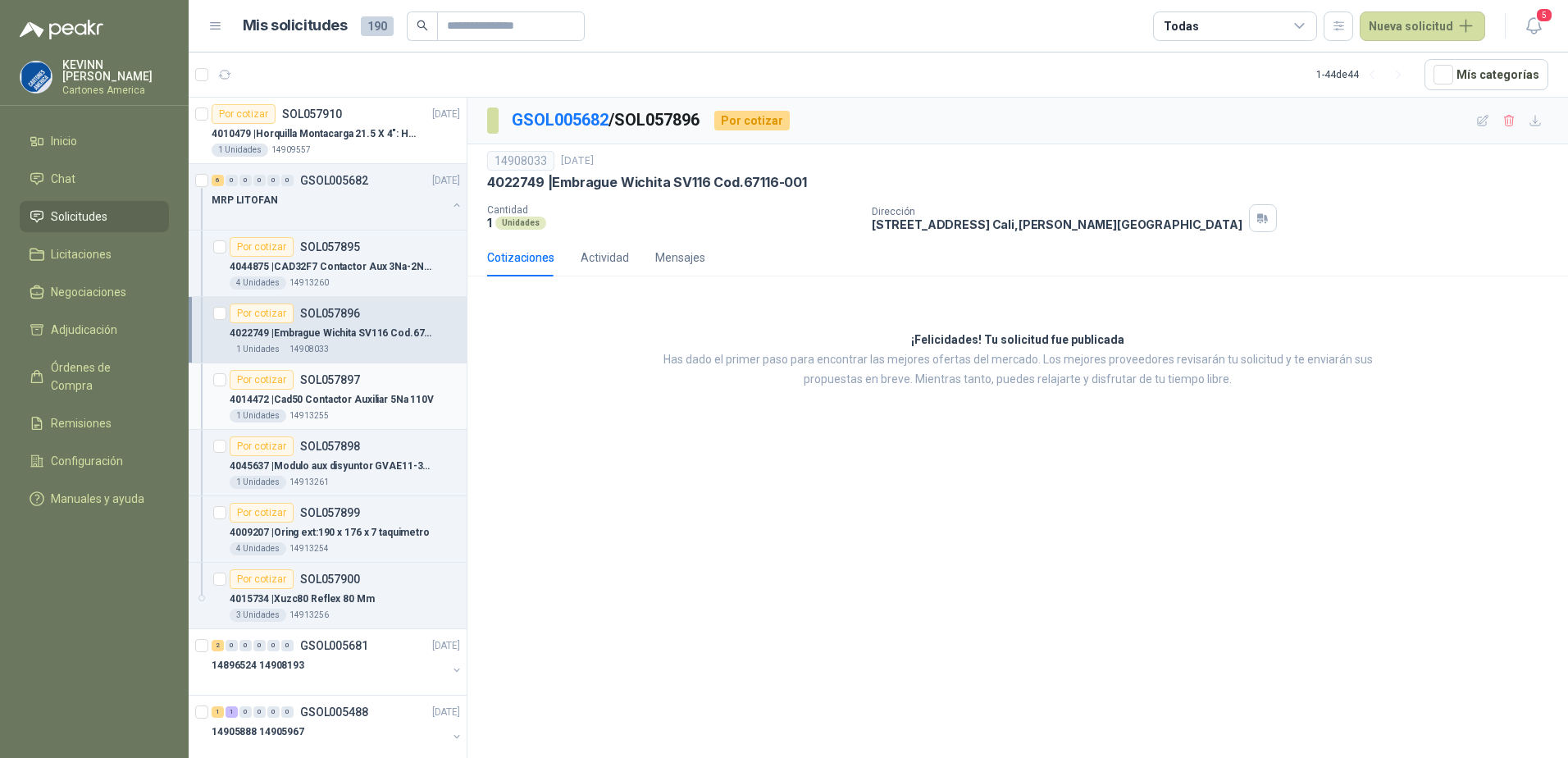
click at [384, 394] on p "4014472 | Cad50 Contactor Auxiliar 5Na 110V" at bounding box center [332, 399] width 204 height 15
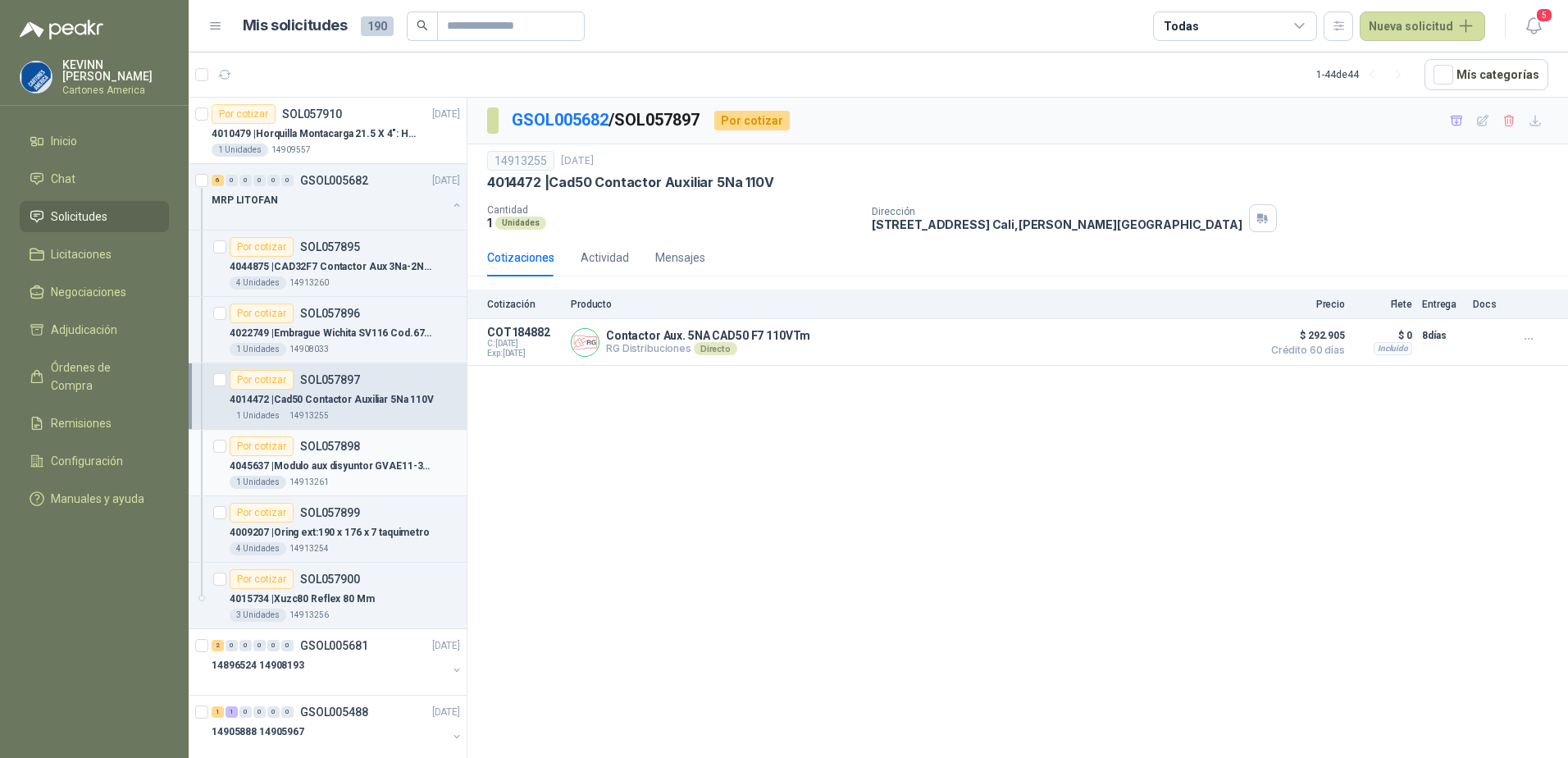
click at [368, 472] on p "4045637 | [PERSON_NAME] aux disyuntor GVAE11-3R12-112 220" at bounding box center [332, 466] width 204 height 15
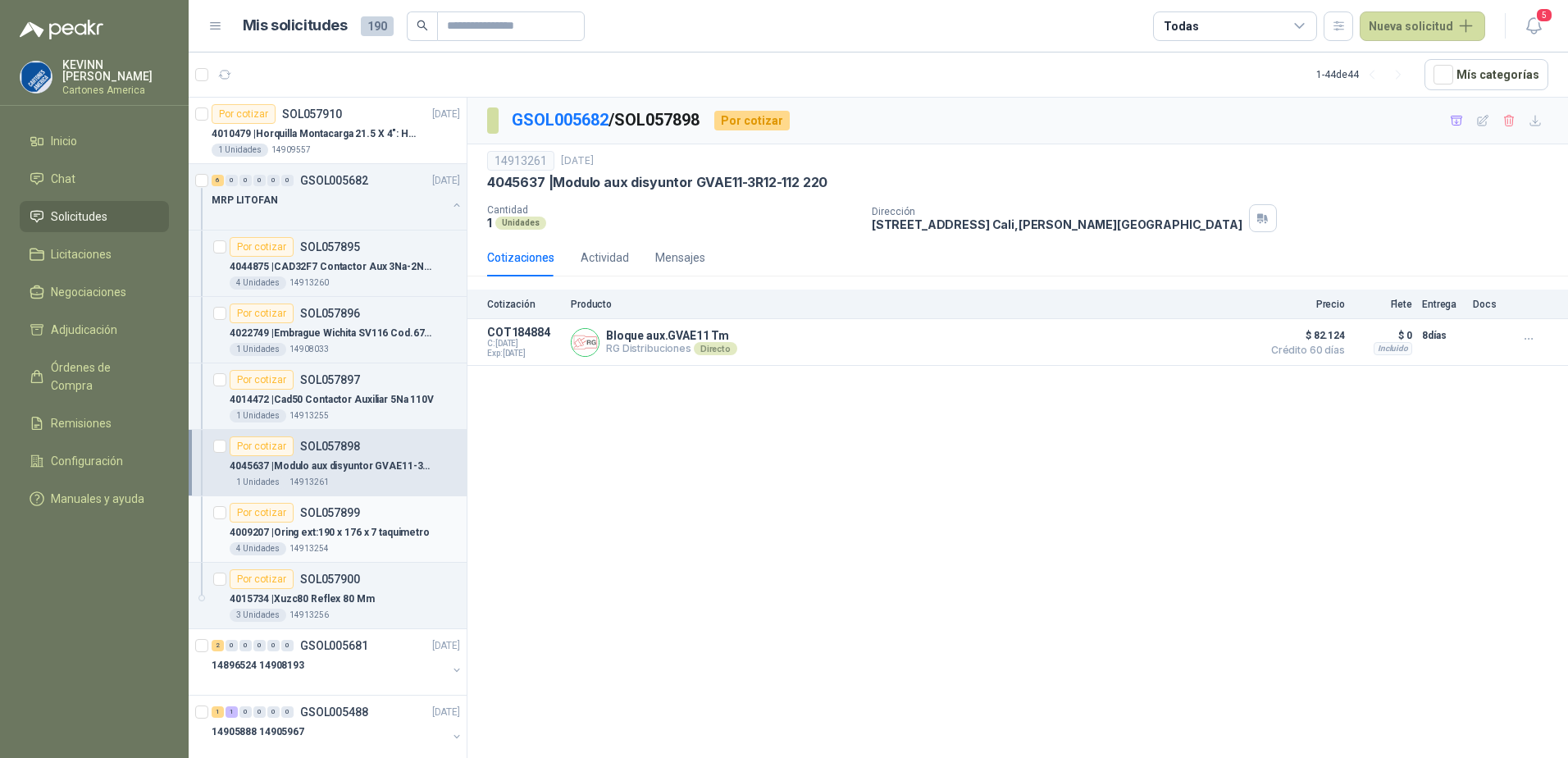
click at [382, 529] on p "4009207 | Oring ext:190 x 176 x 7 taquimetro" at bounding box center [330, 532] width 200 height 15
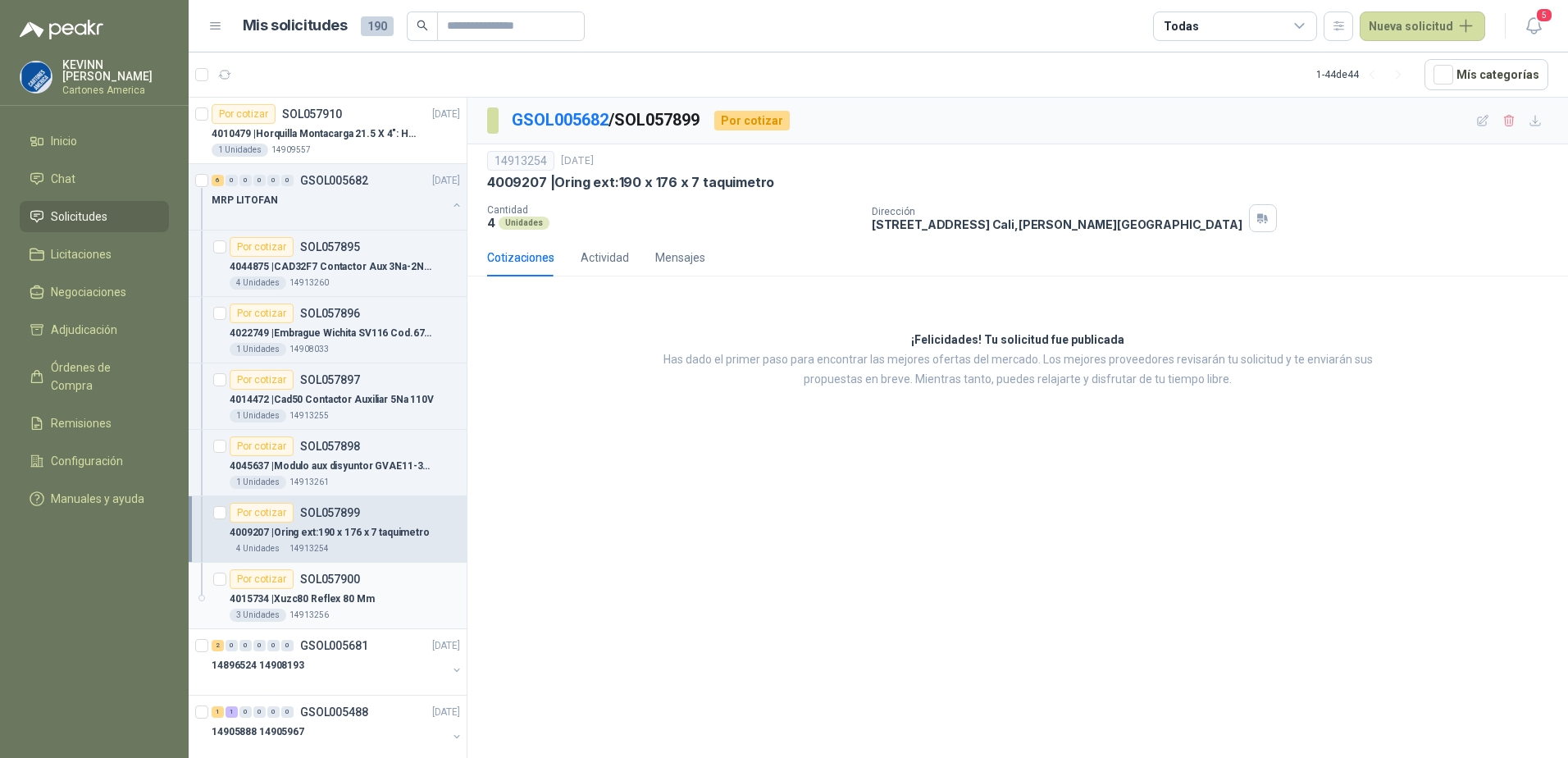
click at [388, 579] on div "Por cotizar SOL057900" at bounding box center [344, 579] width 231 height 20
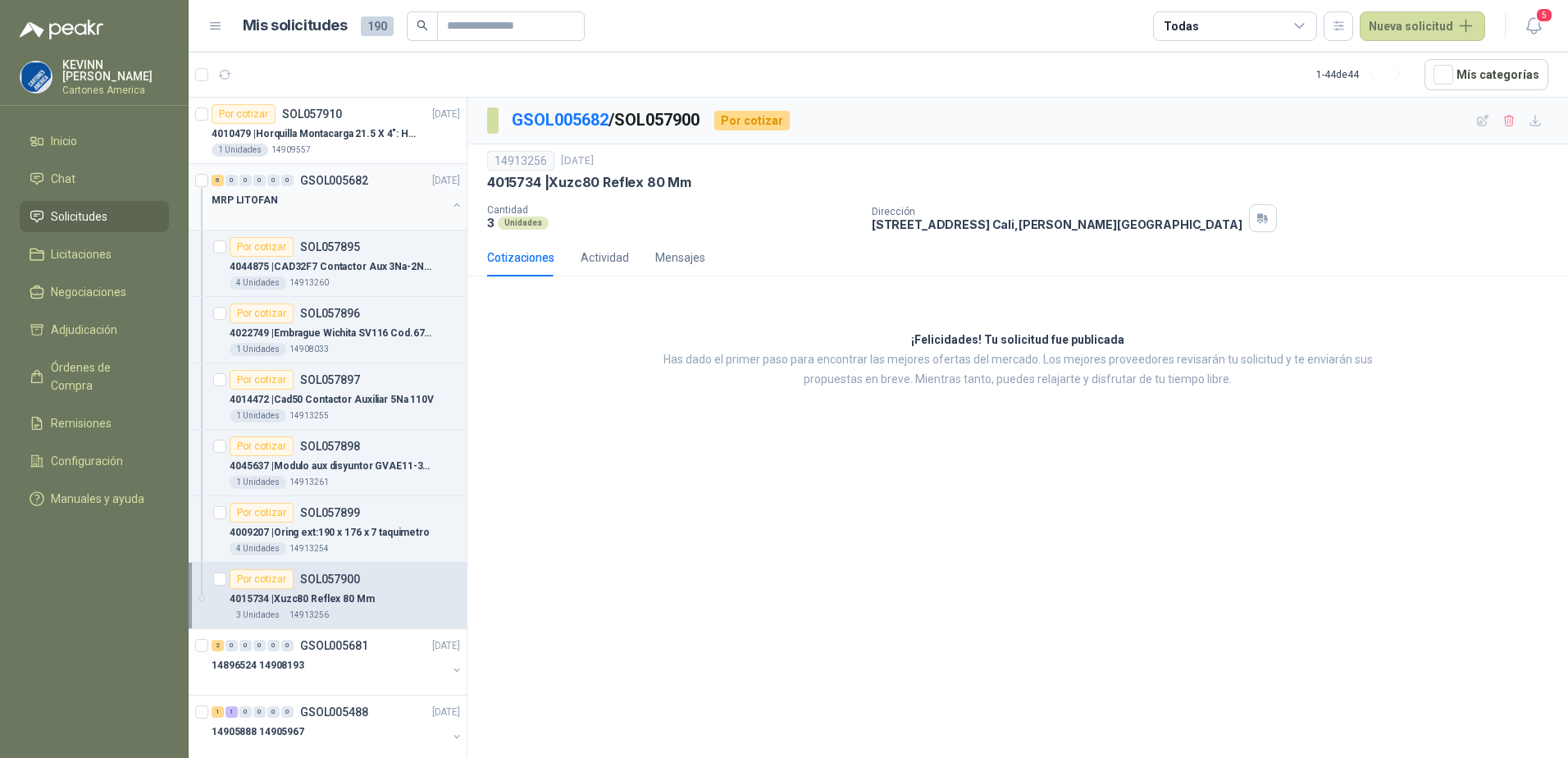
click at [450, 202] on button "button" at bounding box center [456, 205] width 13 height 13
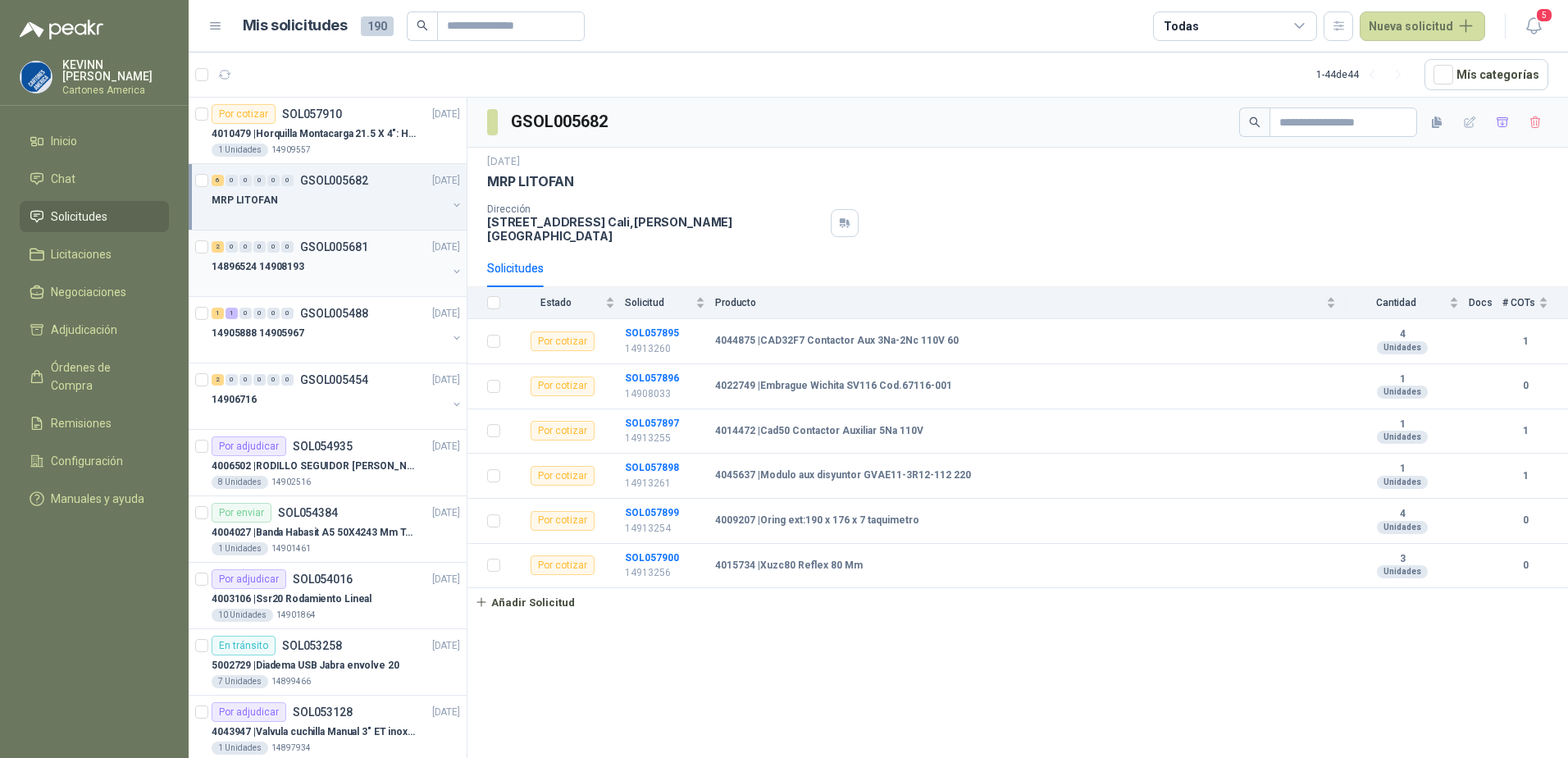
click at [415, 269] on div "14896524 14908193" at bounding box center [329, 267] width 235 height 20
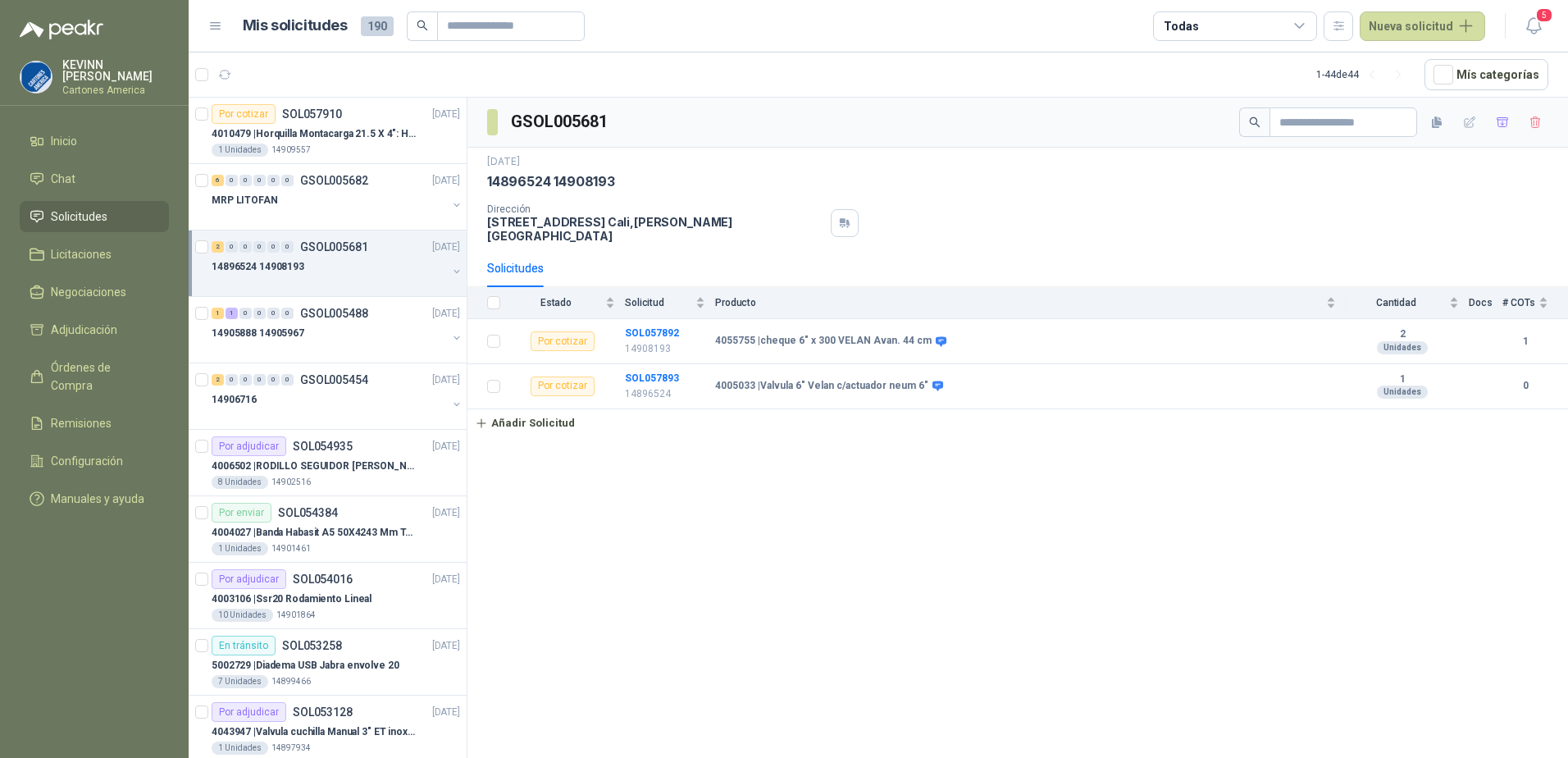
click at [450, 269] on button "button" at bounding box center [456, 271] width 13 height 13
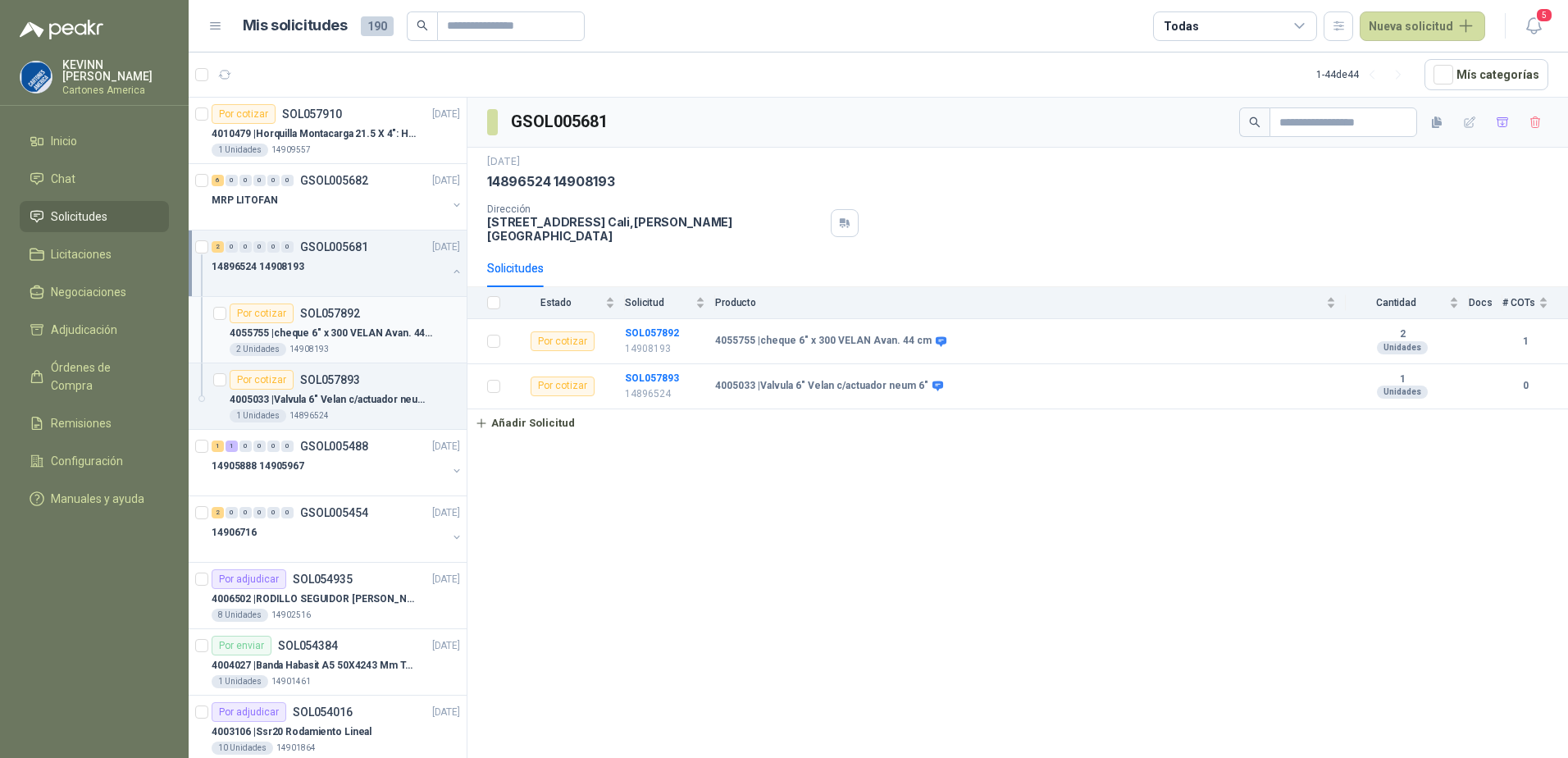
click at [362, 320] on div "Por cotizar SOL057892" at bounding box center [344, 313] width 231 height 20
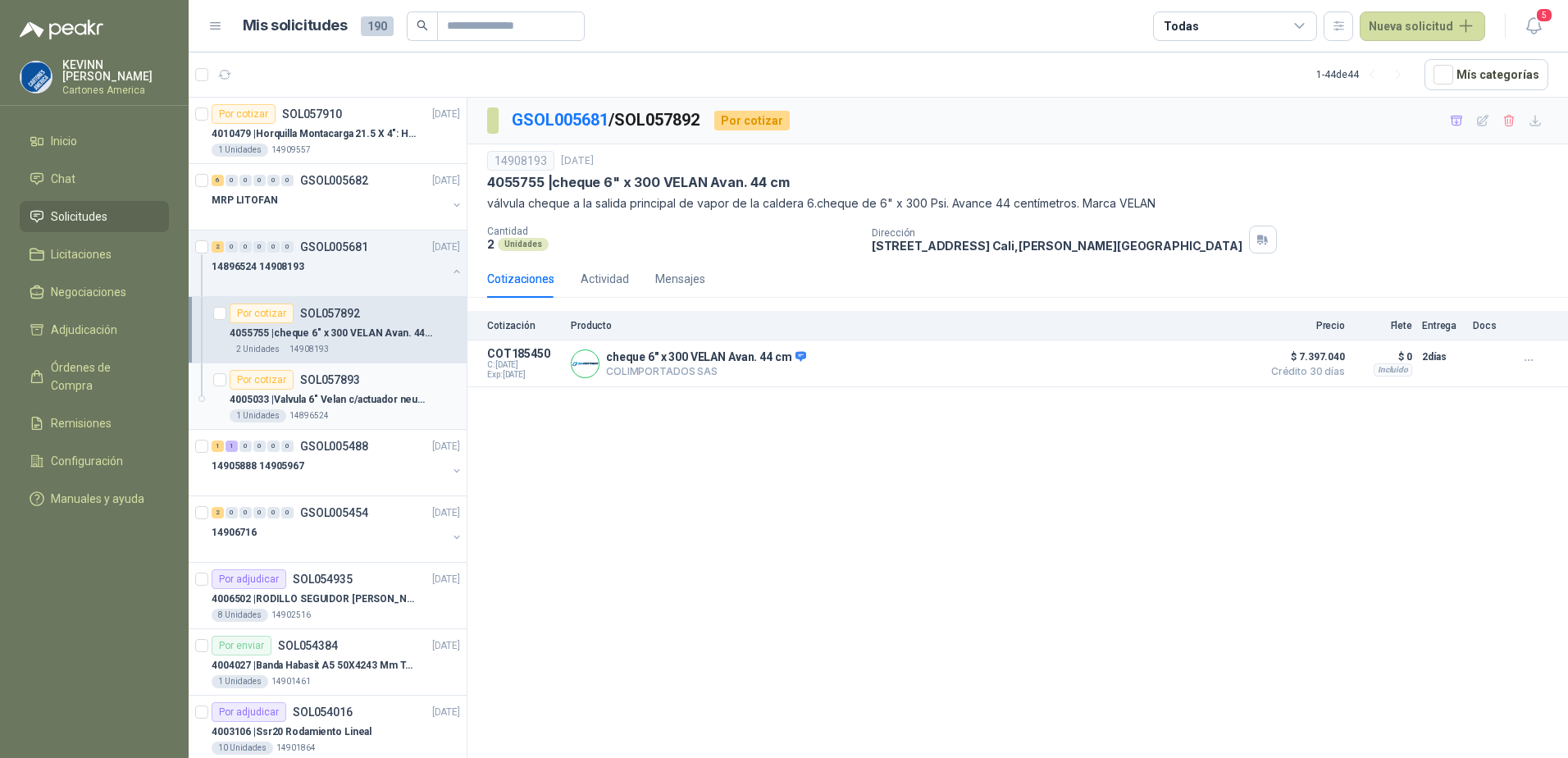
click at [356, 402] on p "4005033 | Valvula 6" Velan c/actuador neum 6"" at bounding box center [332, 399] width 204 height 15
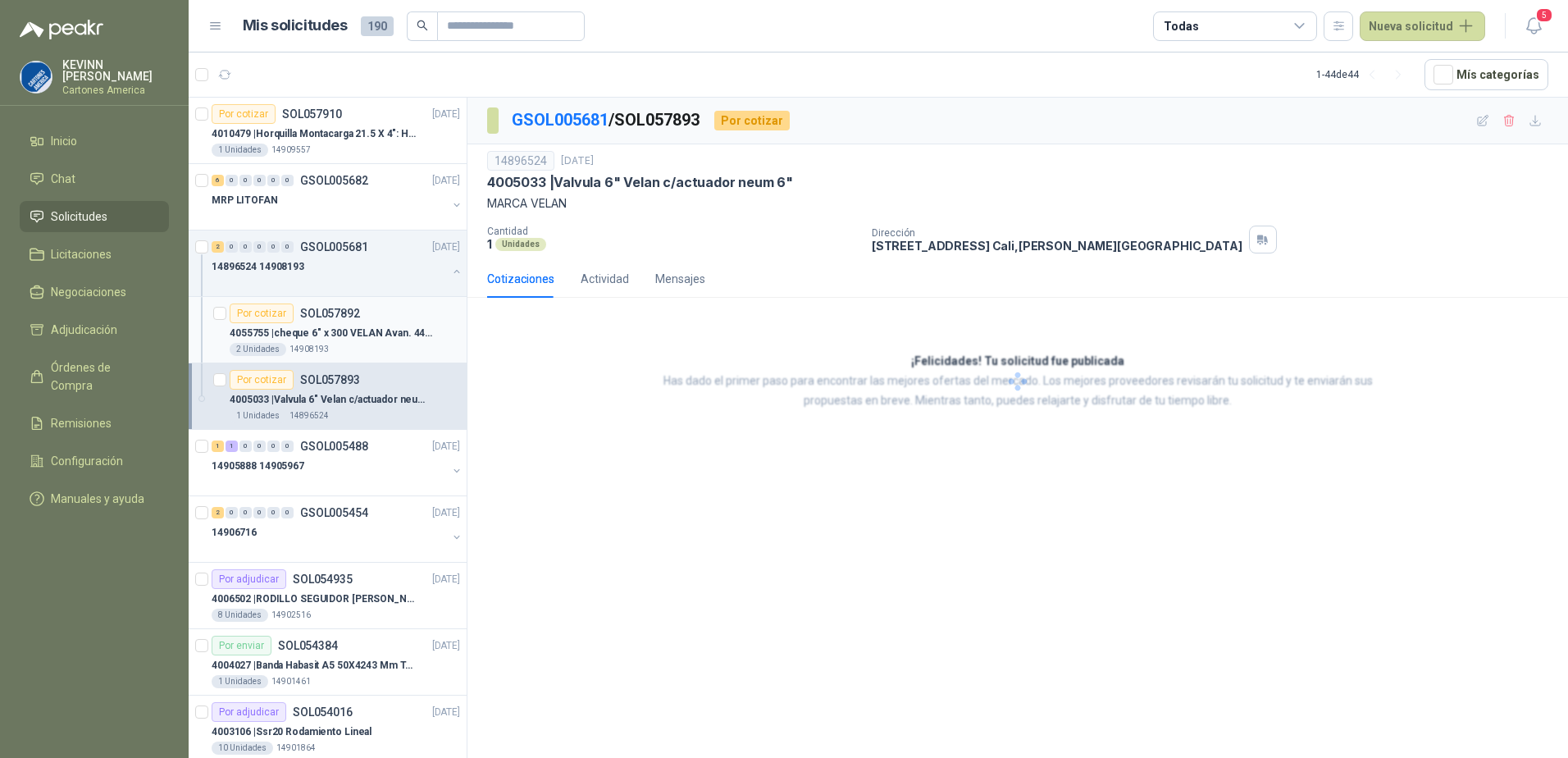
click at [348, 338] on p "4055755 | cheque 6" x 300 VELAN Avan. 44 cm" at bounding box center [332, 333] width 204 height 15
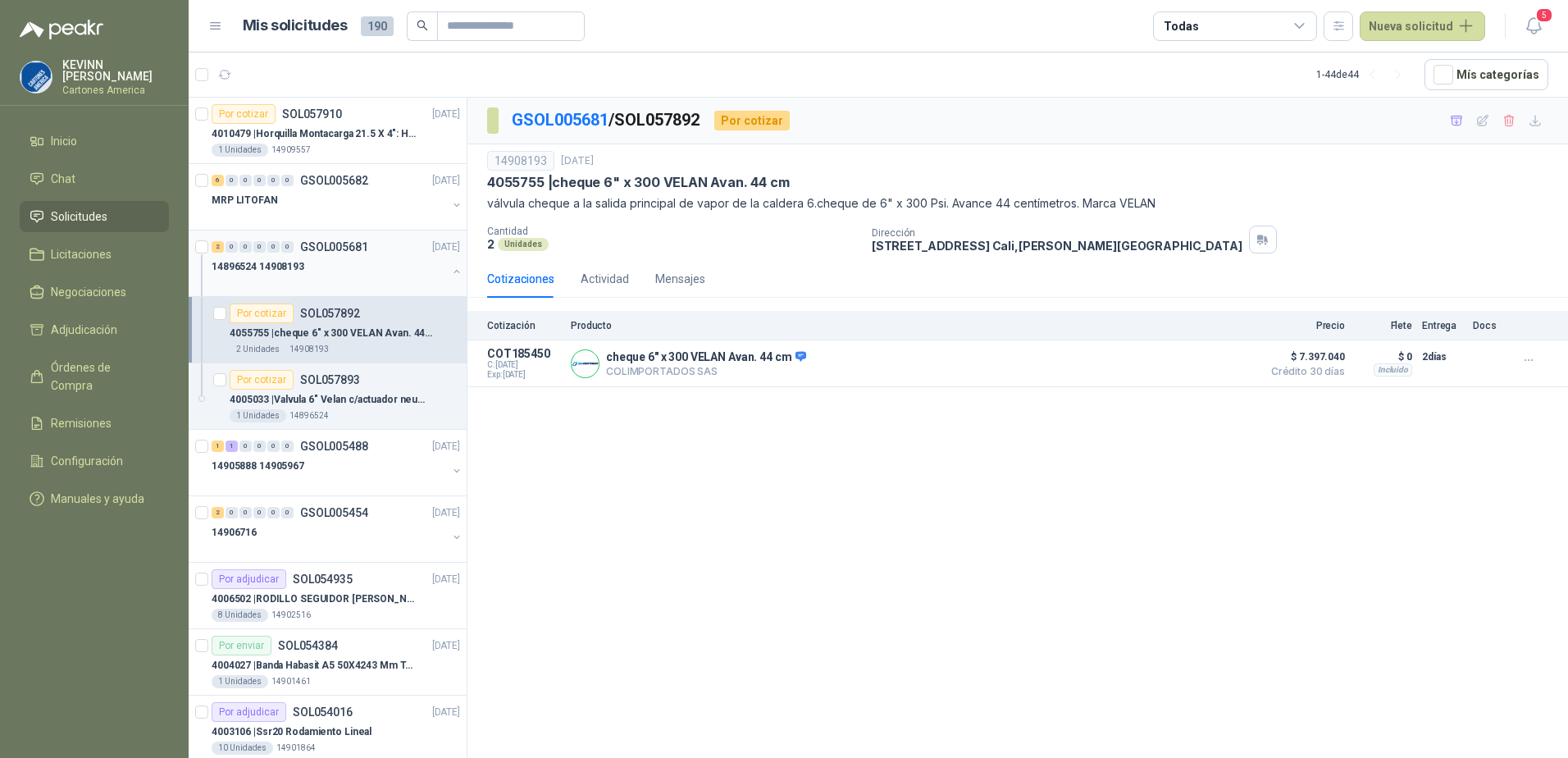
click at [450, 271] on button "button" at bounding box center [456, 271] width 13 height 13
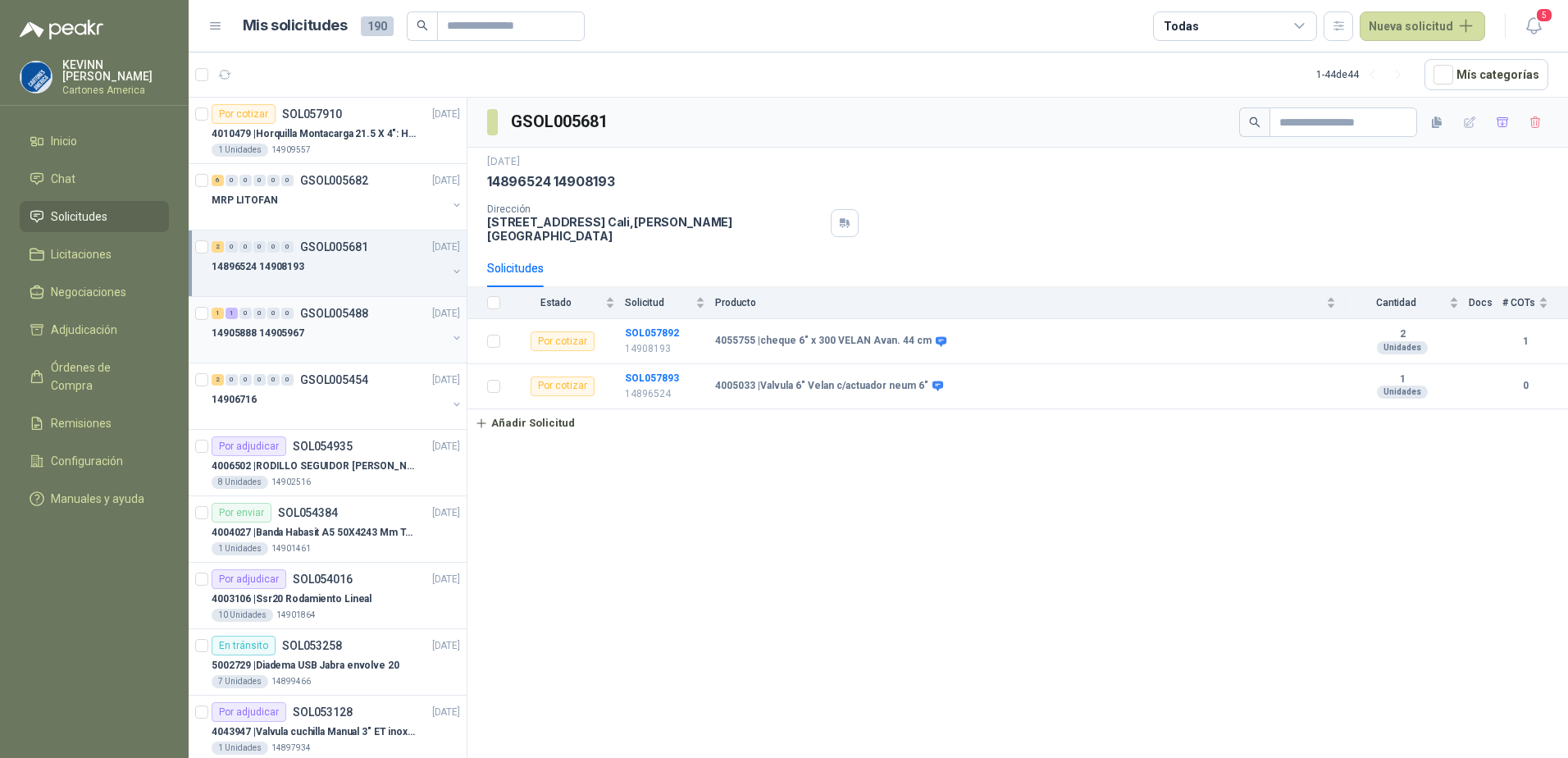
click at [415, 338] on div "14905888 14905967" at bounding box center [329, 333] width 235 height 20
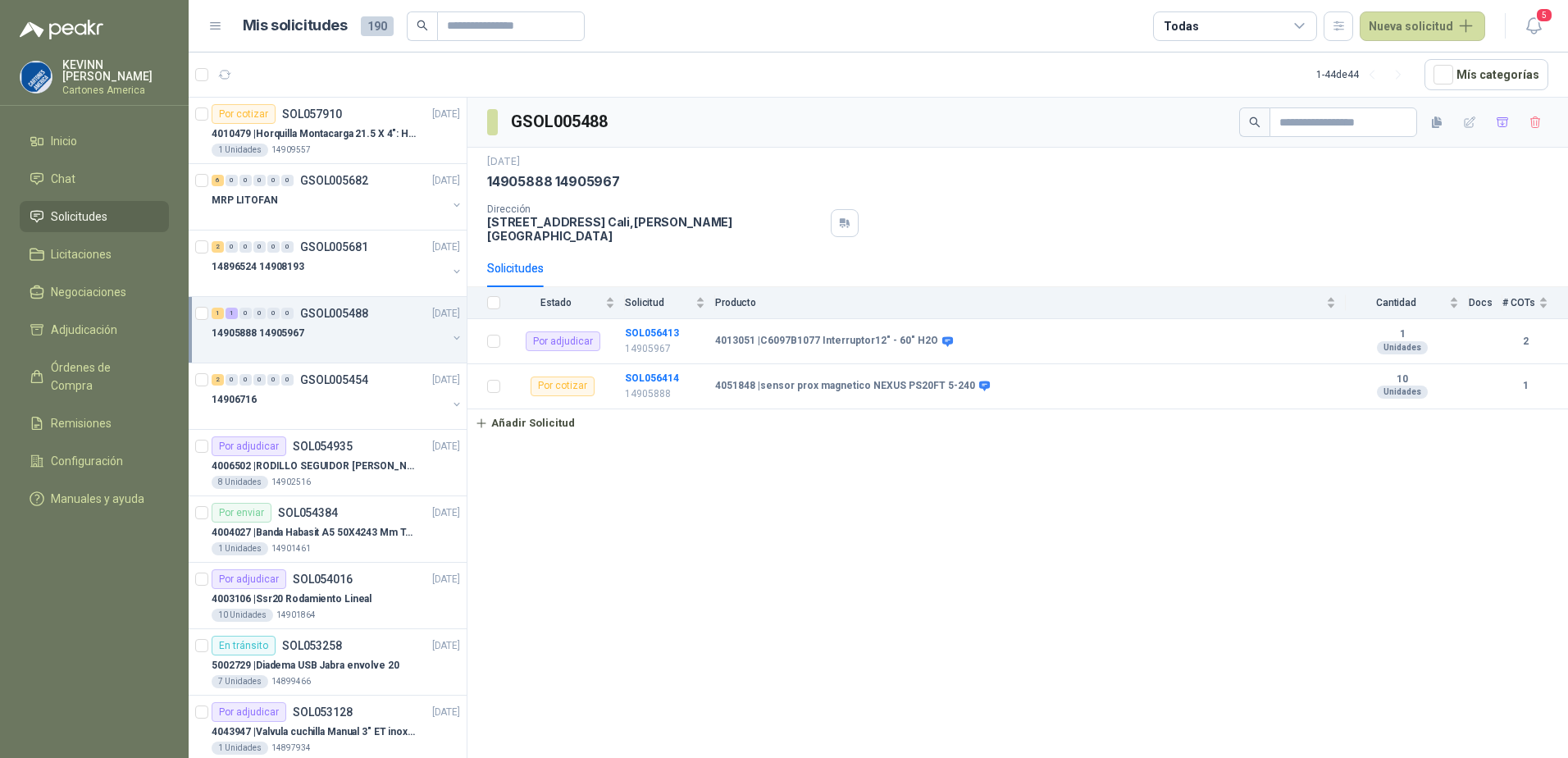
click at [450, 340] on button "button" at bounding box center [456, 338] width 13 height 13
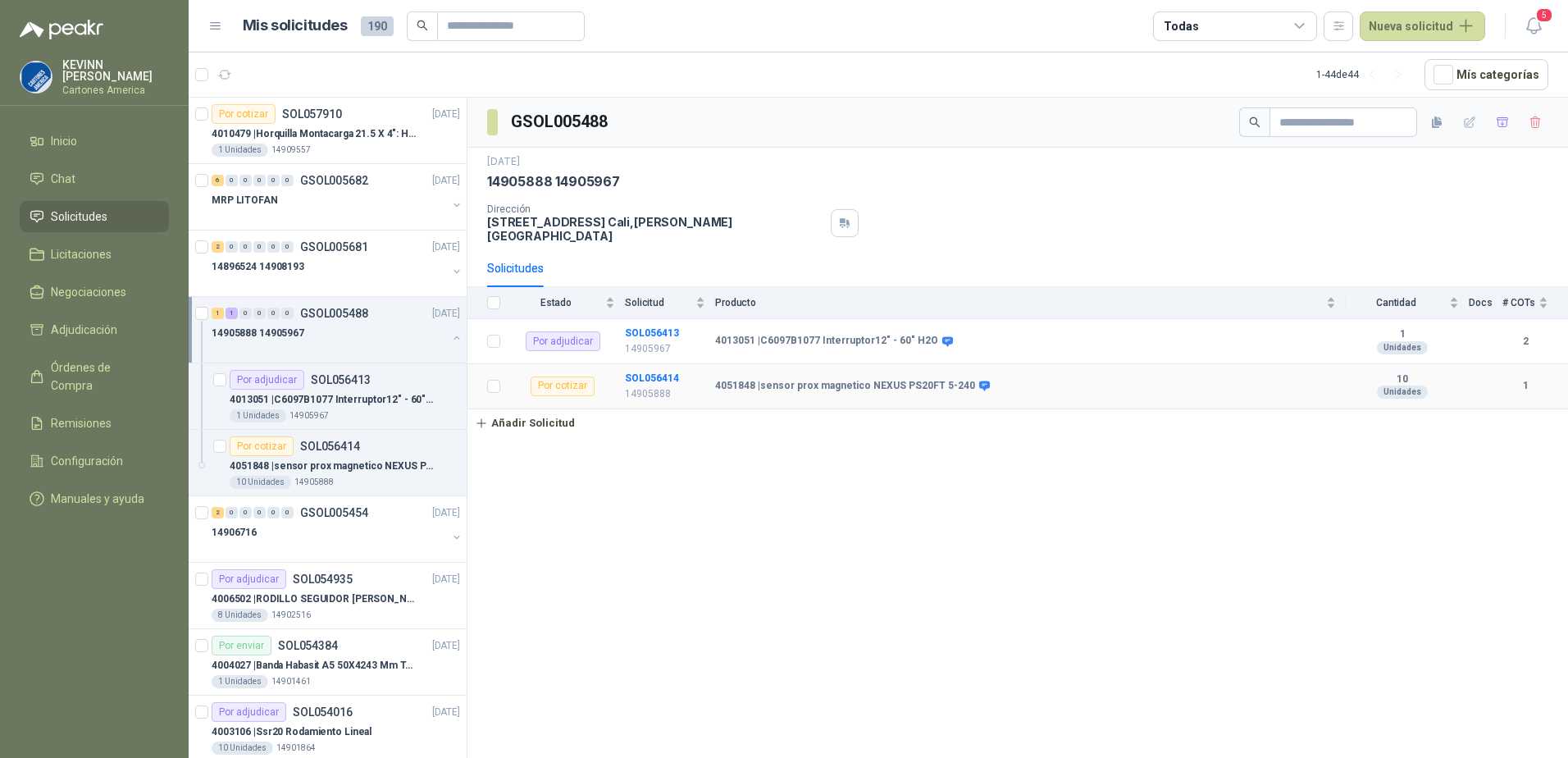
click at [848, 380] on b "4051848 | sensor prox magnetico NEXUS PS20FT 5-240" at bounding box center [845, 386] width 260 height 13
click at [372, 453] on div "Por cotizar SOL056414" at bounding box center [344, 446] width 231 height 20
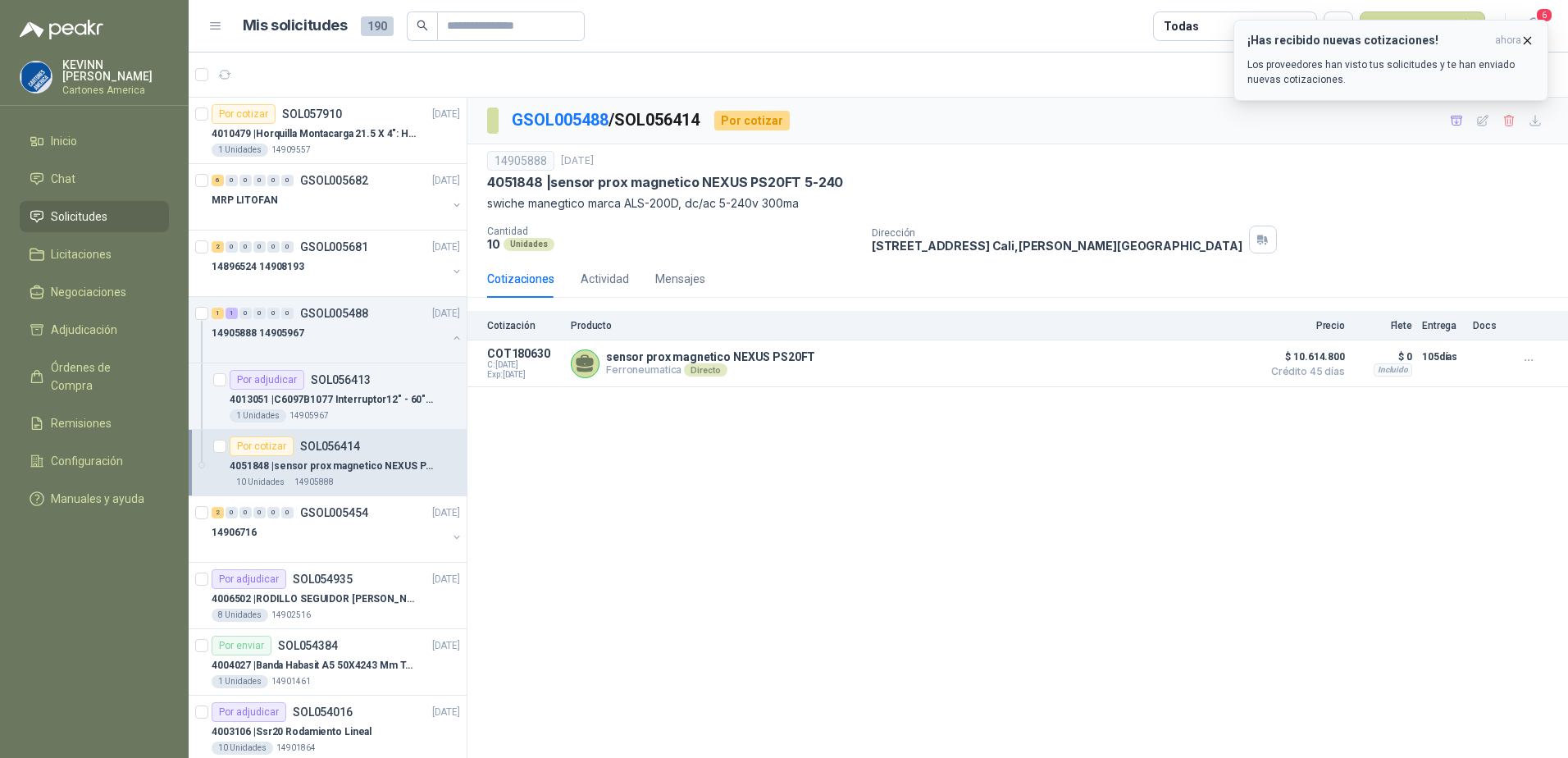
click at [1529, 43] on icon "button" at bounding box center [1527, 39] width 6 height 6
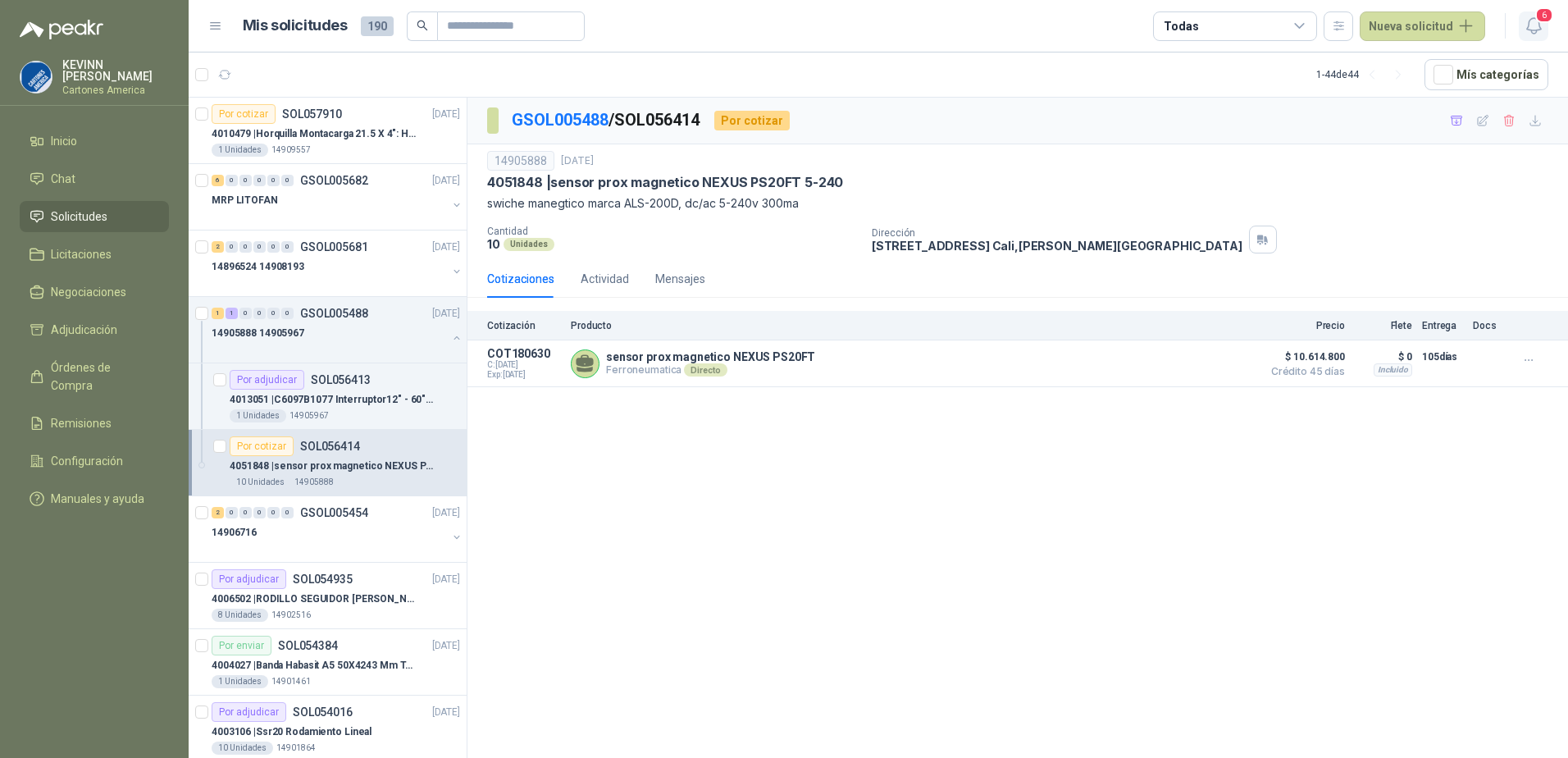
click at [1543, 23] on span "6" at bounding box center [1544, 15] width 18 height 15
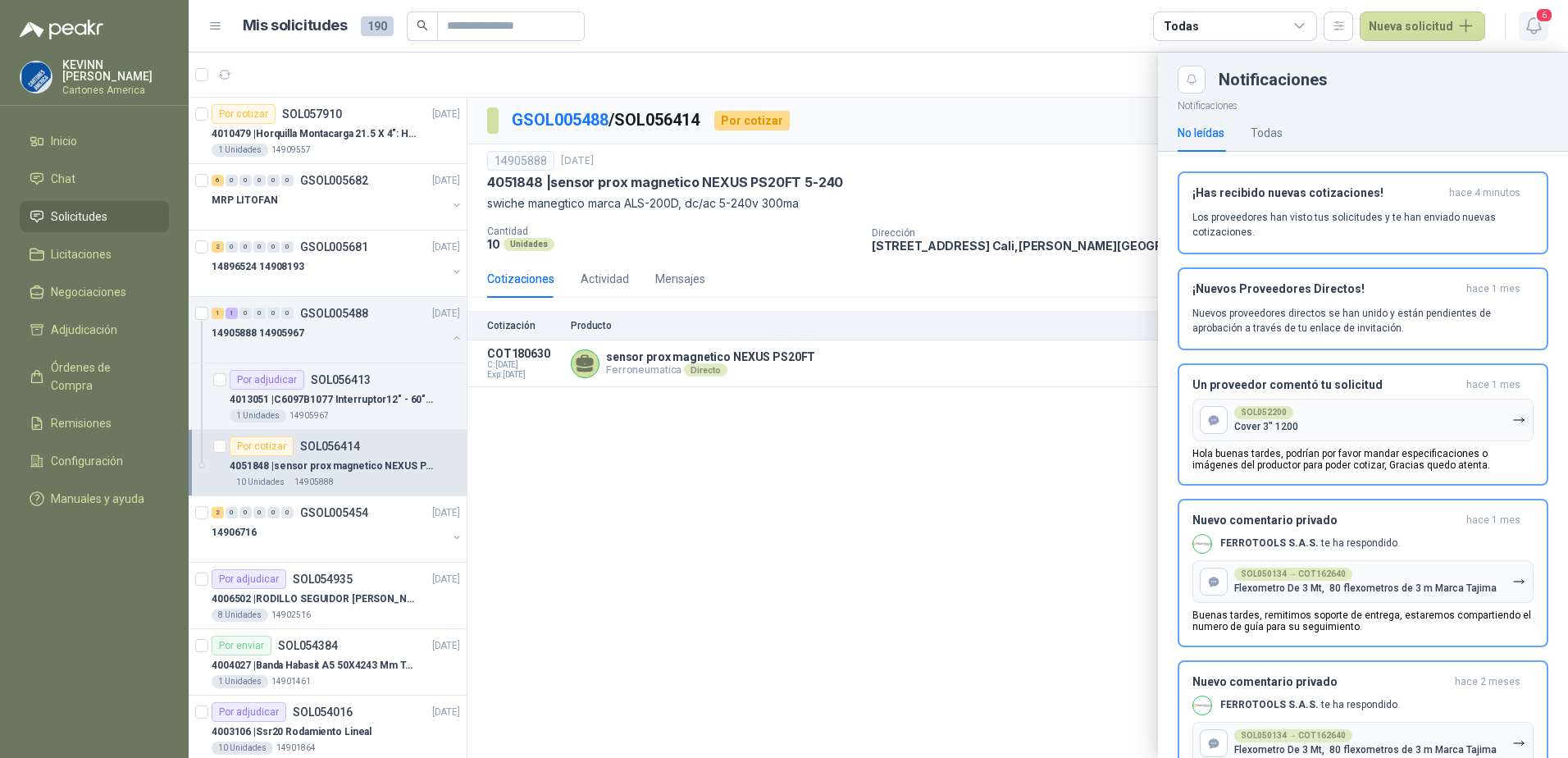
click at [1542, 23] on span "6" at bounding box center [1544, 15] width 18 height 15
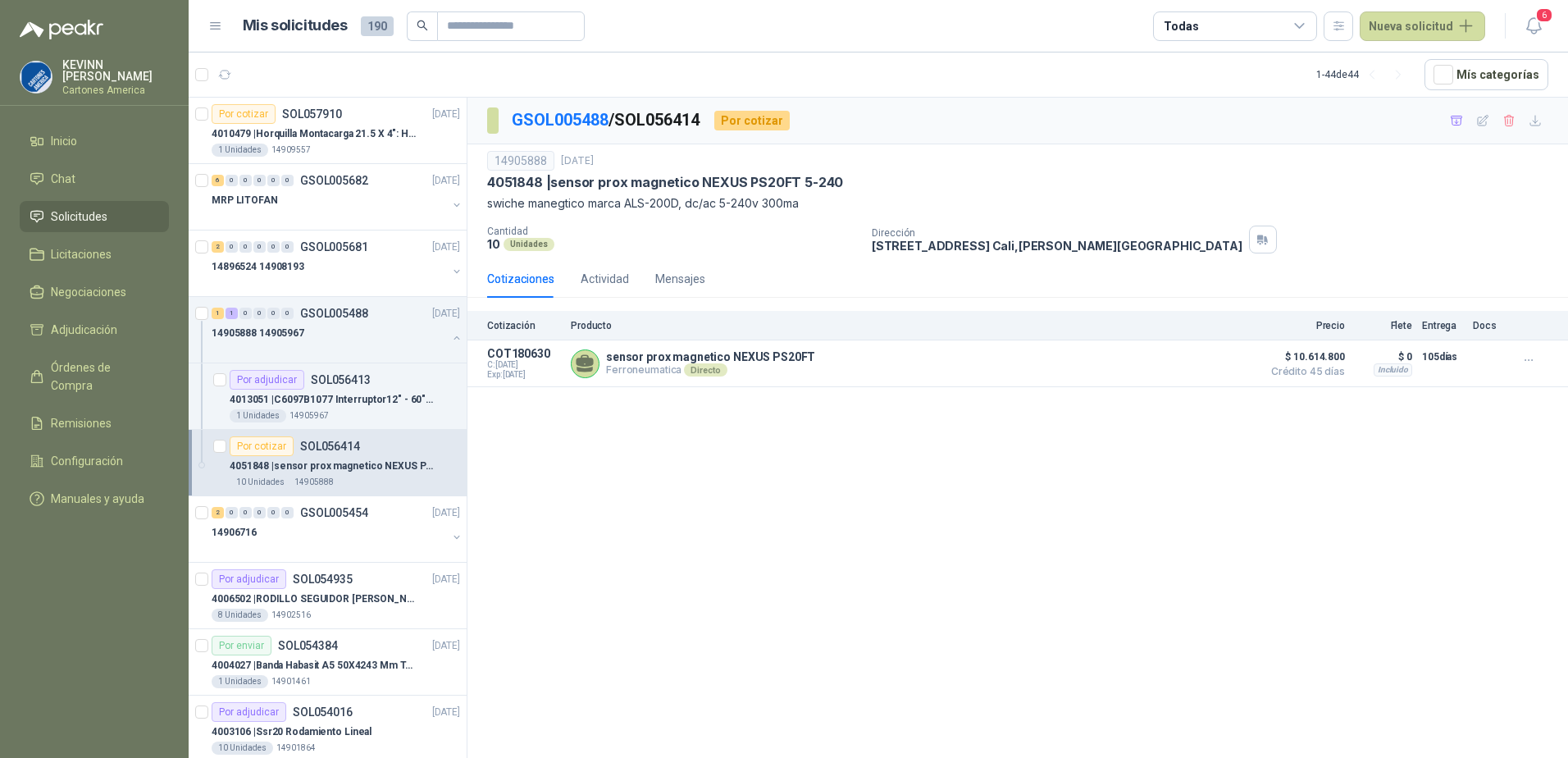
click at [336, 477] on div "10 Unidades 14905888" at bounding box center [344, 482] width 231 height 13
click at [320, 397] on p "4013051 | C6097B1077 Interruptor12" - 60" H2O" at bounding box center [332, 399] width 204 height 15
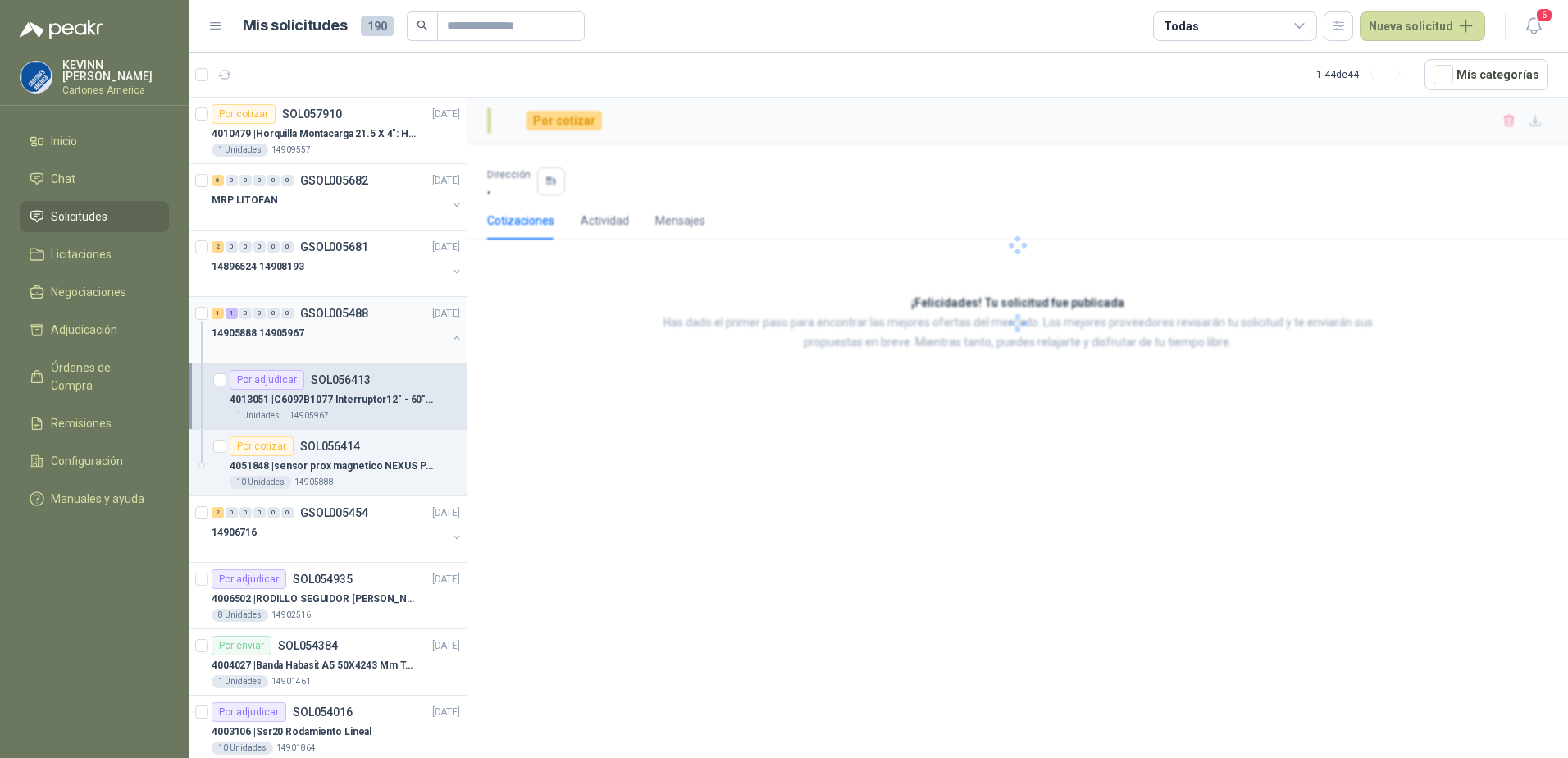
click at [450, 337] on button "button" at bounding box center [456, 338] width 13 height 13
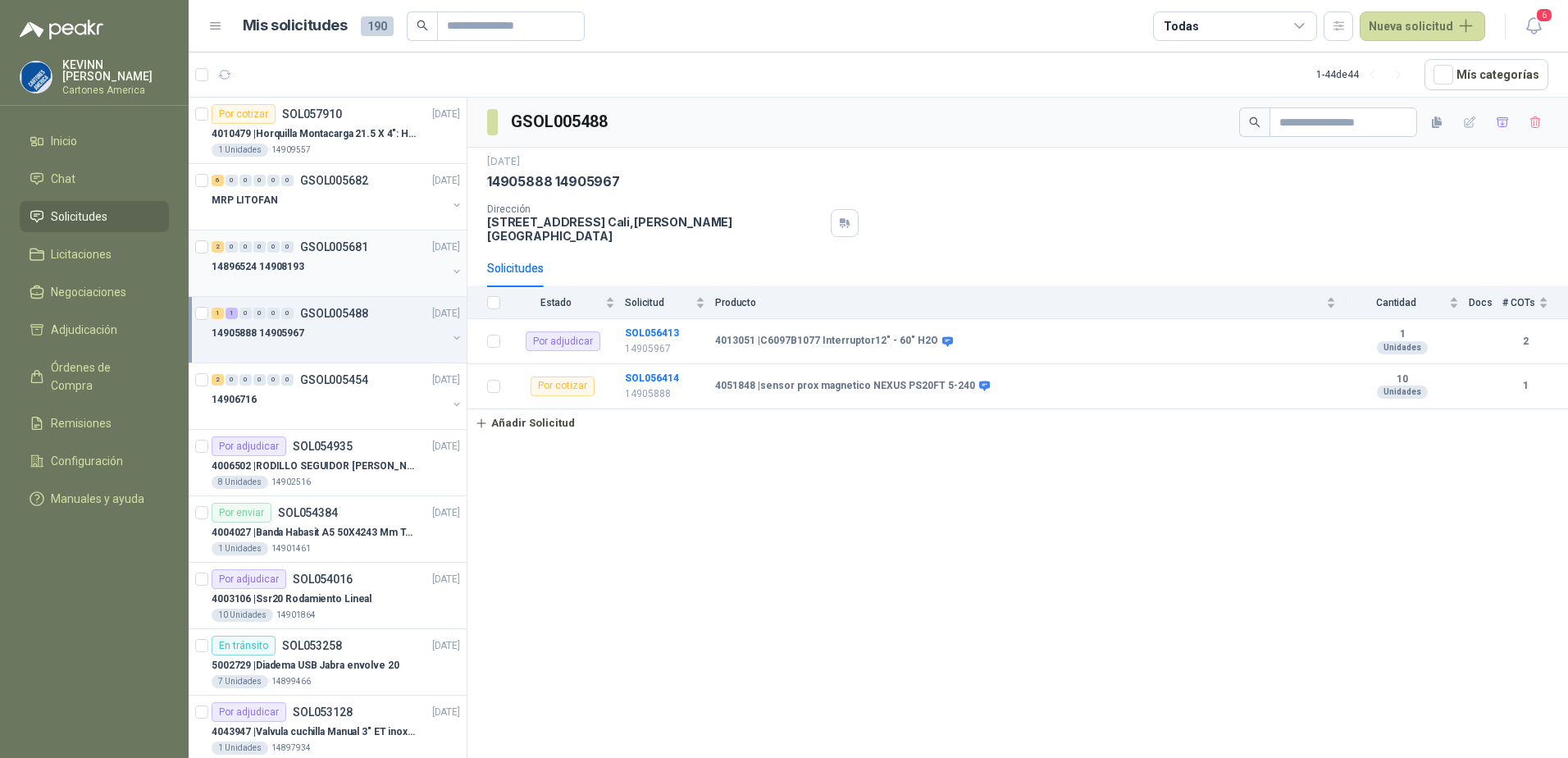
click at [417, 260] on div "14896524 14908193" at bounding box center [329, 267] width 235 height 20
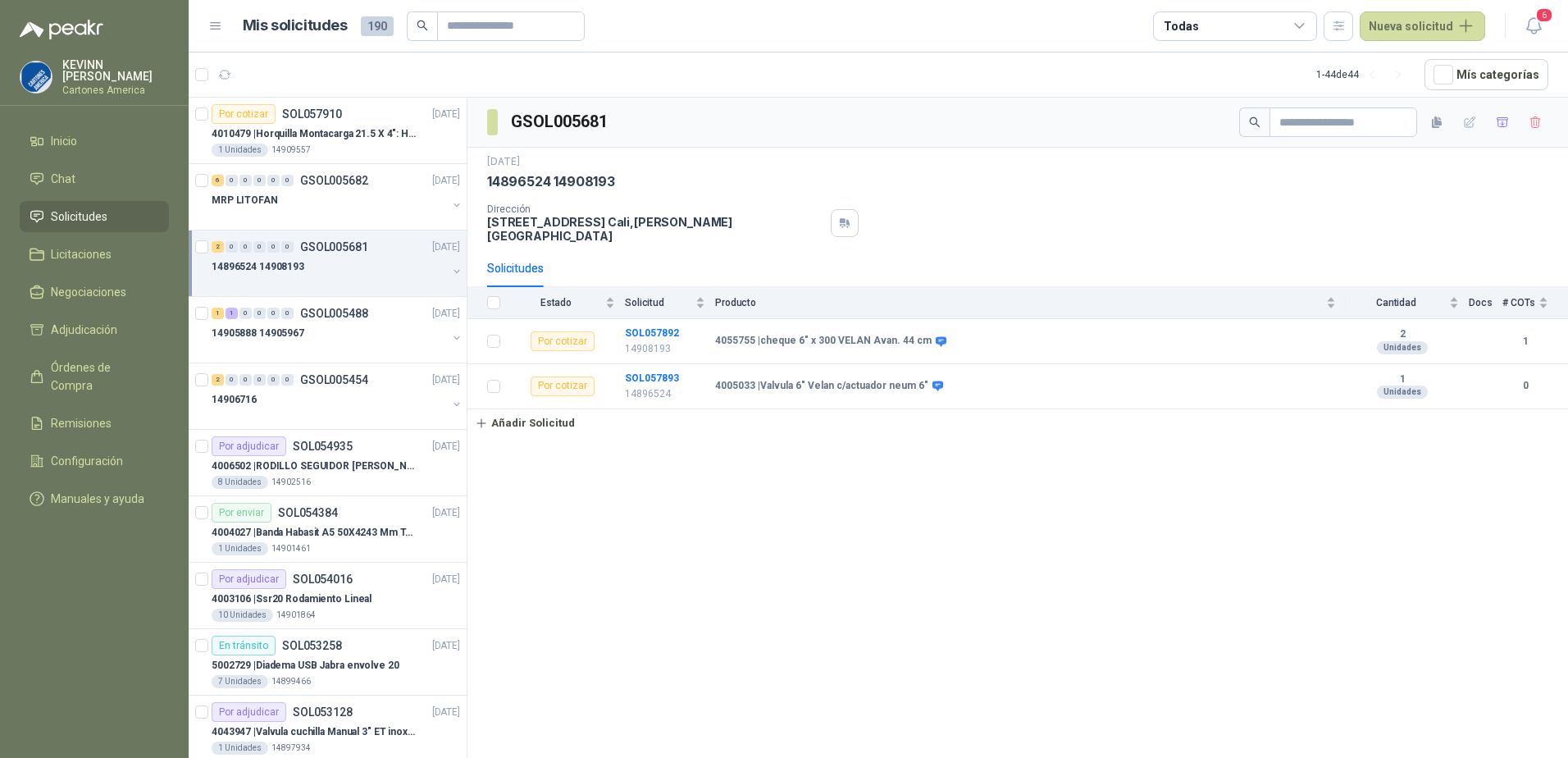
click at [425, 262] on div "14896524 14908193" at bounding box center [329, 267] width 235 height 20
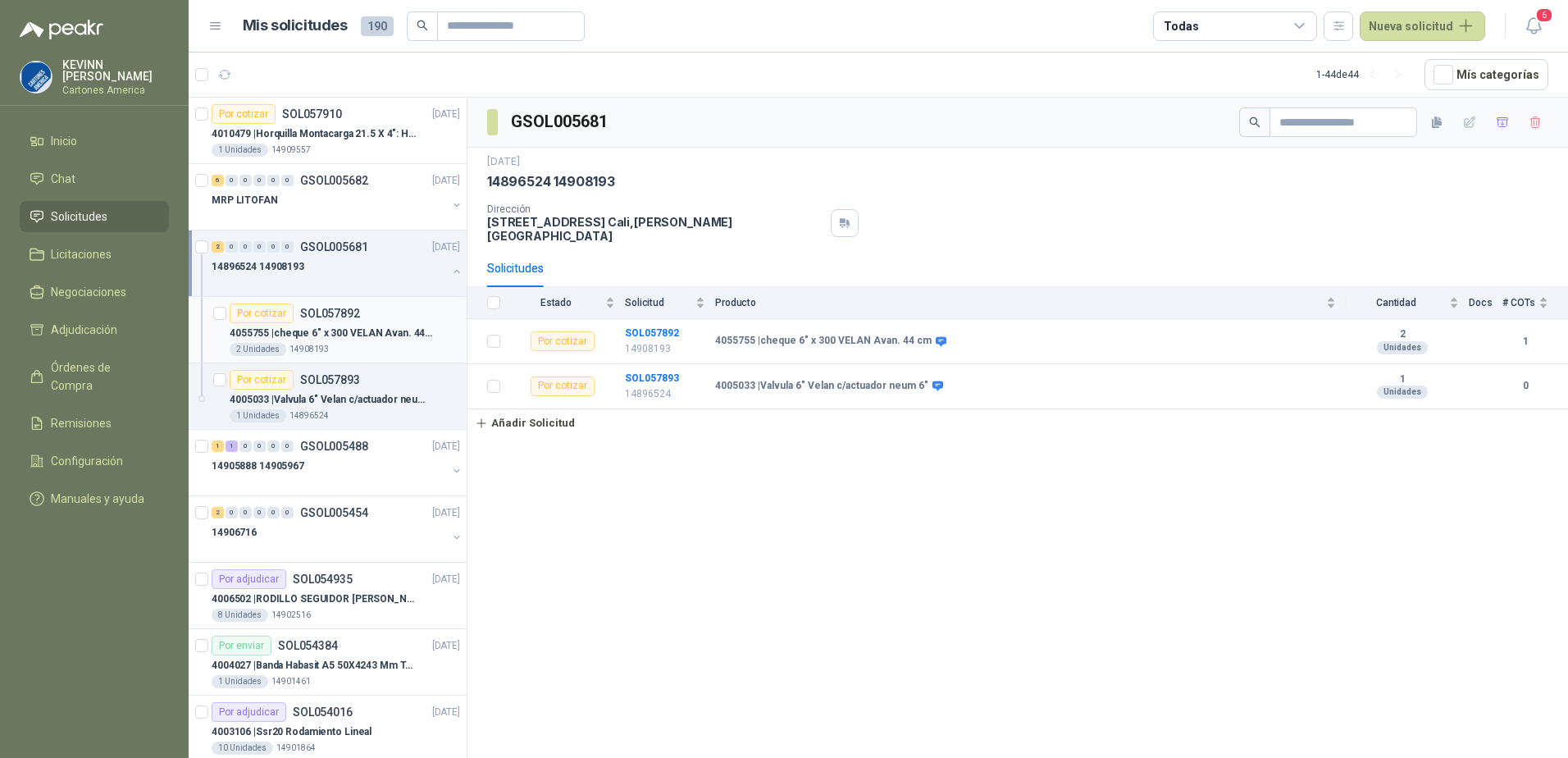
click at [379, 345] on div "2 Unidades 14908193" at bounding box center [344, 349] width 231 height 13
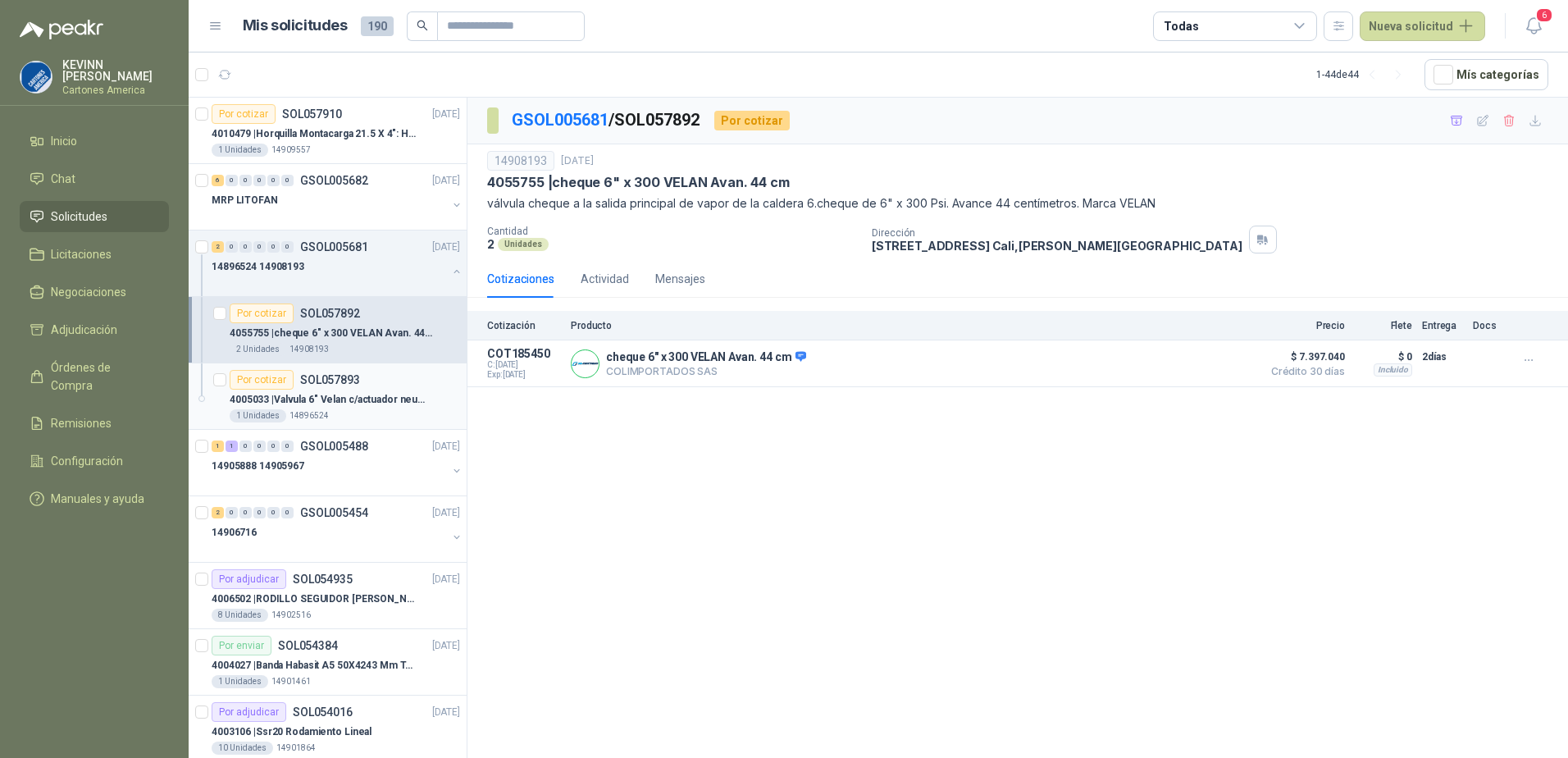
click at [368, 392] on p "4005033 | Valvula 6" Velan c/actuador neum 6"" at bounding box center [332, 399] width 204 height 15
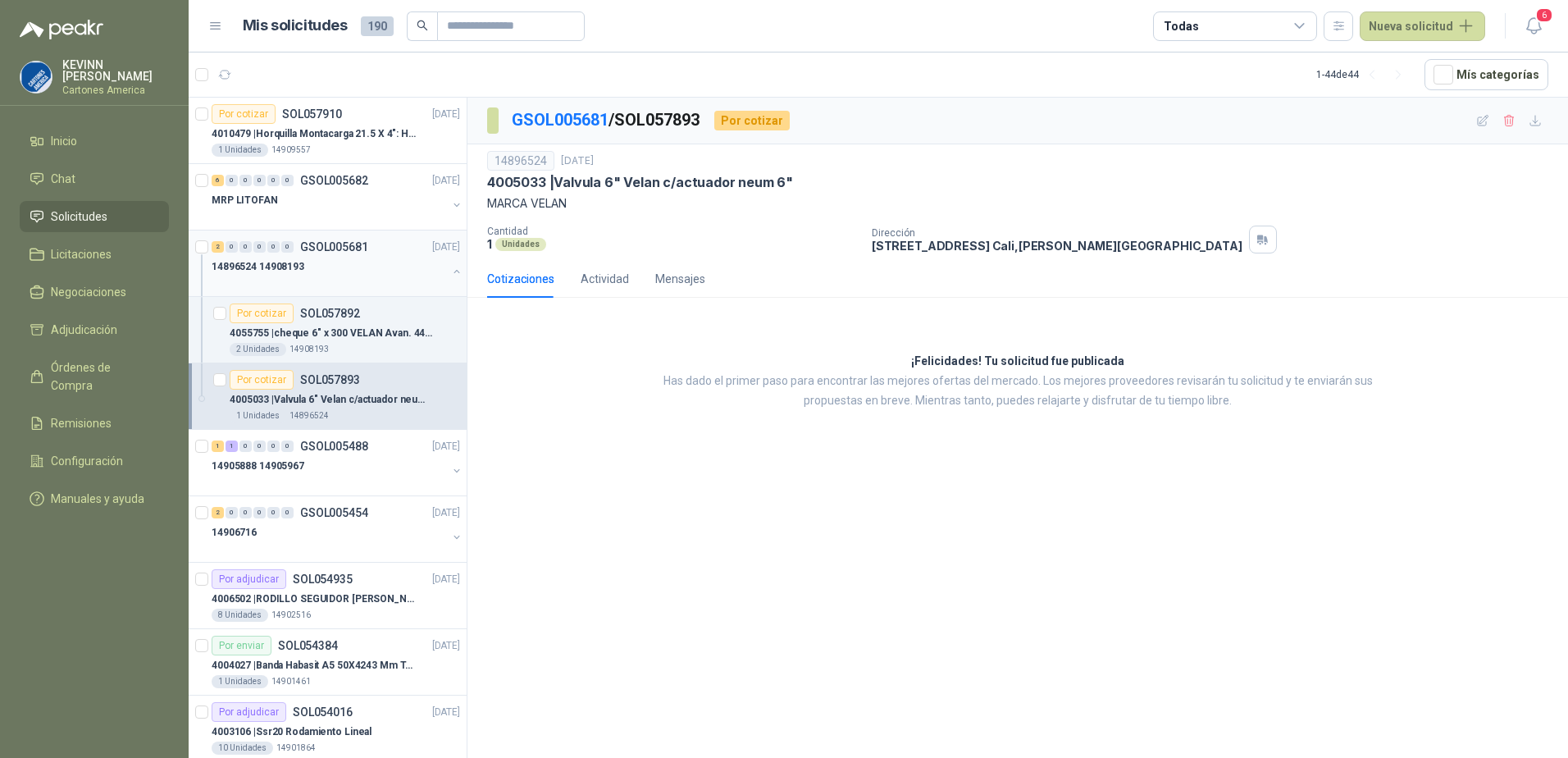
click at [450, 268] on button "button" at bounding box center [456, 271] width 13 height 13
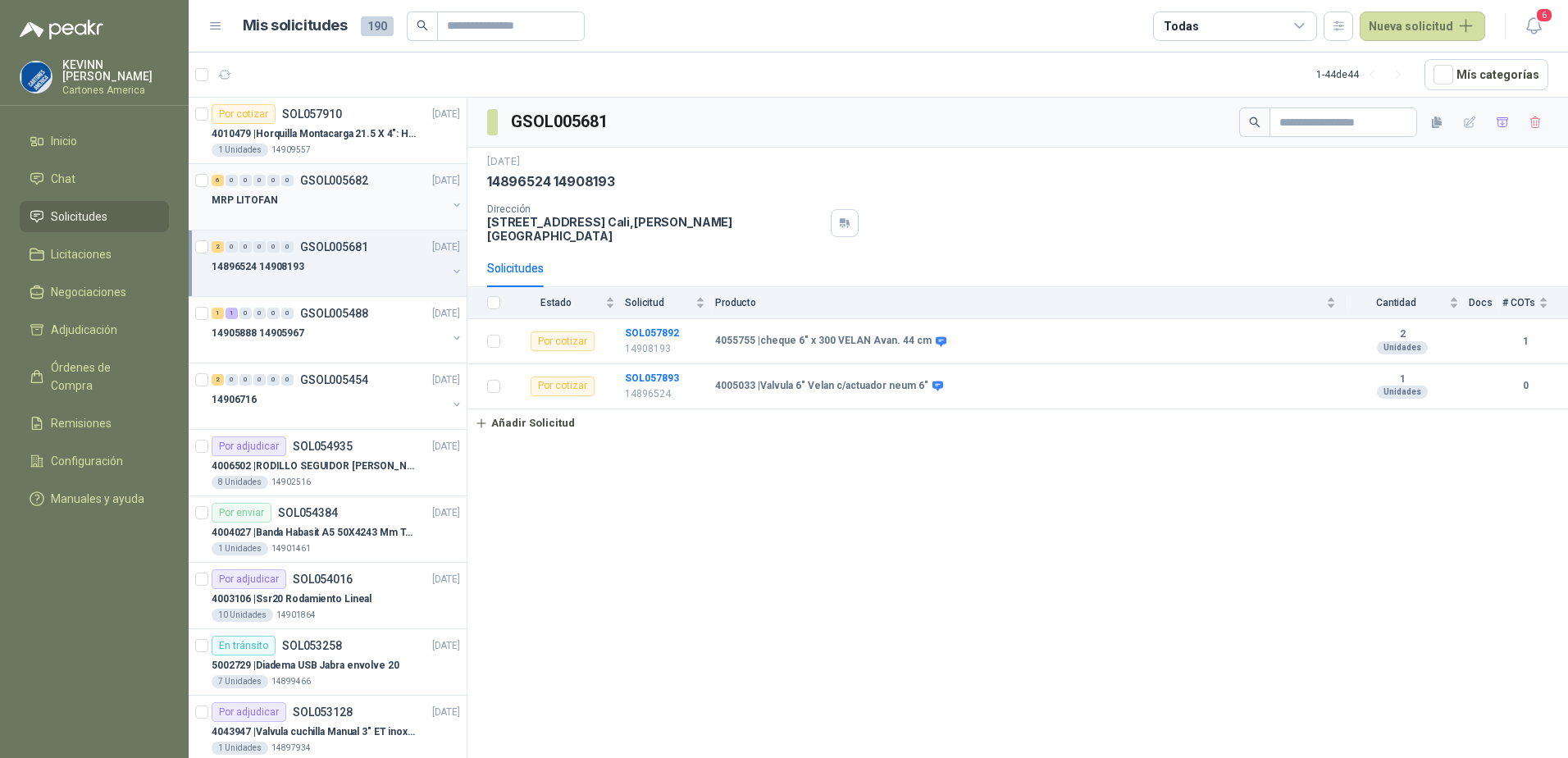
click at [450, 209] on button "button" at bounding box center [456, 205] width 13 height 13
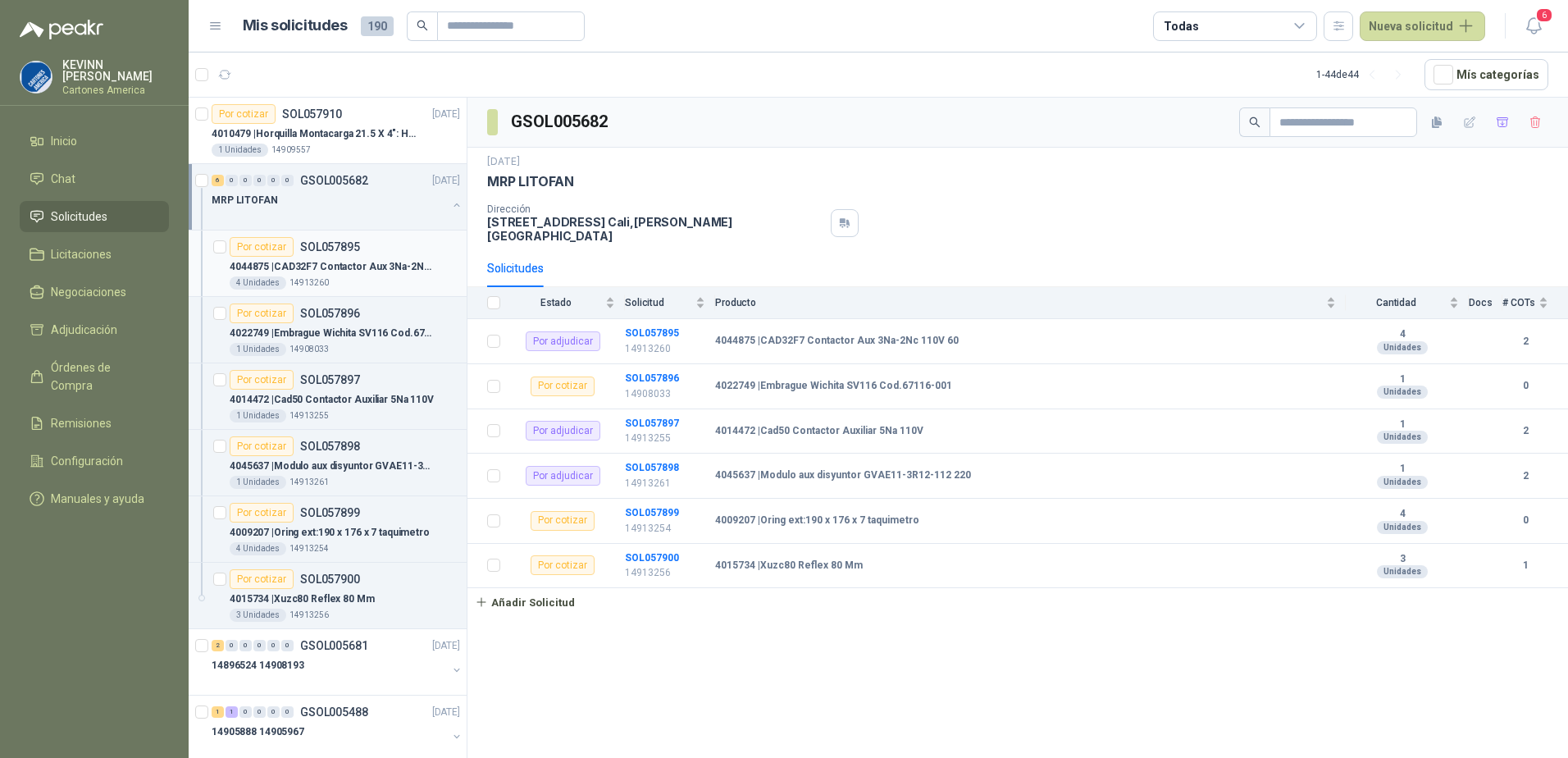
click at [405, 265] on p "4044875 | CAD32F7 Contactor Aux 3Na-2Nc 110V 60" at bounding box center [332, 266] width 204 height 15
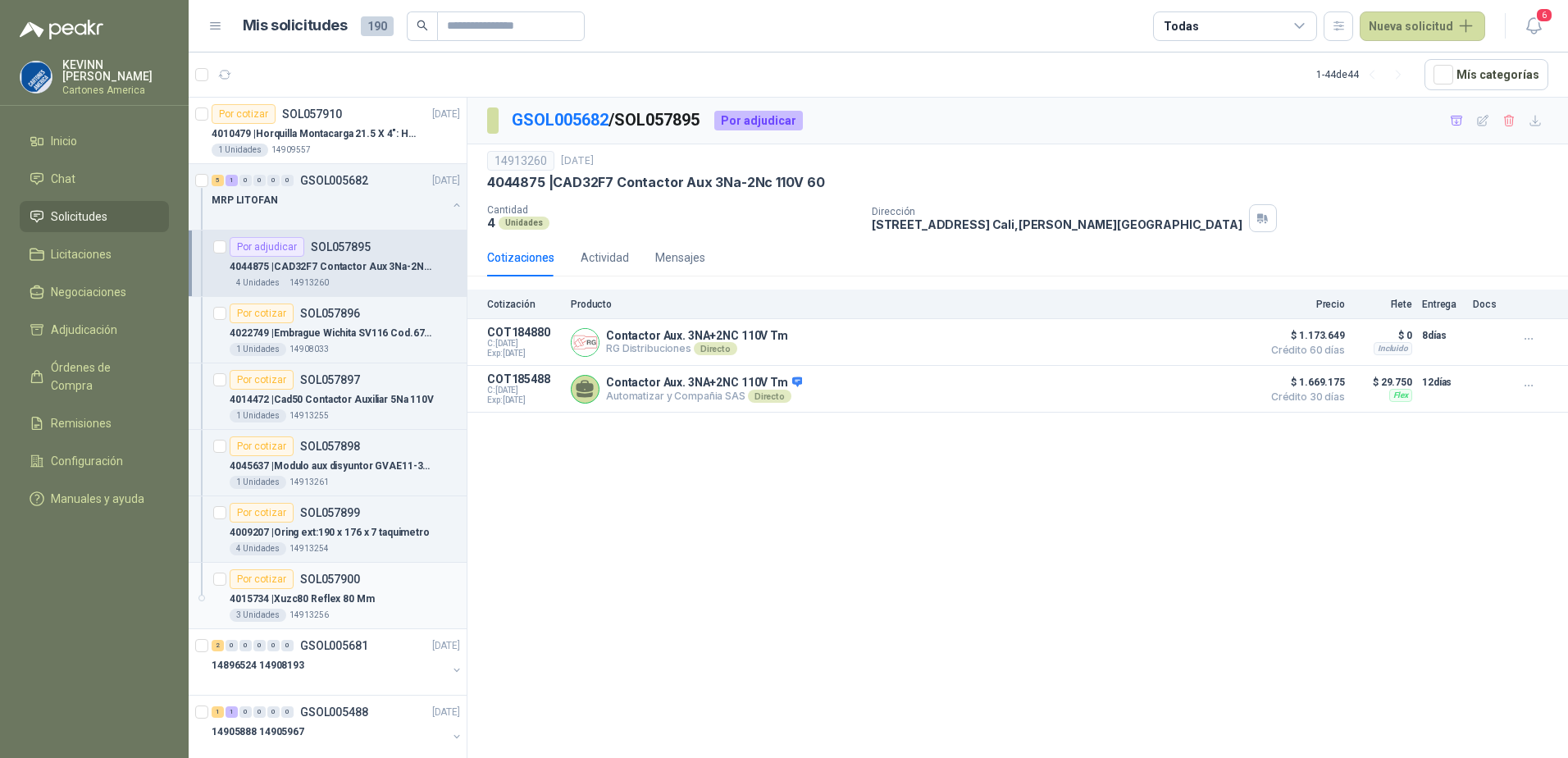
click at [336, 586] on div "Por cotizar SOL057900" at bounding box center [294, 579] width 130 height 20
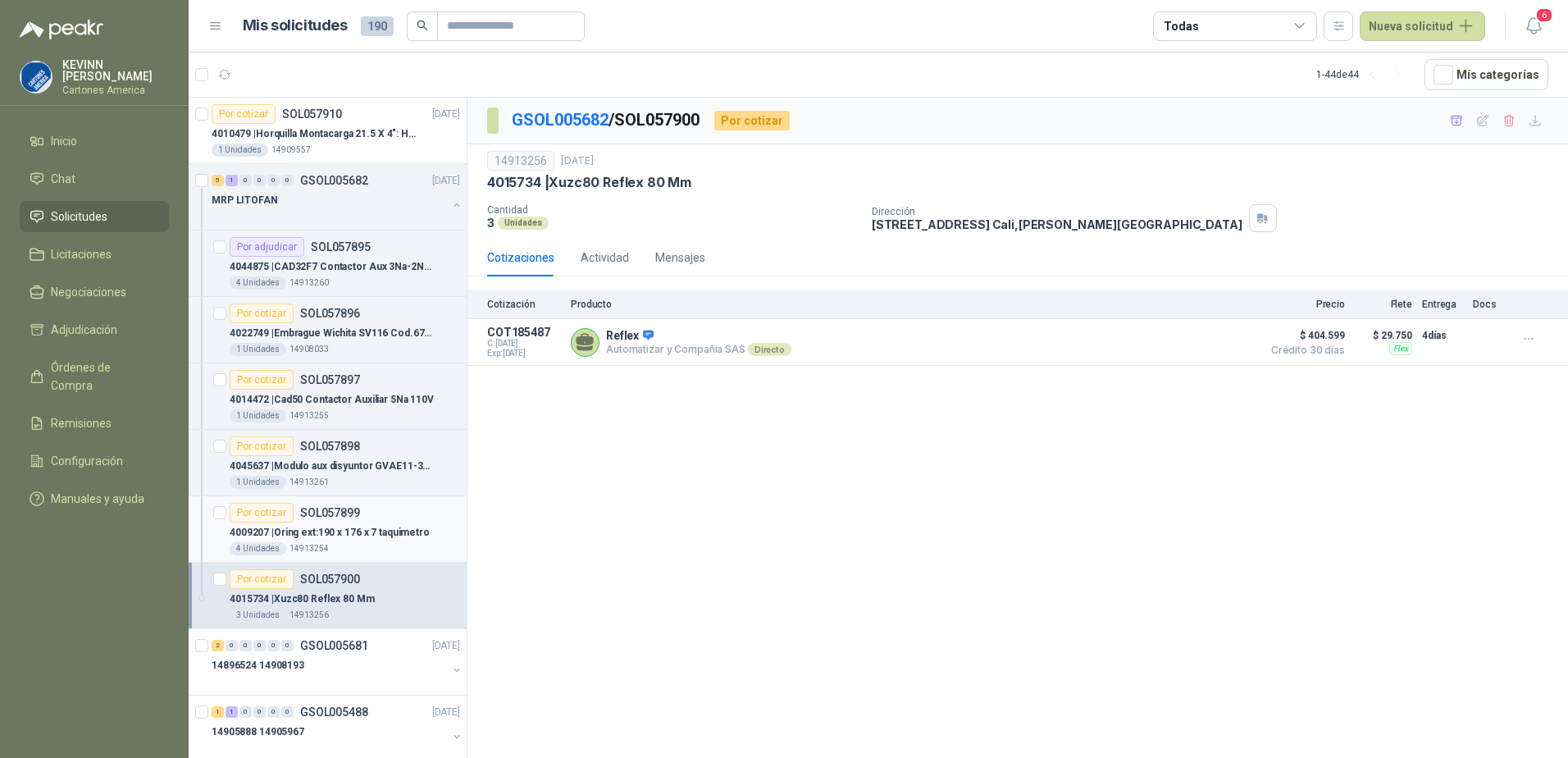
click at [351, 543] on div "4 Unidades 14913254" at bounding box center [344, 548] width 231 height 13
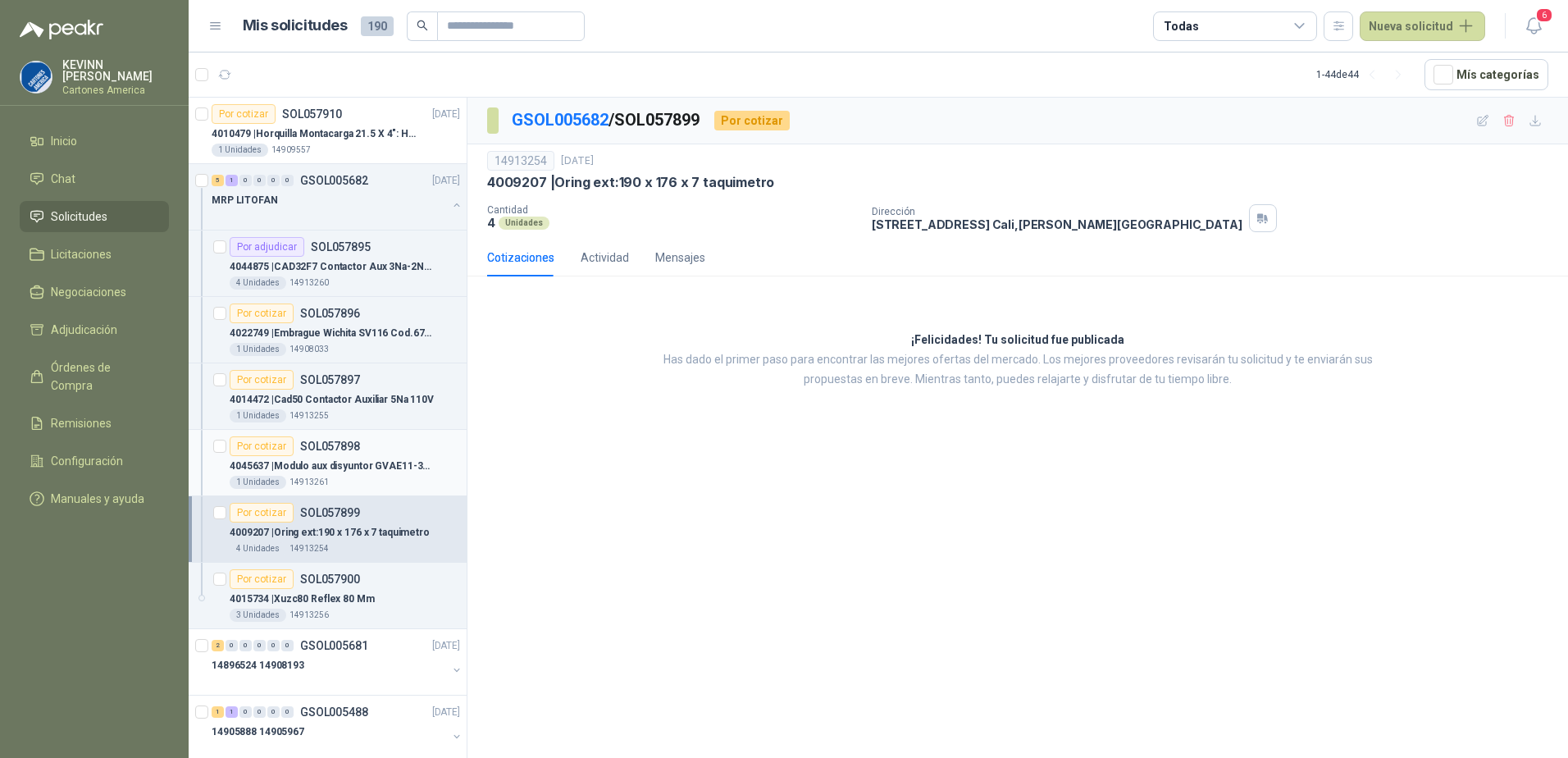
click at [338, 466] on p "4045637 | [PERSON_NAME] aux disyuntor GVAE11-3R12-112 220" at bounding box center [332, 466] width 204 height 15
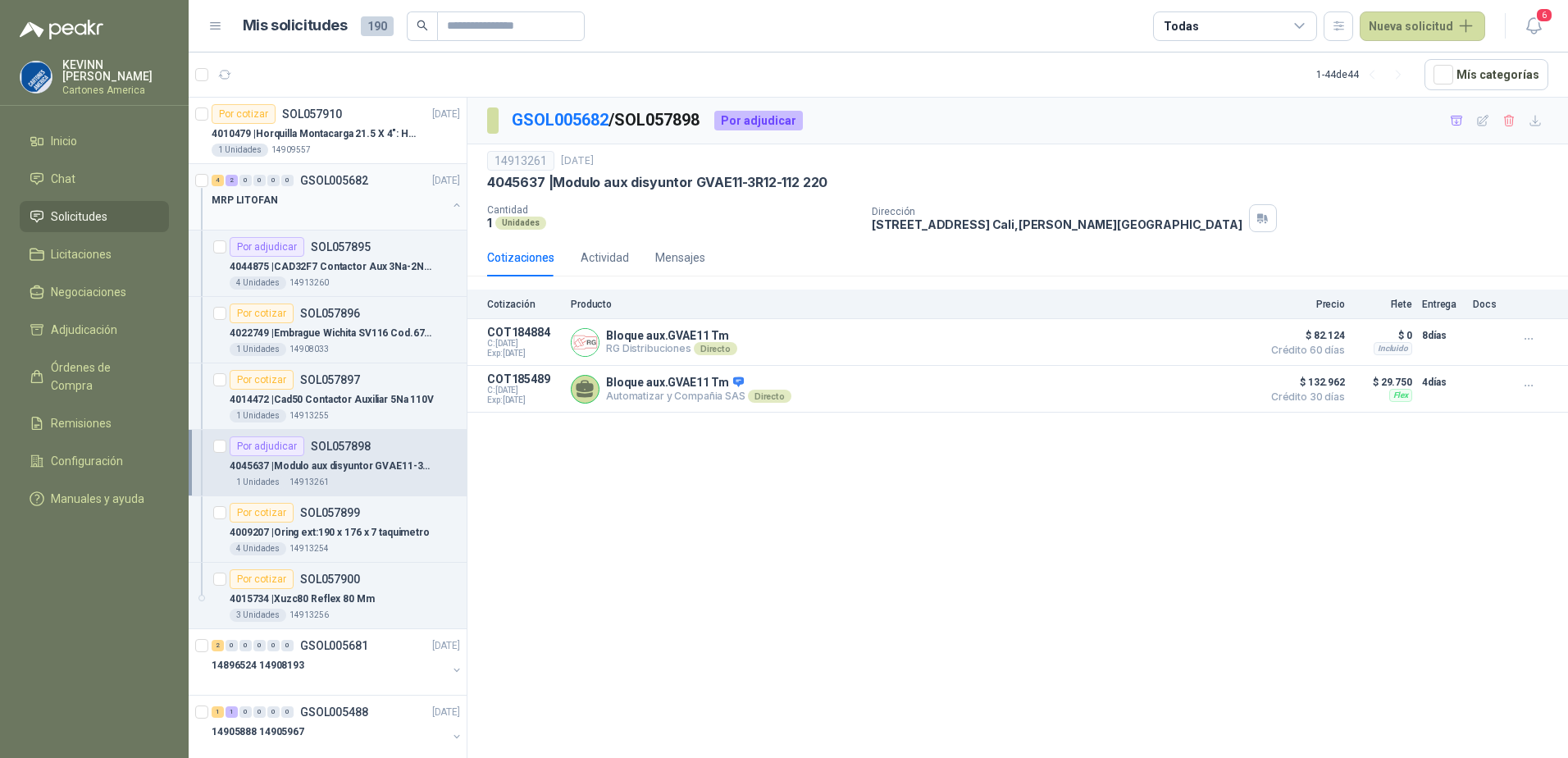
click at [450, 205] on button "button" at bounding box center [456, 205] width 13 height 13
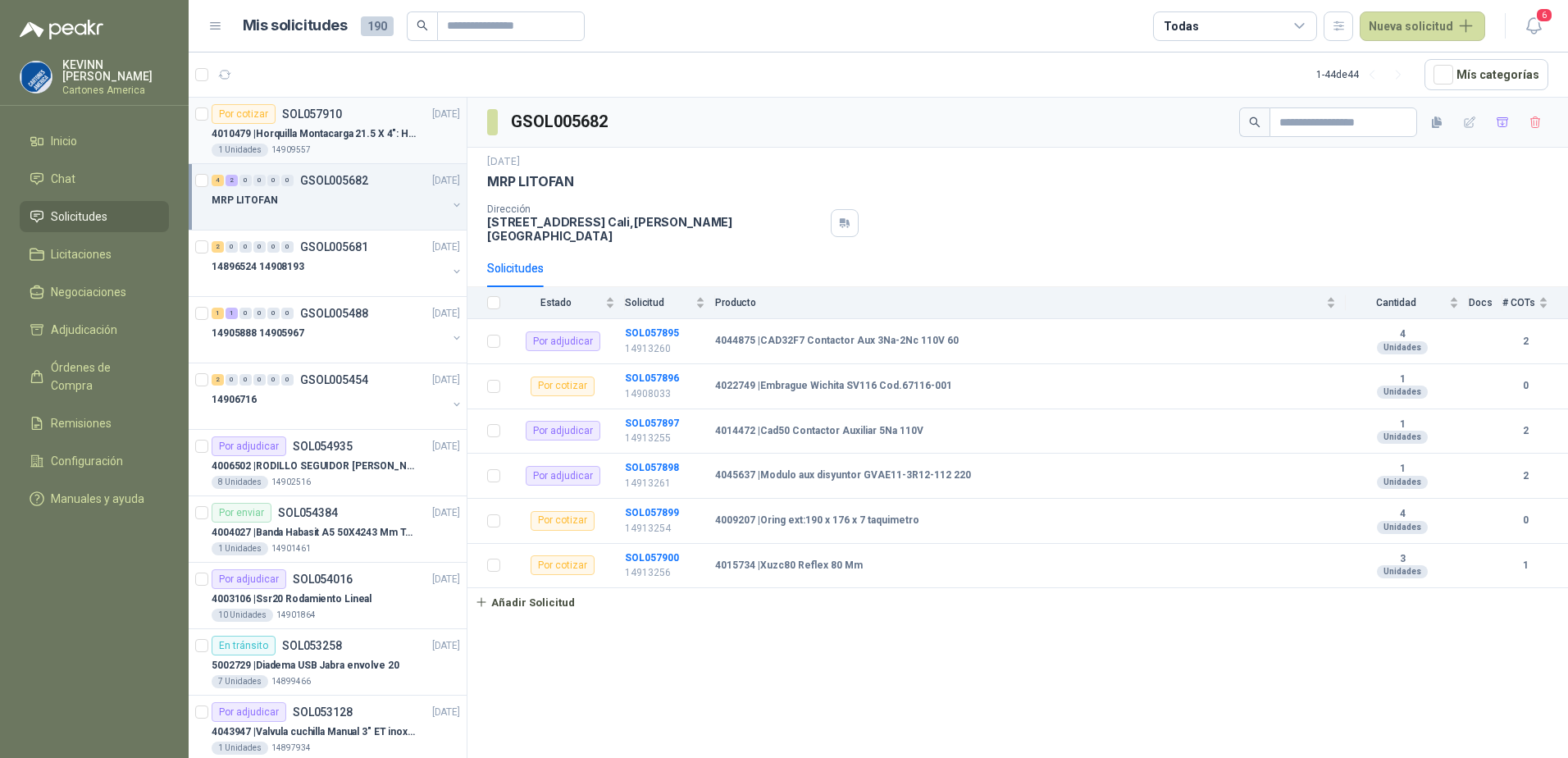
click at [442, 133] on div "4010479 | Horquilla Montacarga 21.5 X 4": Horquilla Telescopica Overall size 21…" at bounding box center [335, 134] width 249 height 20
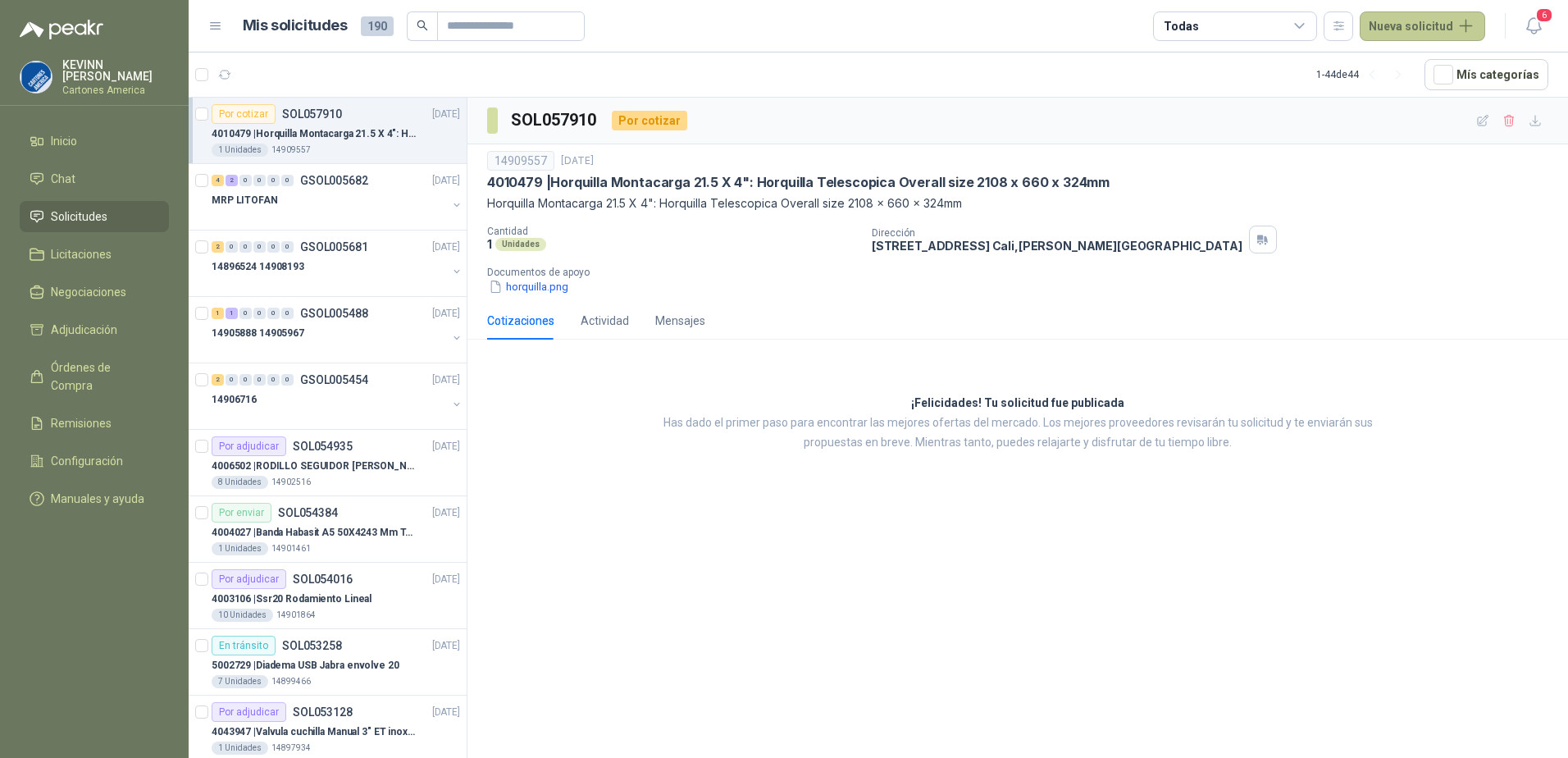
click at [1420, 22] on button "Nueva solicitud" at bounding box center [1422, 26] width 126 height 29
click at [1415, 68] on link "Solicitud" at bounding box center [1441, 66] width 139 height 28
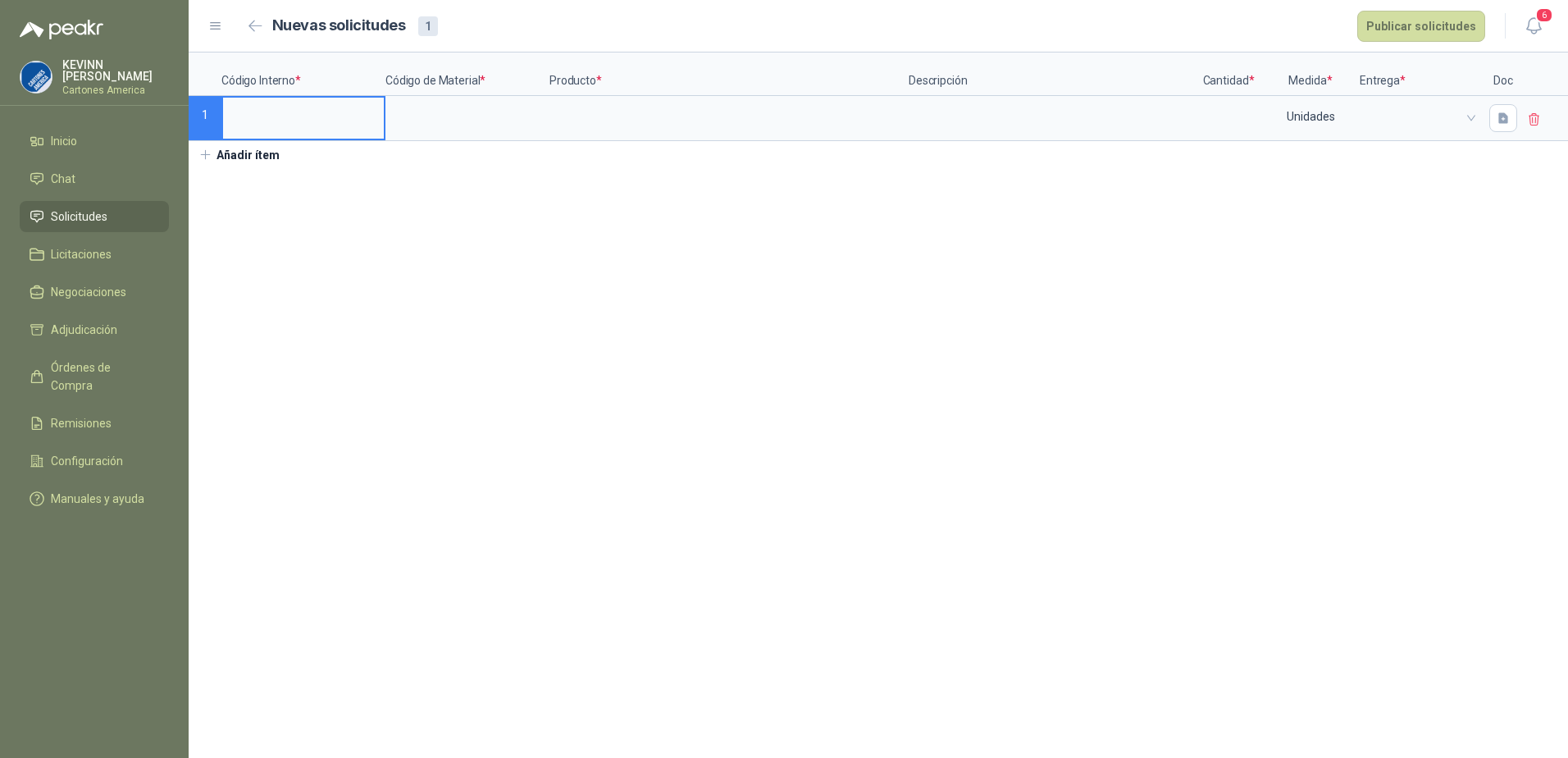
click at [302, 114] on input at bounding box center [303, 113] width 160 height 32
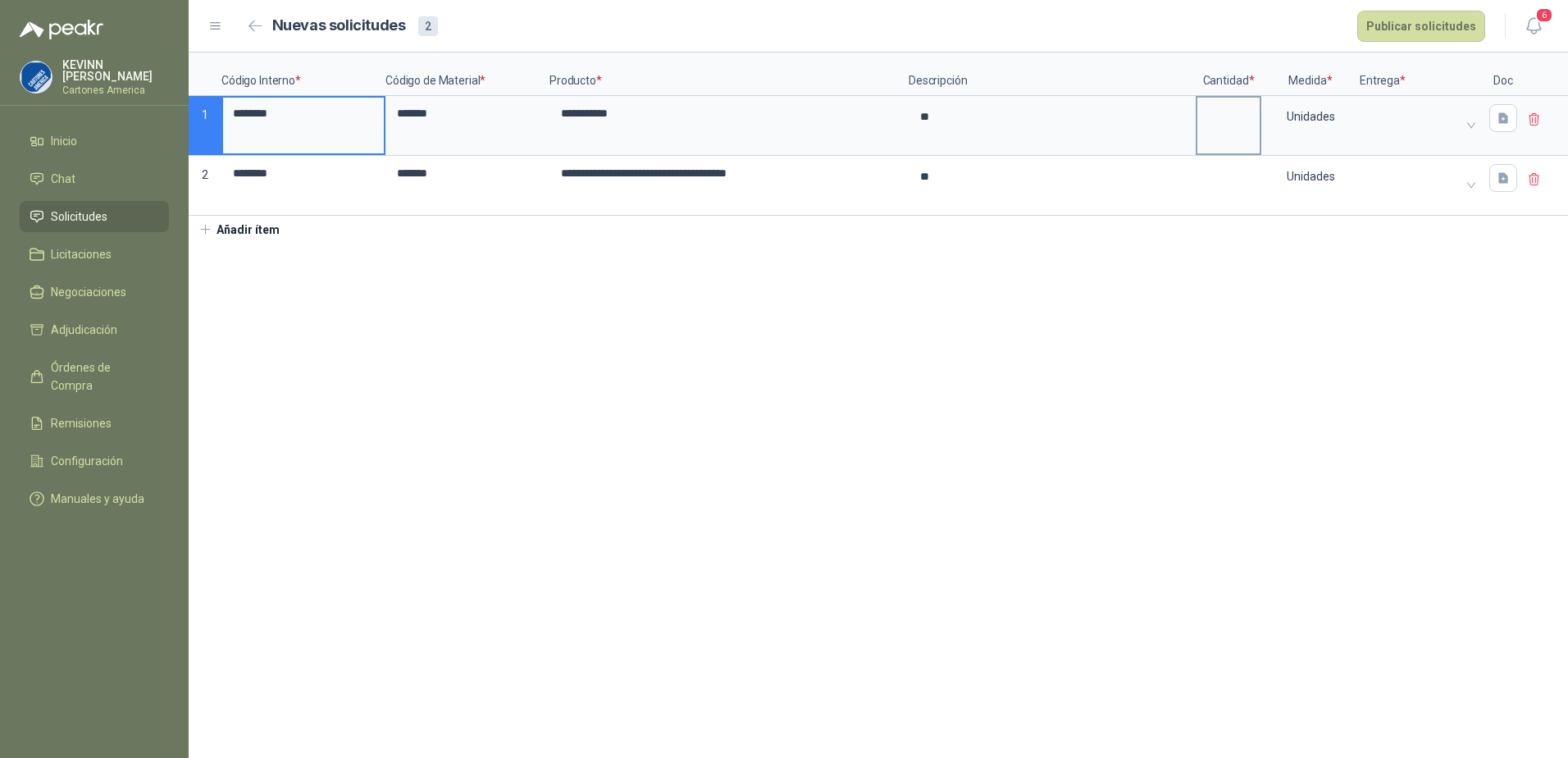
type textarea "*"
click at [1243, 127] on input at bounding box center [1228, 113] width 62 height 32
type input "*"
type textarea "*"
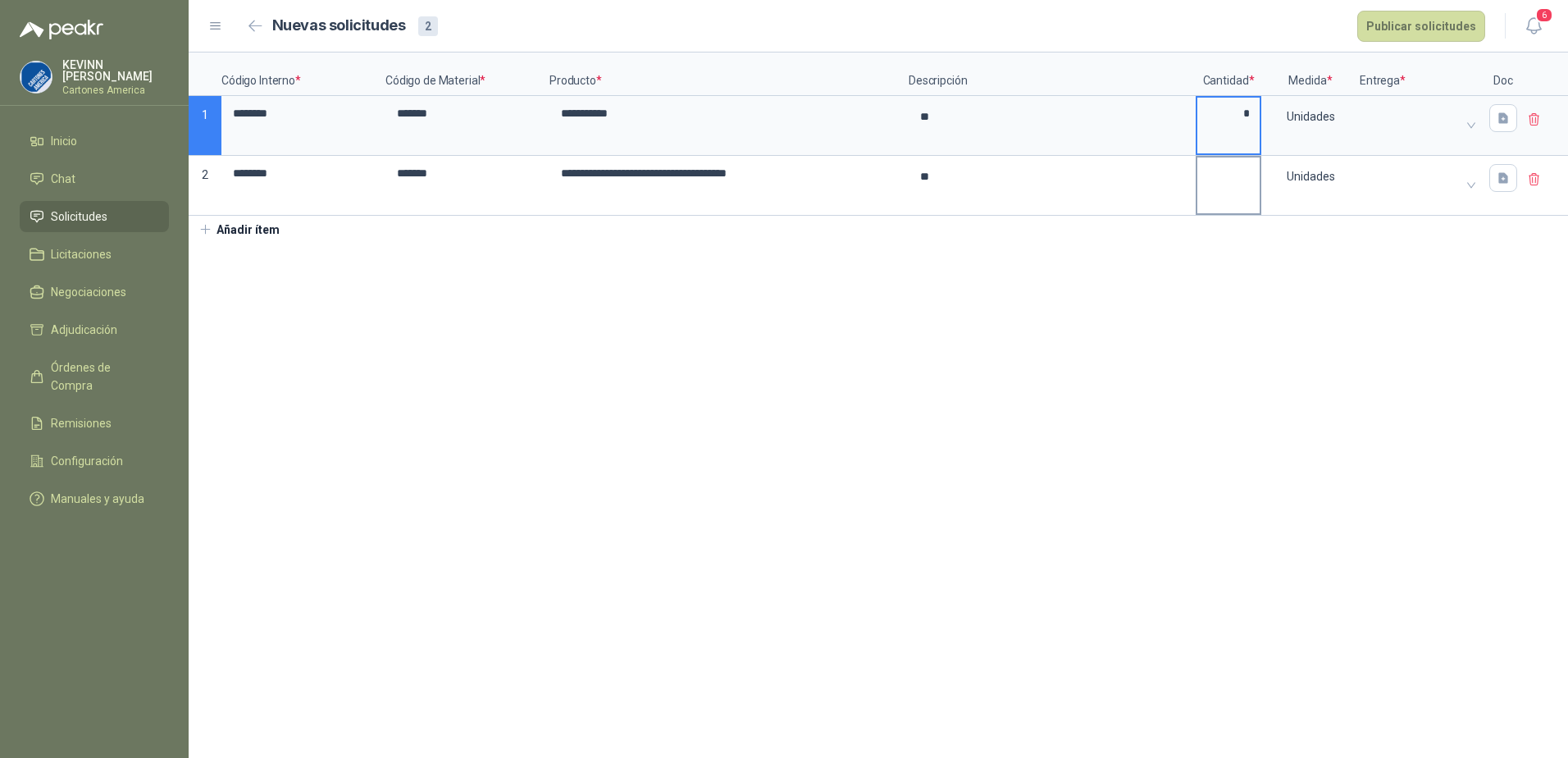
type textarea "*"
click at [1245, 175] on input at bounding box center [1228, 173] width 62 height 32
type input "*"
type textarea "*"
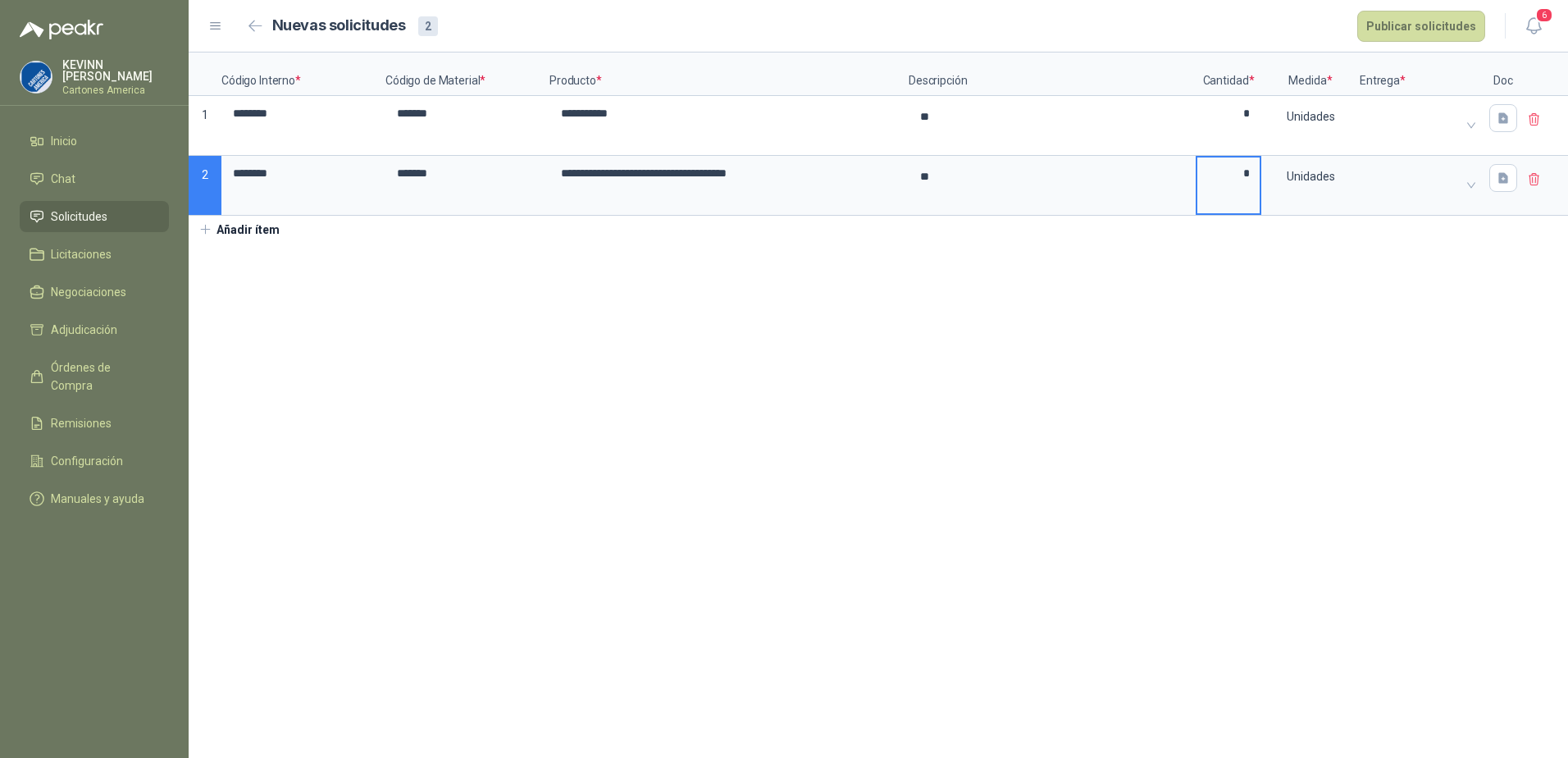
click at [807, 312] on section "**********" at bounding box center [878, 405] width 1379 height 705
type textarea "*"
click at [966, 185] on textarea "*" at bounding box center [1051, 185] width 283 height 56
drag, startPoint x: 966, startPoint y: 185, endPoint x: 897, endPoint y: 159, distance: 73.7
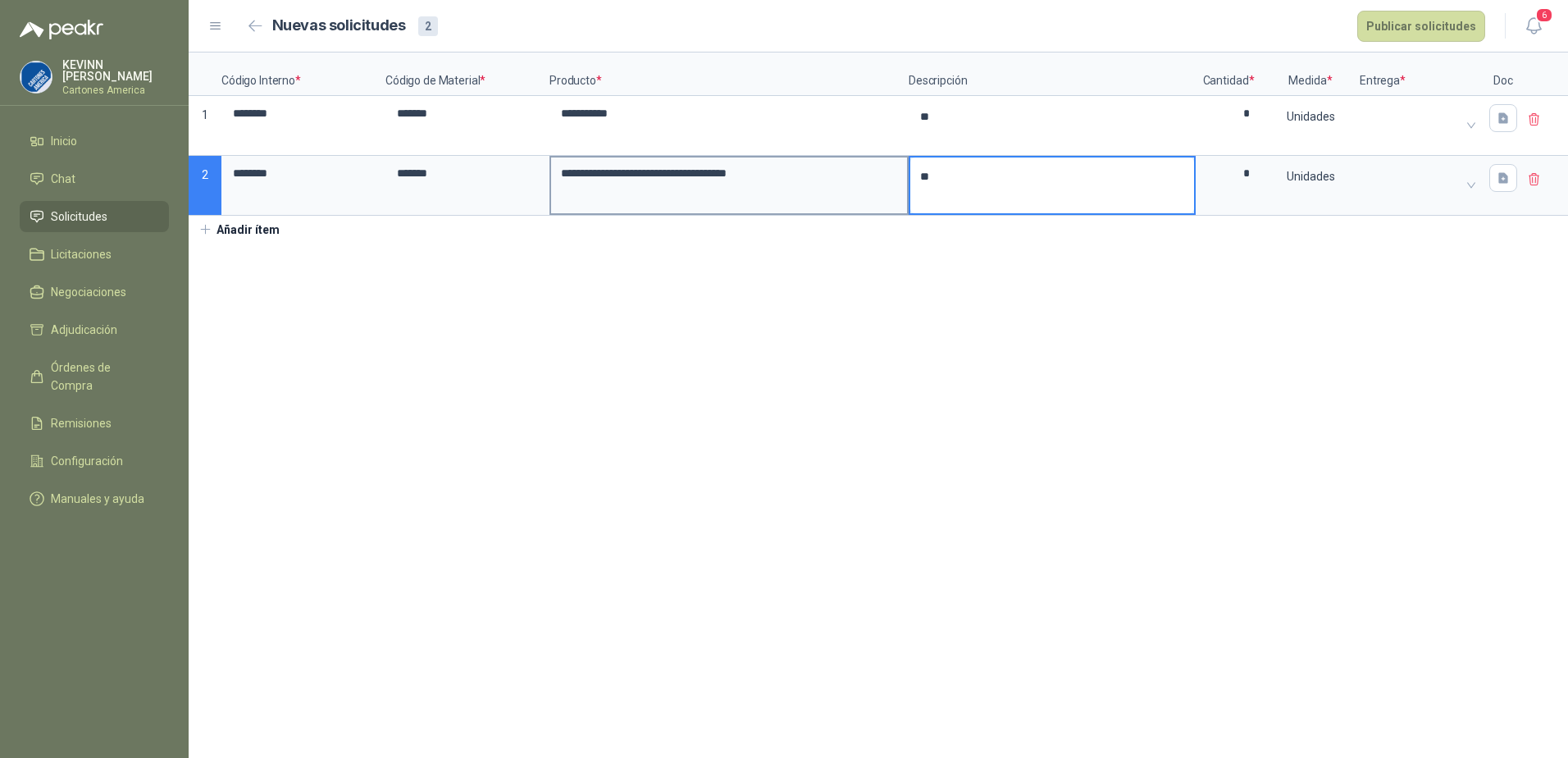
click at [897, 159] on div "**********" at bounding box center [878, 134] width 1379 height 163
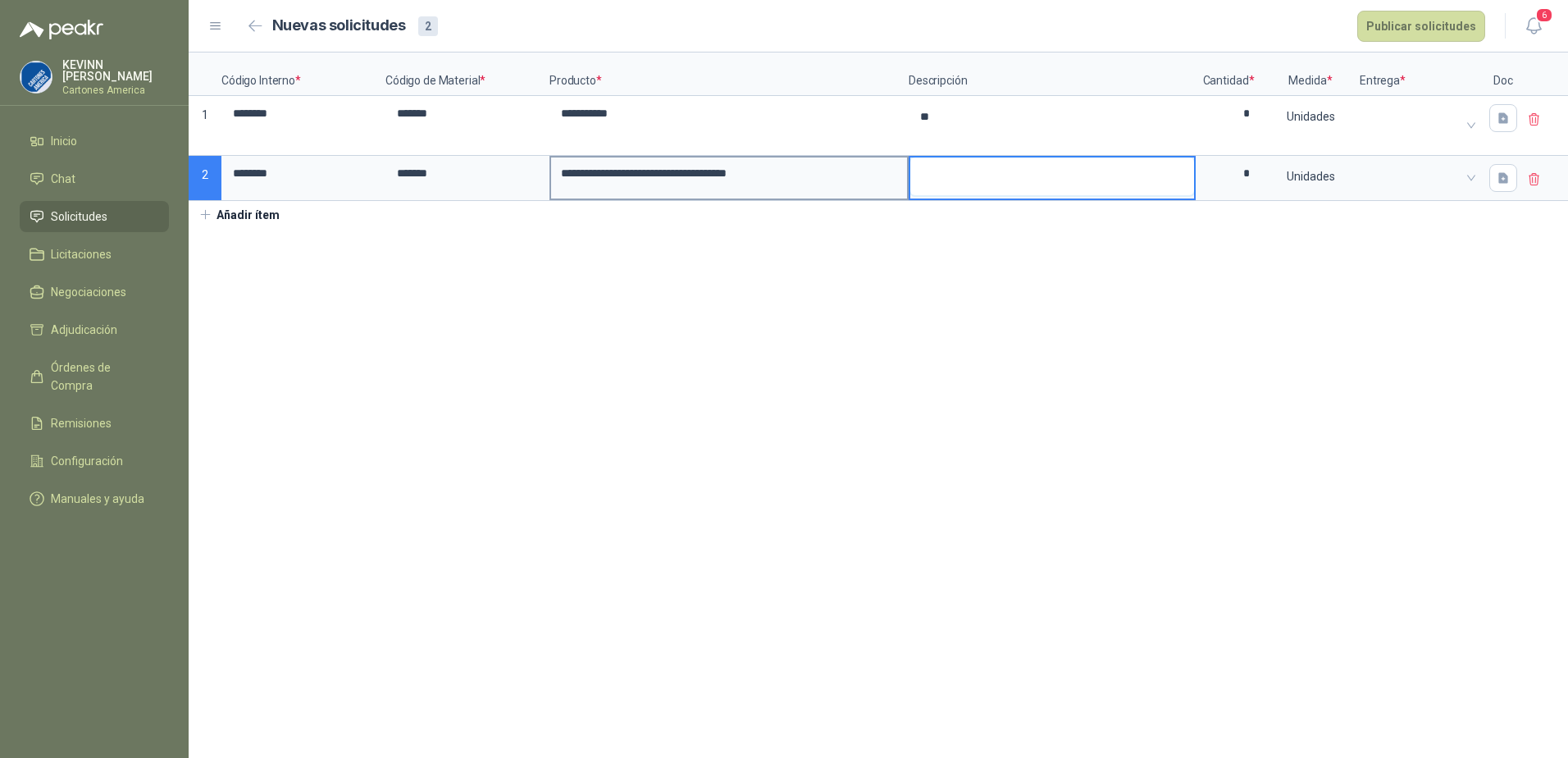
type textarea "*"
type textarea "**"
type textarea "***"
type textarea "****"
type textarea "*****"
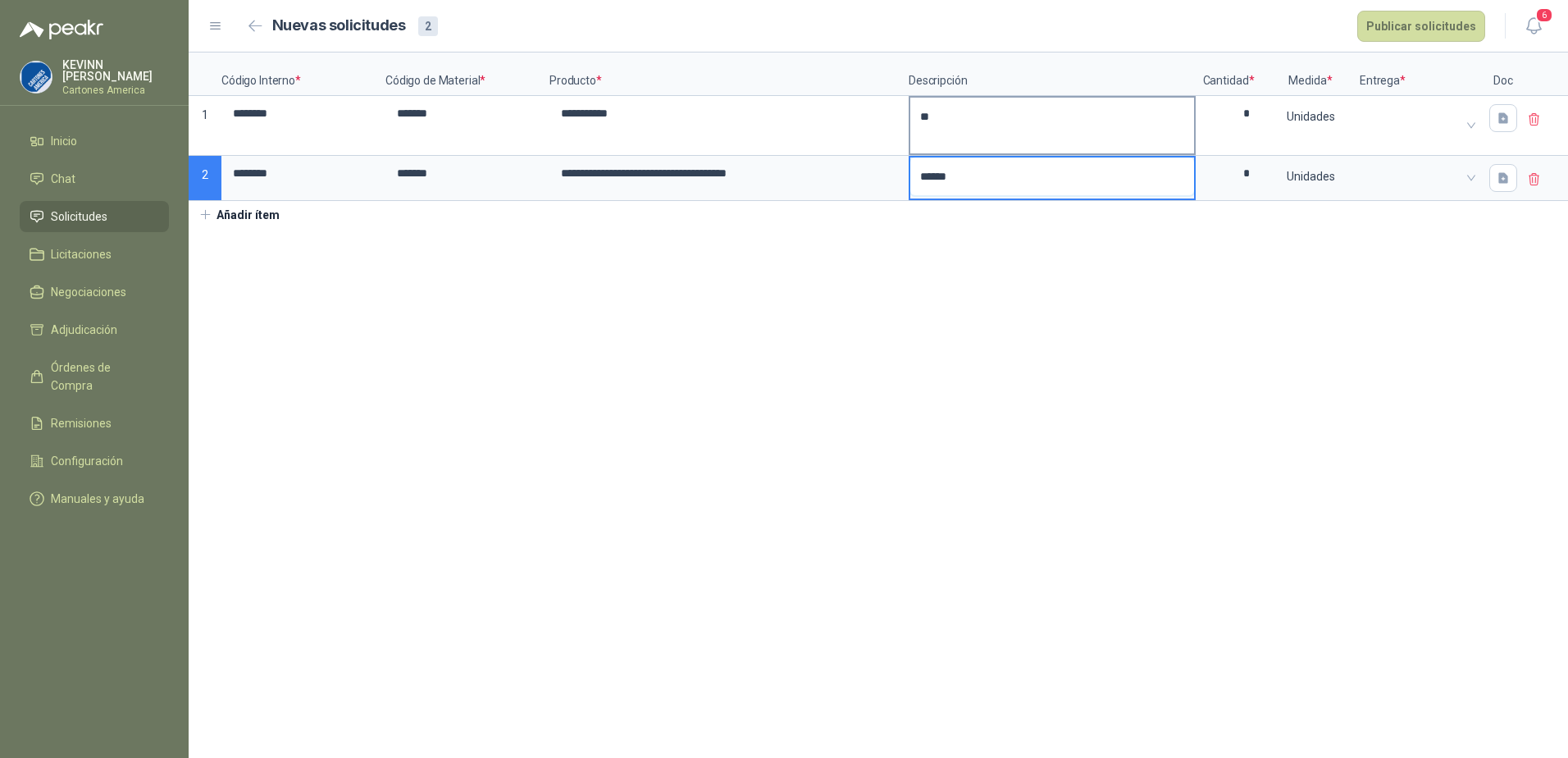
type textarea "******"
type textarea "*"
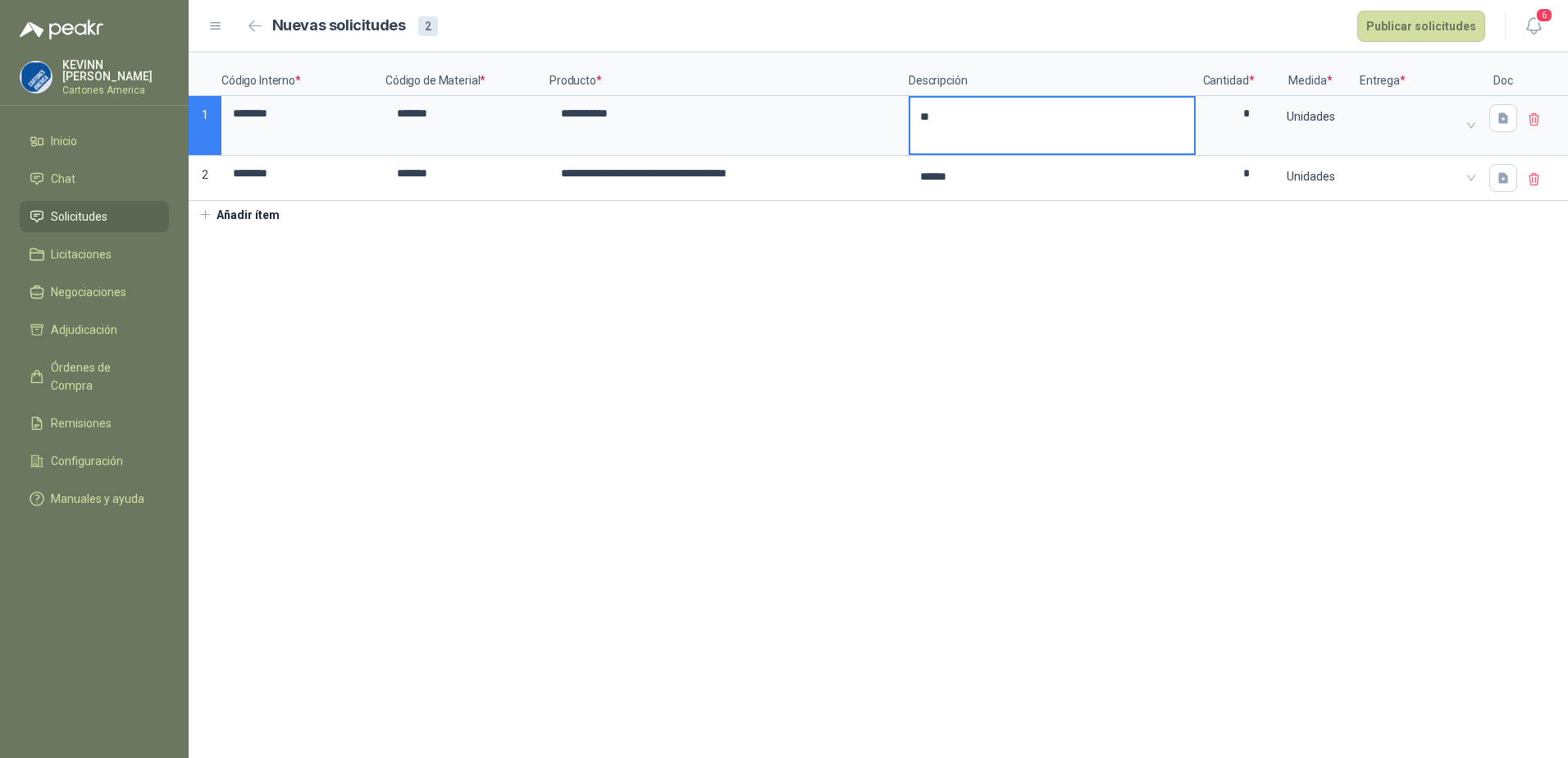
click at [975, 118] on textarea "*" at bounding box center [1051, 125] width 283 height 56
click at [1134, 364] on section "**********" at bounding box center [878, 405] width 1379 height 705
click at [1396, 121] on span at bounding box center [1421, 125] width 102 height 25
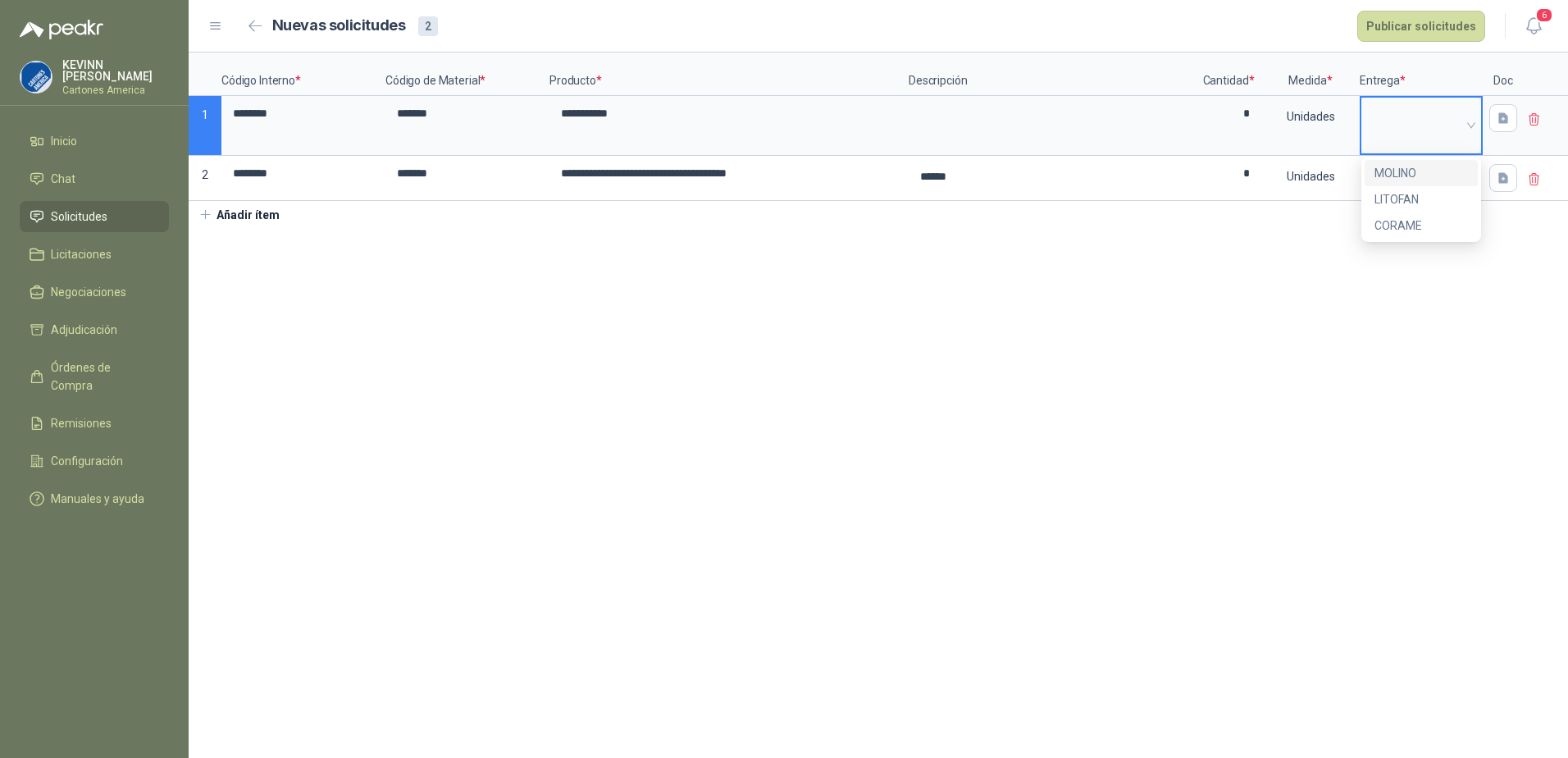
click at [1413, 177] on div "MOLINO" at bounding box center [1420, 173] width 94 height 18
click at [1434, 168] on span at bounding box center [1421, 178] width 102 height 25
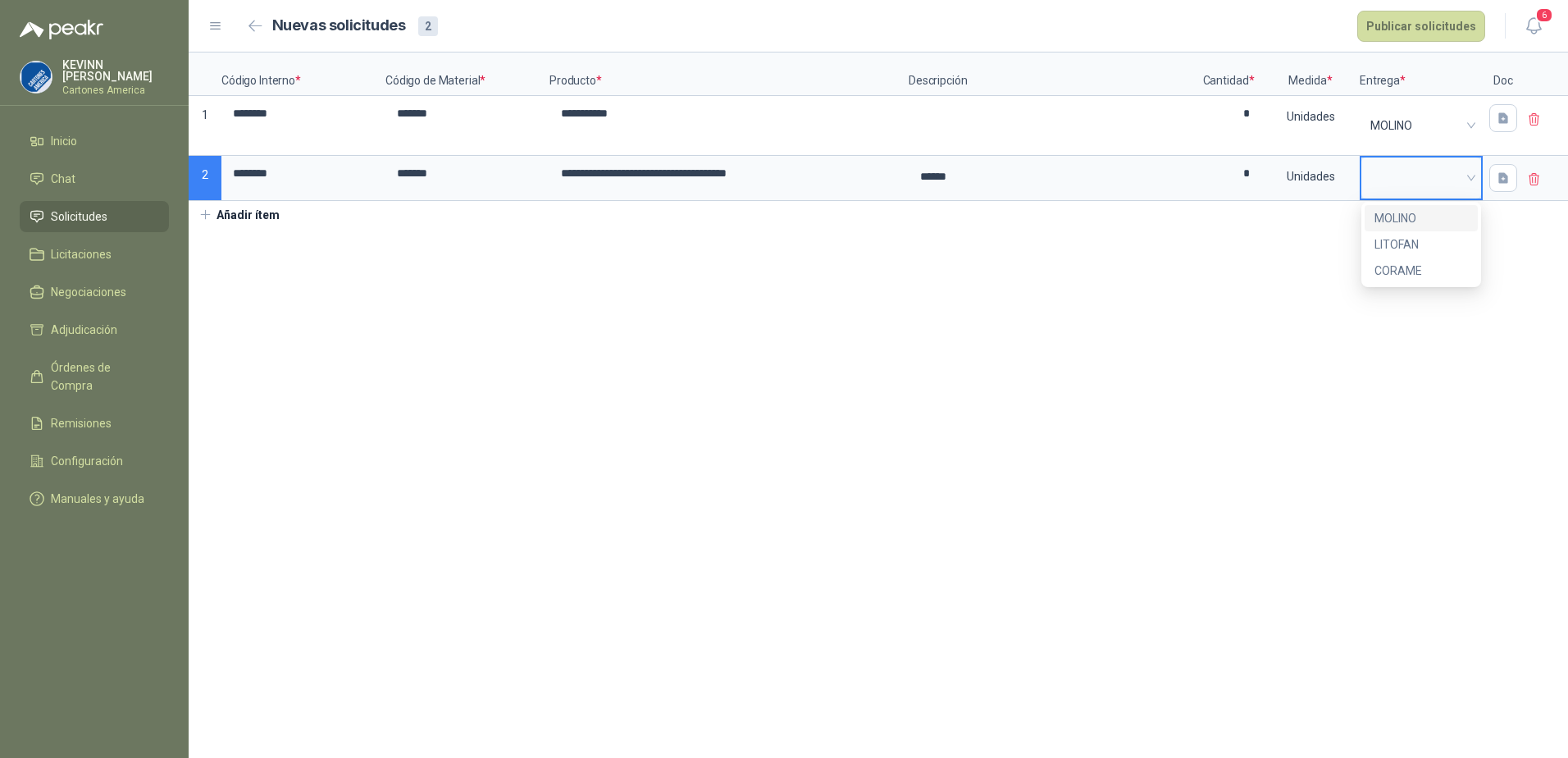
click at [1427, 219] on div "MOLINO" at bounding box center [1420, 218] width 94 height 18
click at [1267, 248] on section "**********" at bounding box center [878, 405] width 1379 height 705
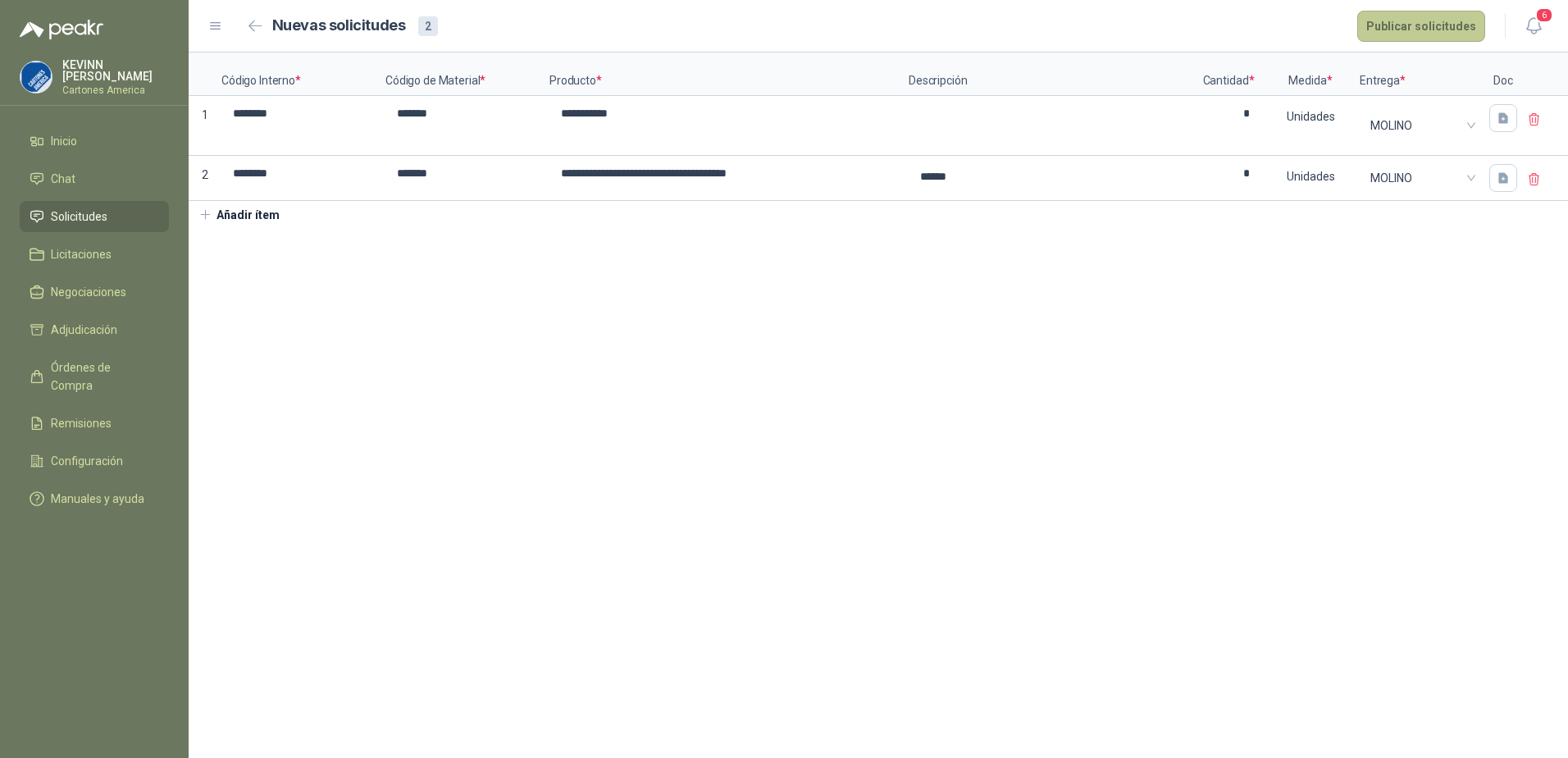
click at [1398, 25] on button "Publicar solicitudes" at bounding box center [1420, 26] width 128 height 31
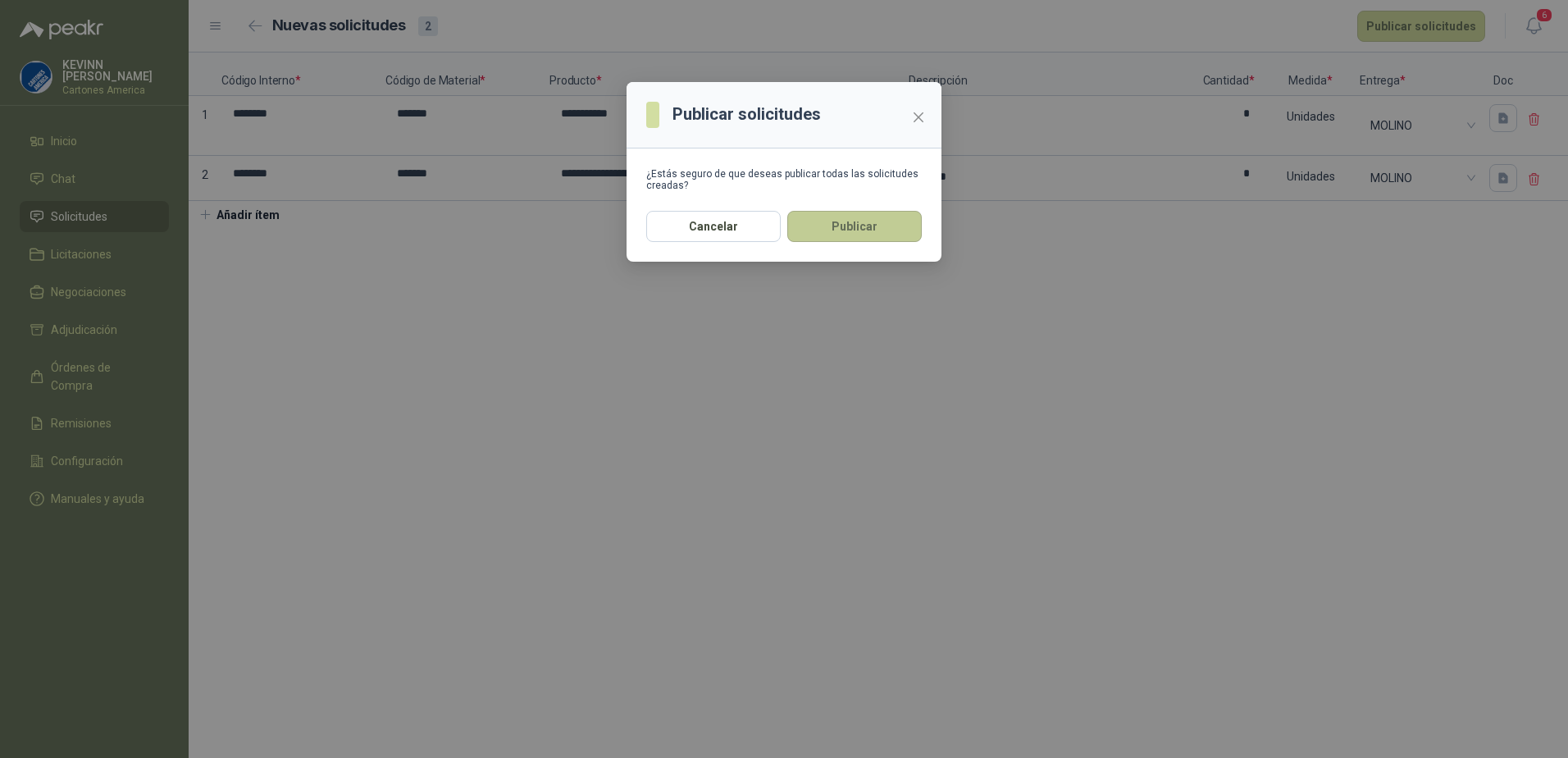
click at [834, 227] on button "Publicar" at bounding box center [855, 226] width 135 height 31
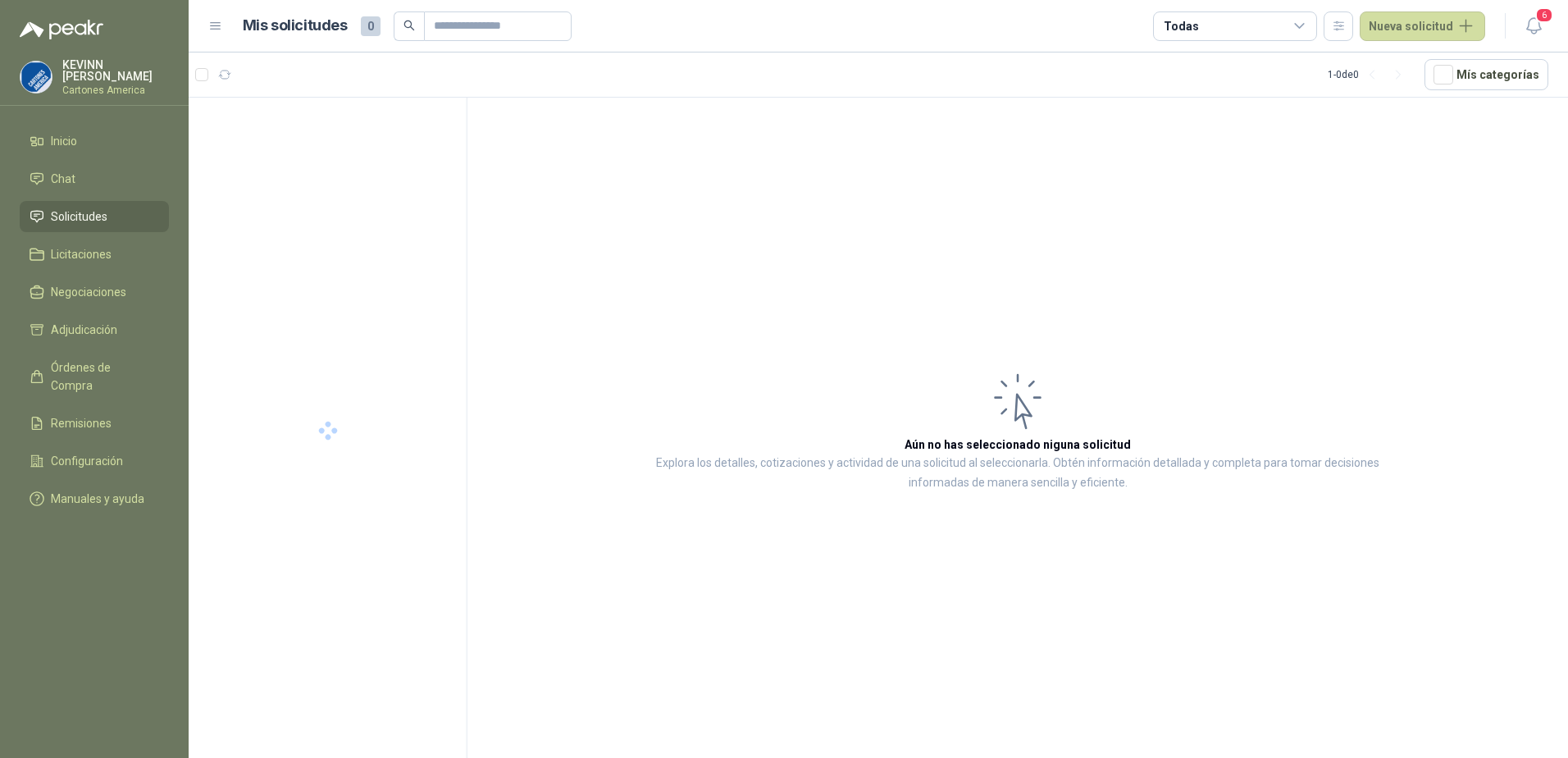
click at [78, 214] on span "Solicitudes" at bounding box center [79, 217] width 56 height 18
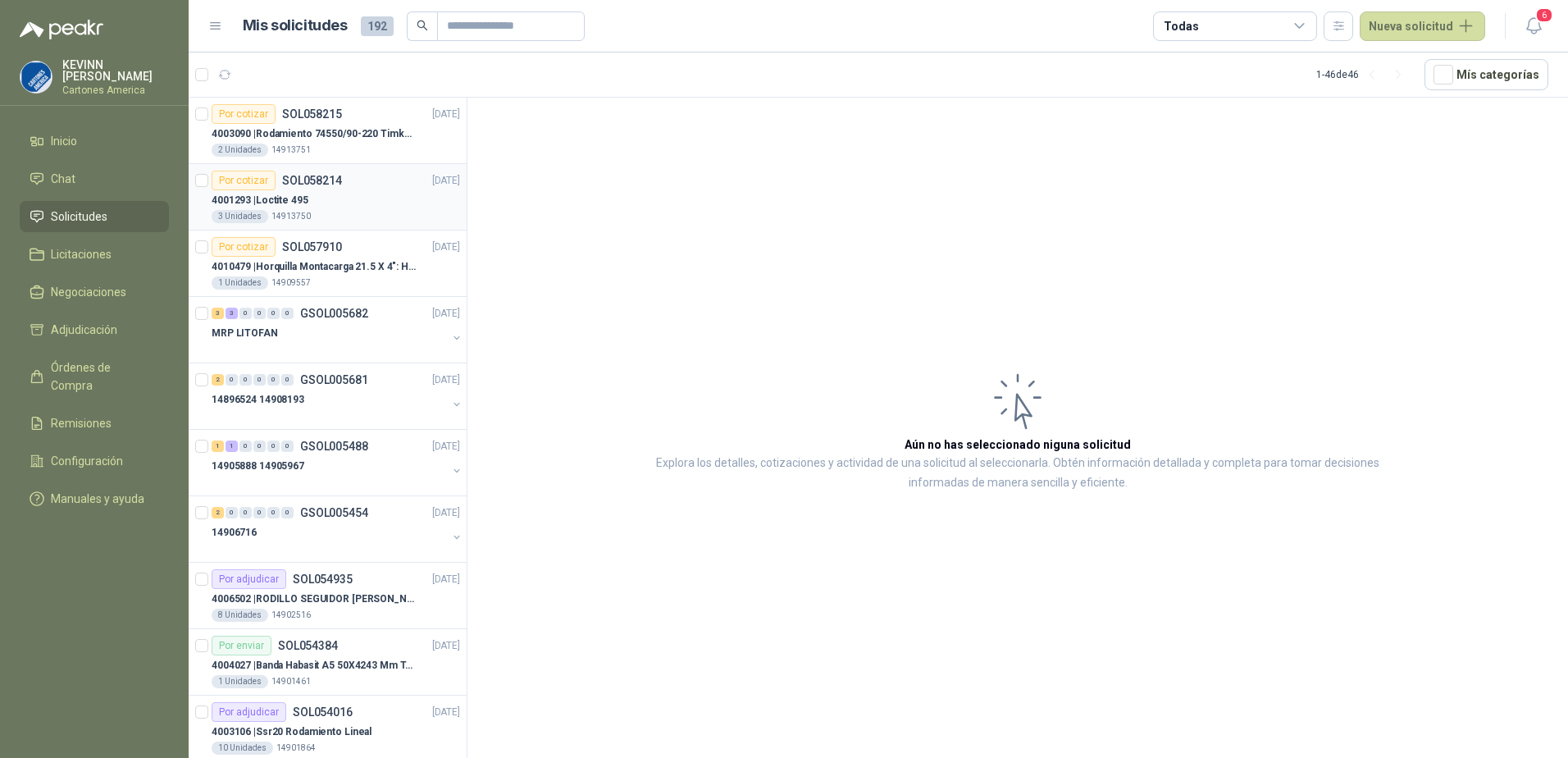
click at [328, 202] on div "4001293 | Loctite 495" at bounding box center [335, 200] width 249 height 20
click at [357, 128] on p "4003090 | Rodamiento 74550/90-220 Timken BombaVG40" at bounding box center [313, 134] width 204 height 15
